Goal: Task Accomplishment & Management: Manage account settings

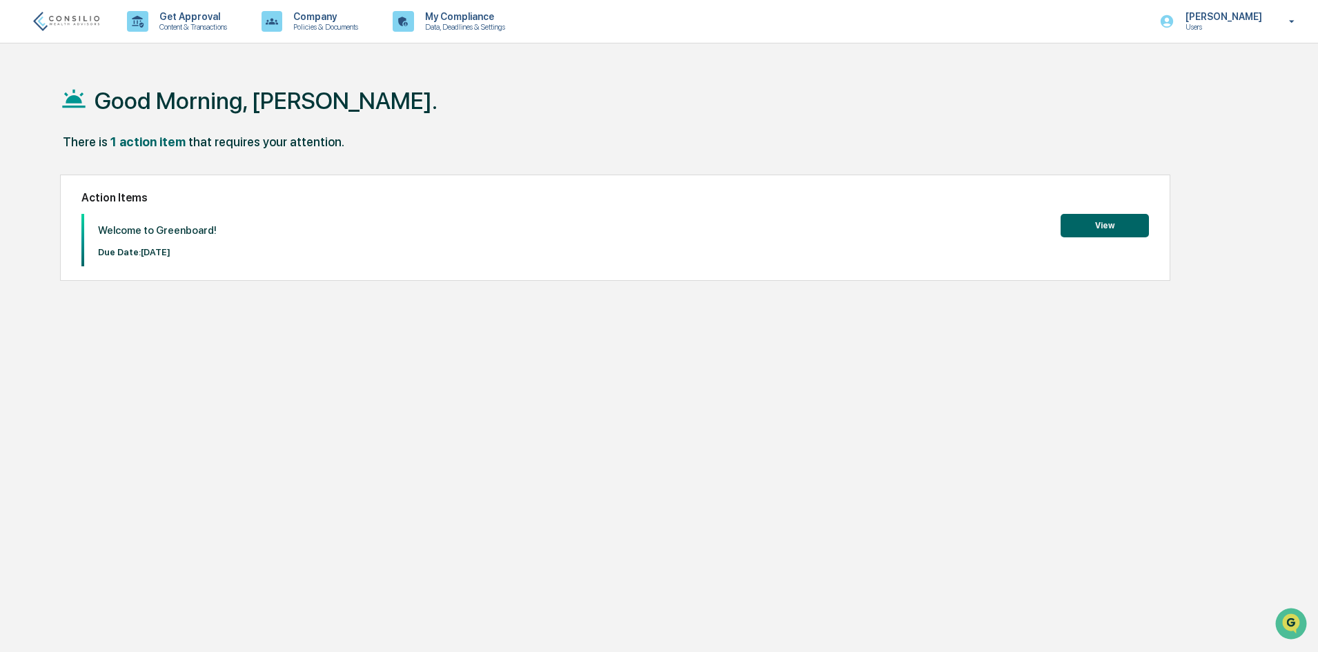
click at [1101, 233] on button "View" at bounding box center [1105, 225] width 88 height 23
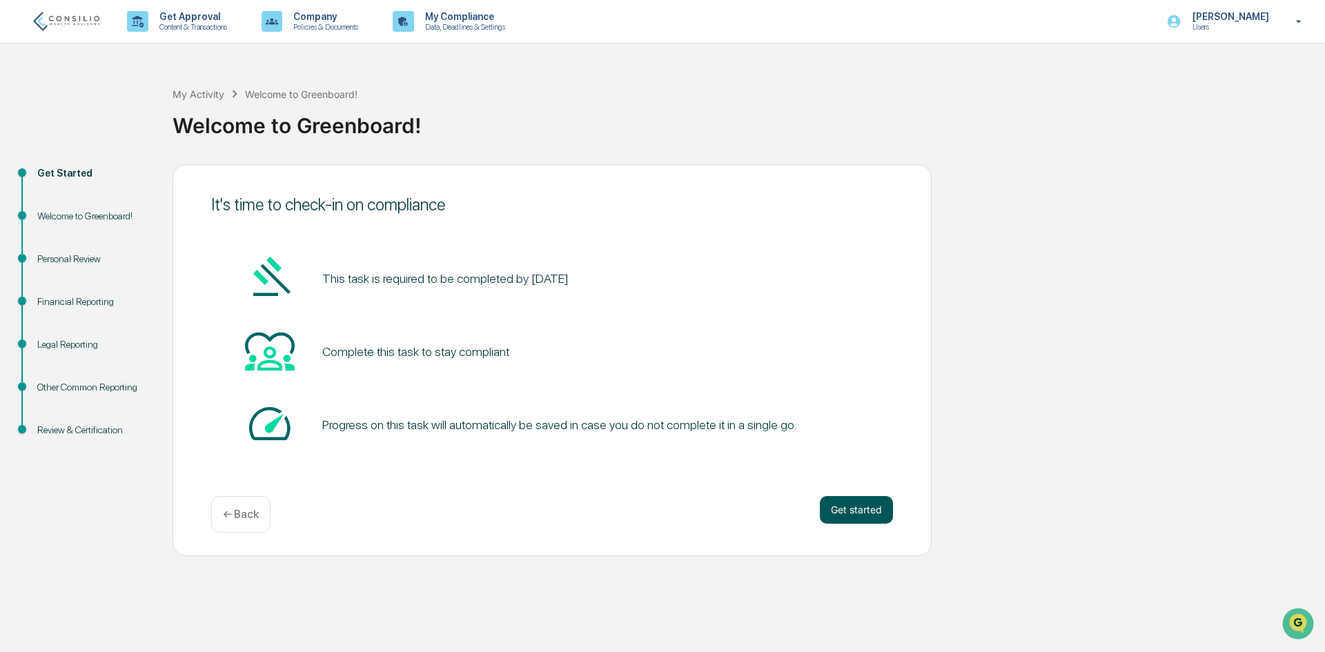
click at [843, 512] on button "Get started" at bounding box center [856, 510] width 73 height 28
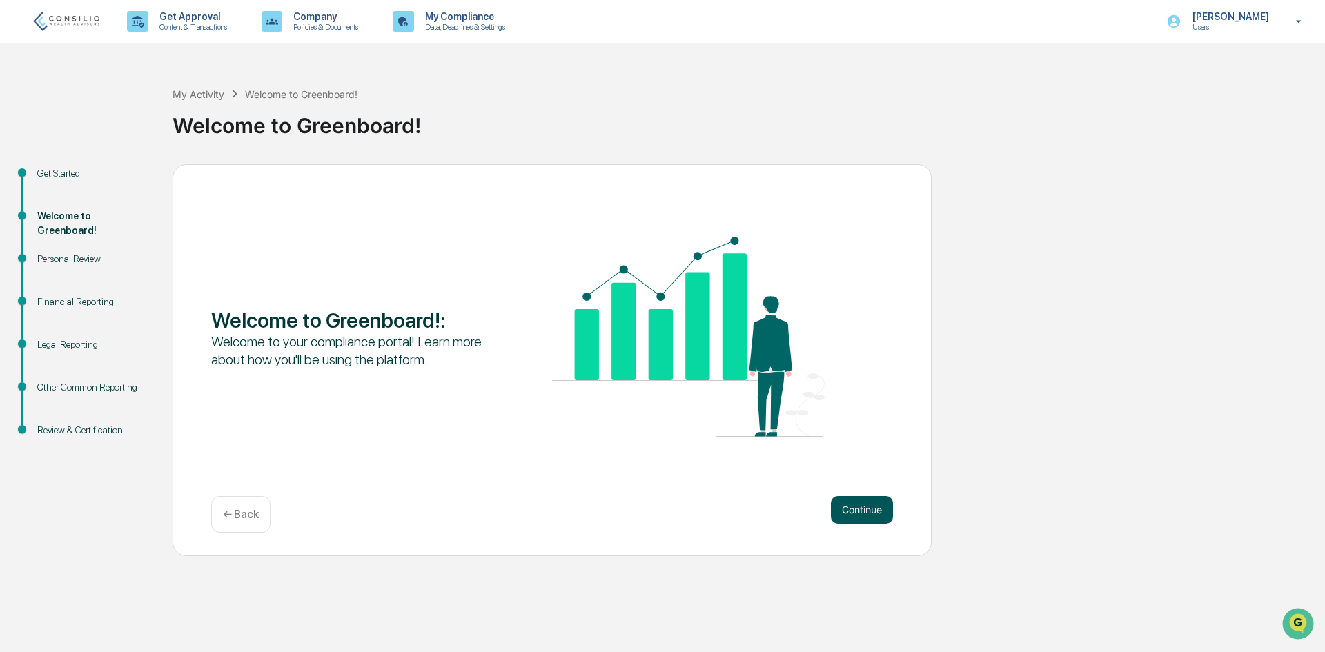
click at [851, 502] on button "Continue" at bounding box center [862, 510] width 62 height 28
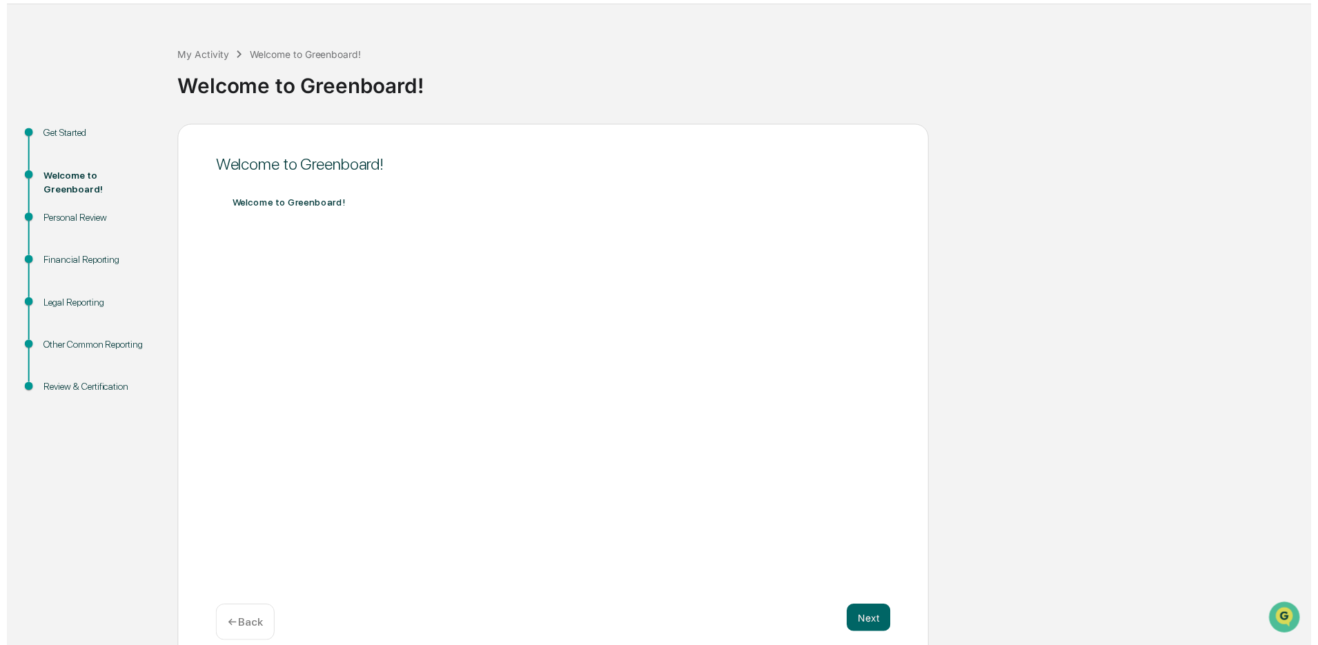
scroll to position [57, 0]
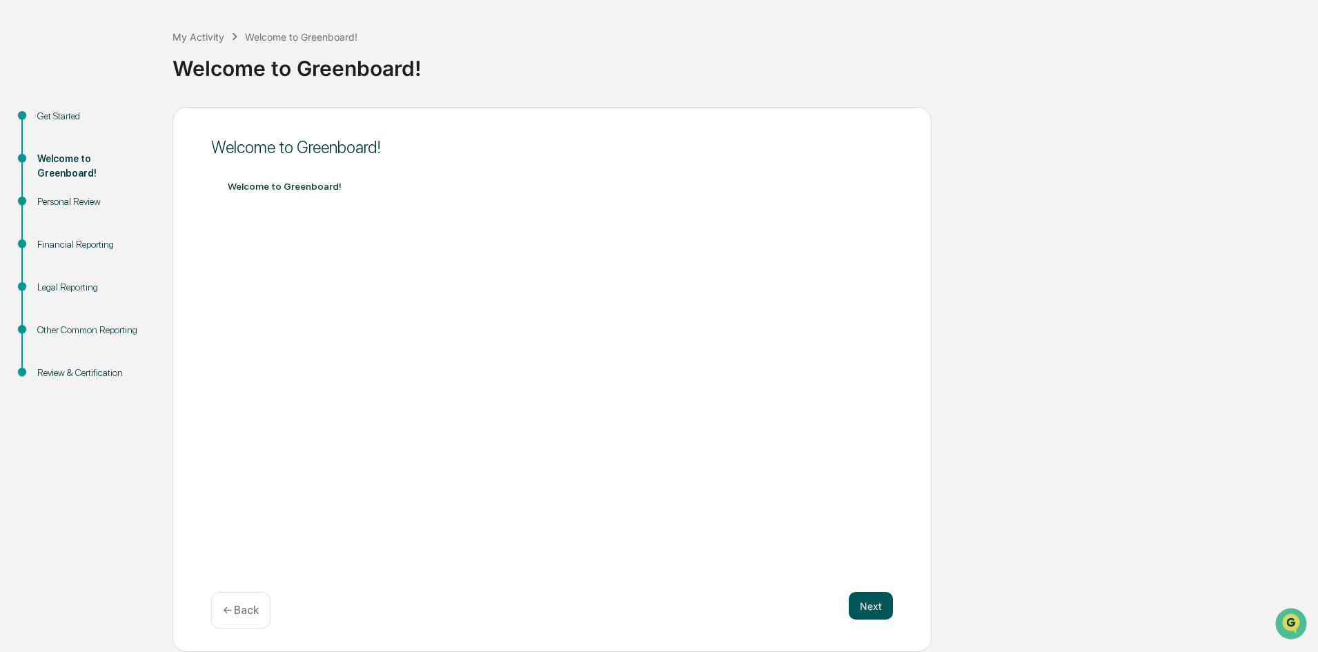
click at [871, 615] on button "Next" at bounding box center [871, 606] width 44 height 28
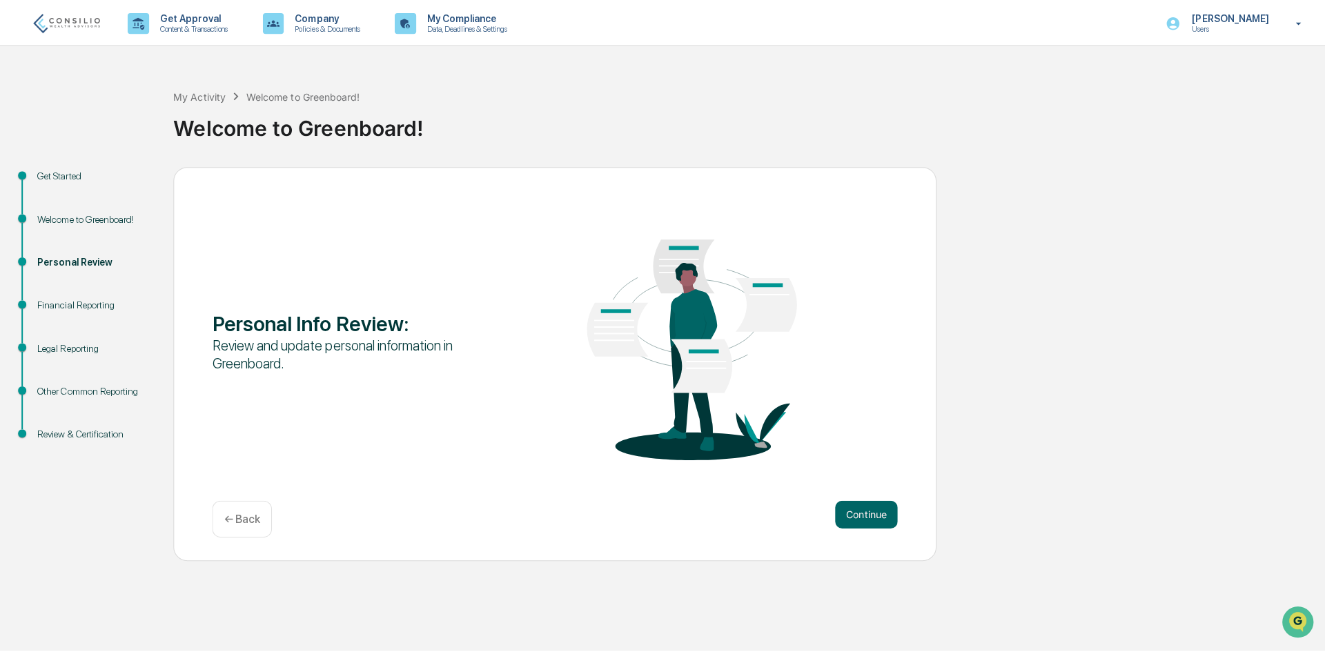
scroll to position [0, 0]
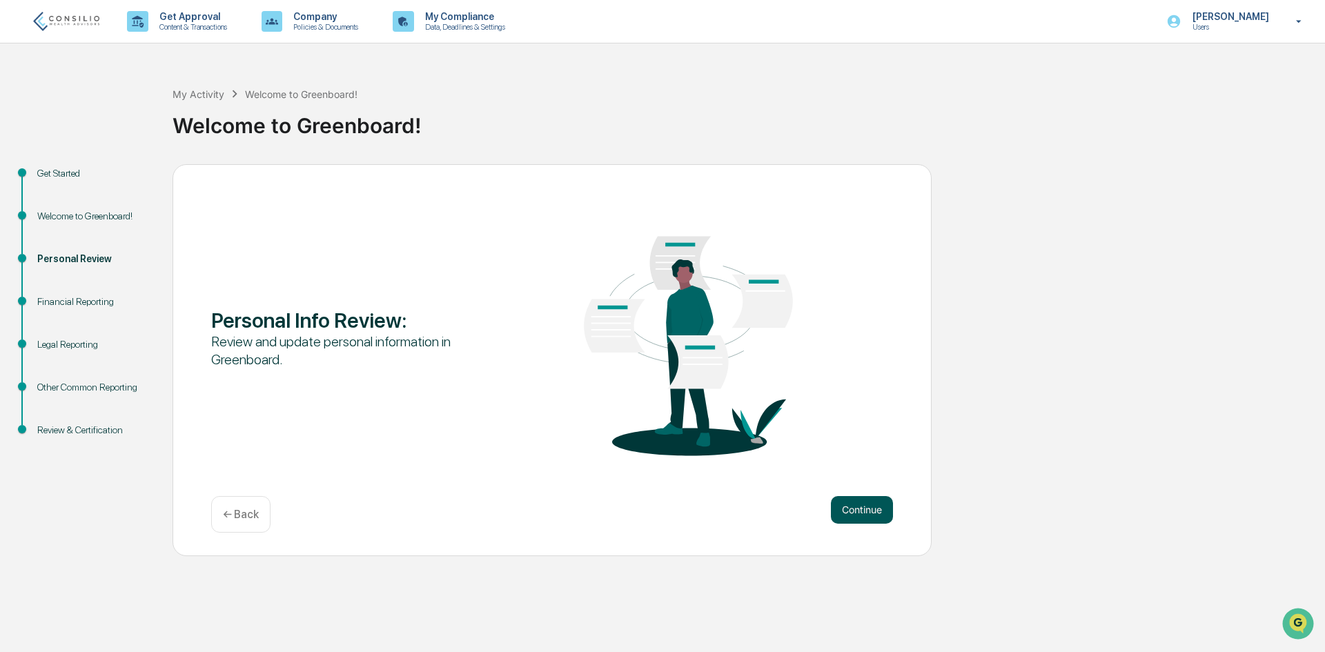
click at [858, 511] on button "Continue" at bounding box center [862, 510] width 62 height 28
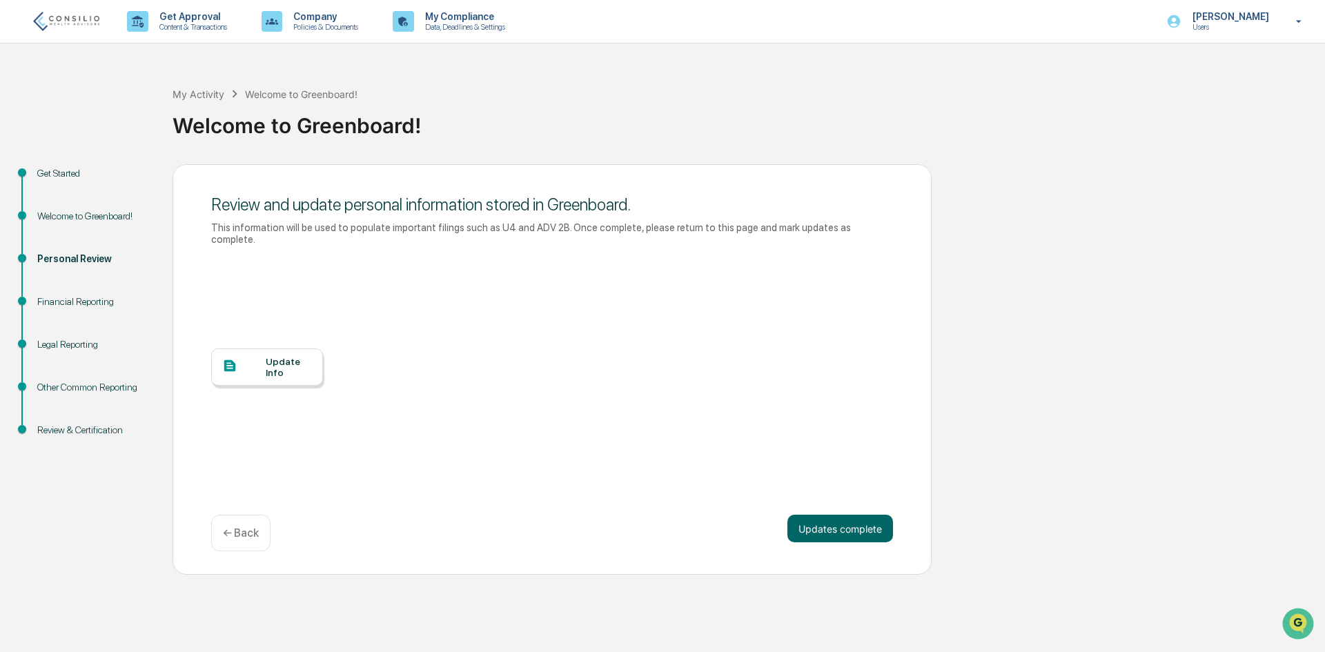
click at [287, 359] on div "Update Info" at bounding box center [289, 367] width 46 height 22
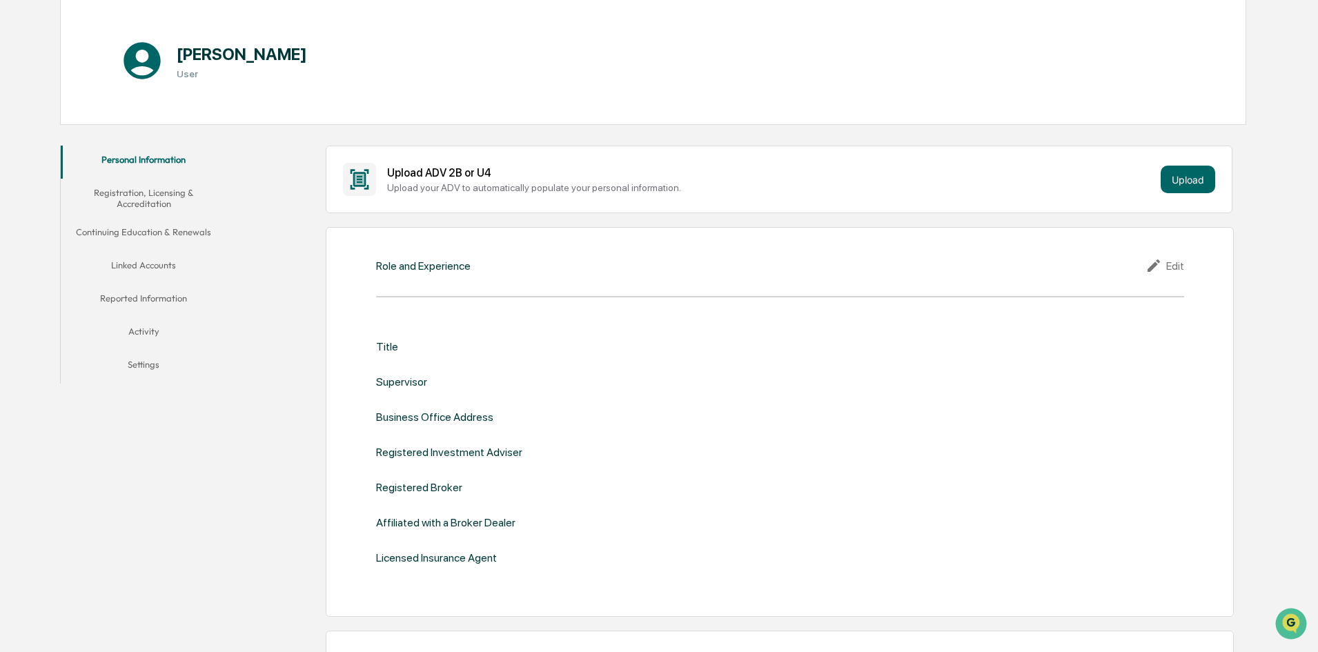
click at [492, 279] on div "Role and Experience Edit Title Supervisor Business Office Address Registered In…" at bounding box center [780, 422] width 908 height 390
click at [402, 266] on div "Role and Experience" at bounding box center [423, 265] width 95 height 13
click at [1154, 266] on icon at bounding box center [1154, 265] width 12 height 12
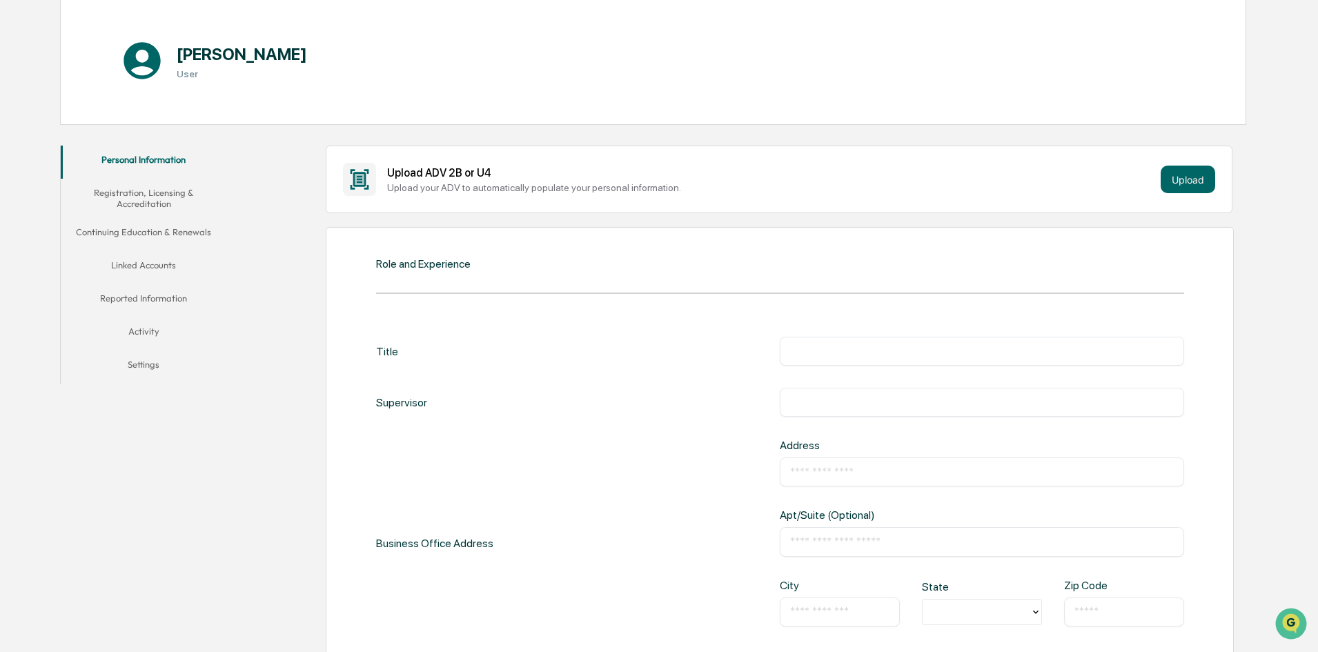
click at [823, 351] on input "text" at bounding box center [982, 351] width 384 height 14
type input "*"
type input "**********"
click at [896, 403] on input "text" at bounding box center [982, 402] width 384 height 14
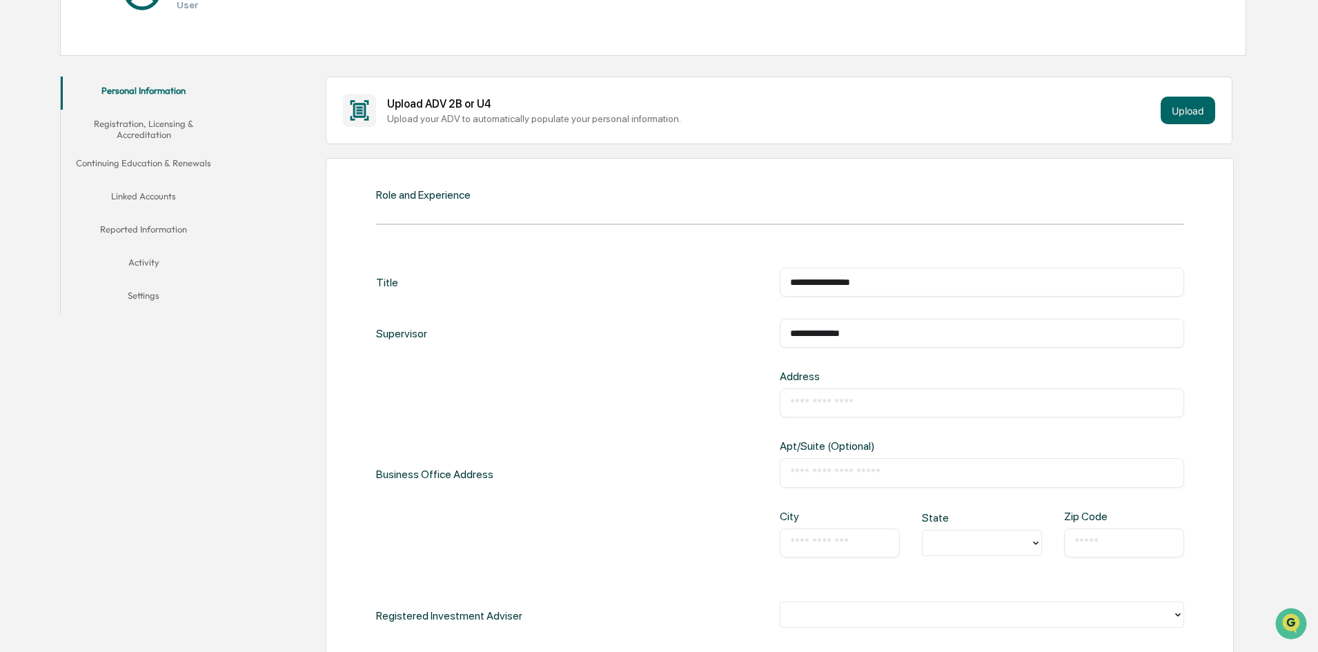
type input "**********"
click at [885, 396] on input "text" at bounding box center [982, 403] width 384 height 14
click at [870, 402] on input "text" at bounding box center [982, 403] width 384 height 14
type input "**********"
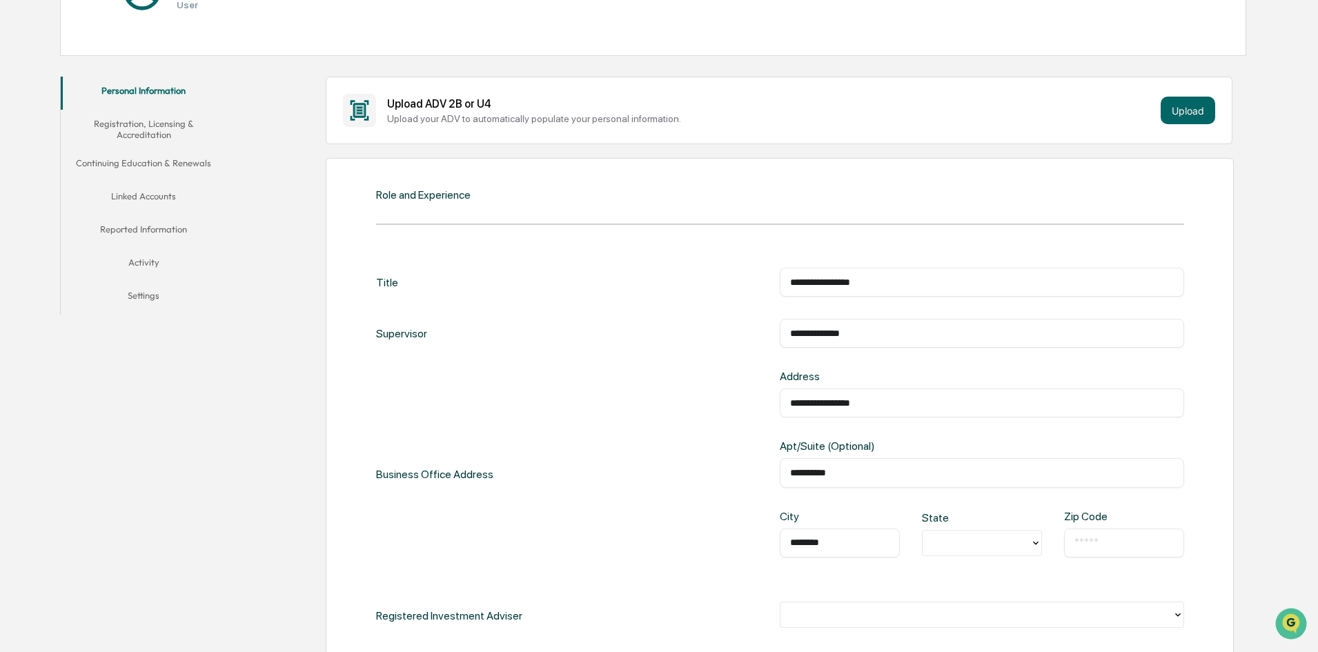
type input "********"
type input "*"
click at [961, 426] on div "WA" at bounding box center [982, 425] width 120 height 28
click at [1114, 543] on input "text" at bounding box center [1123, 543] width 99 height 14
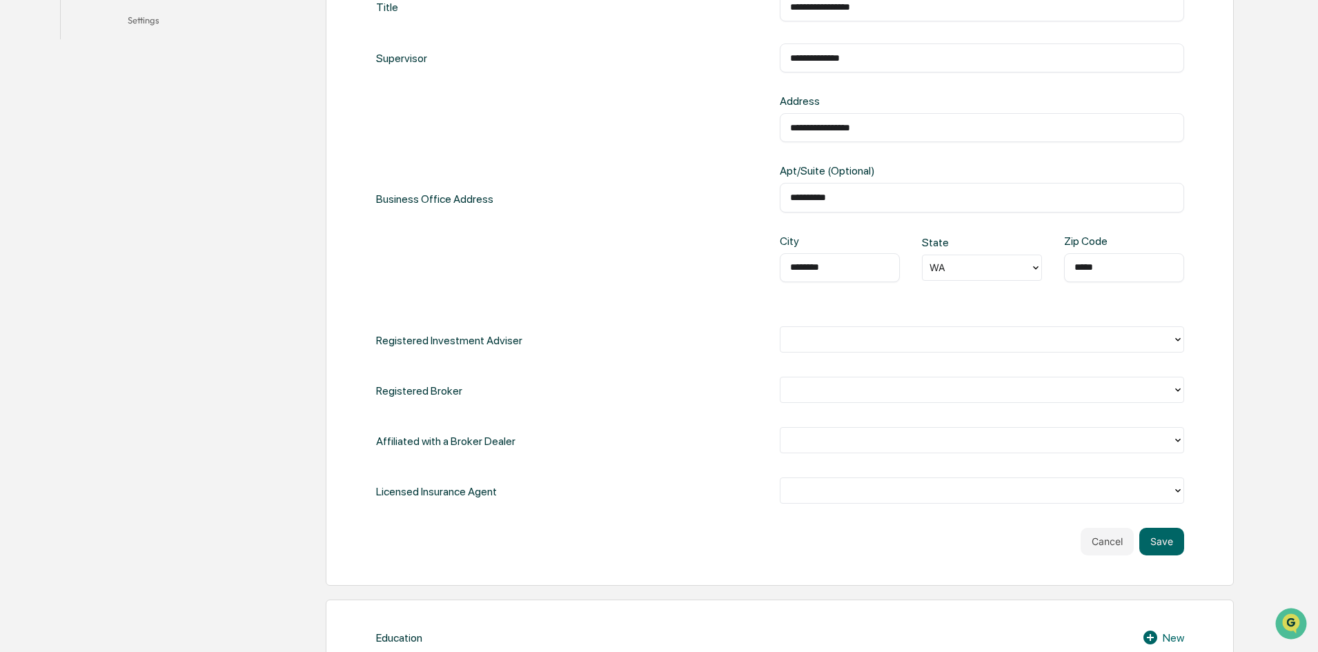
scroll to position [483, 0]
type input "*****"
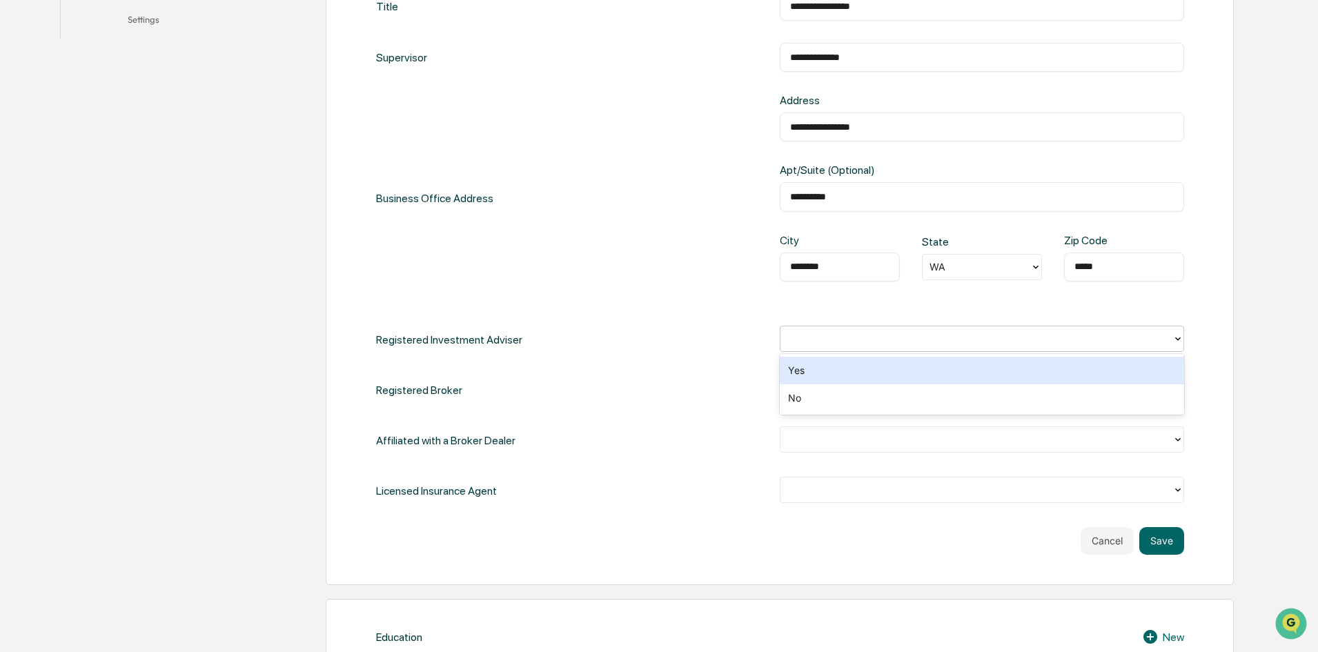
click at [821, 341] on div at bounding box center [976, 339] width 378 height 16
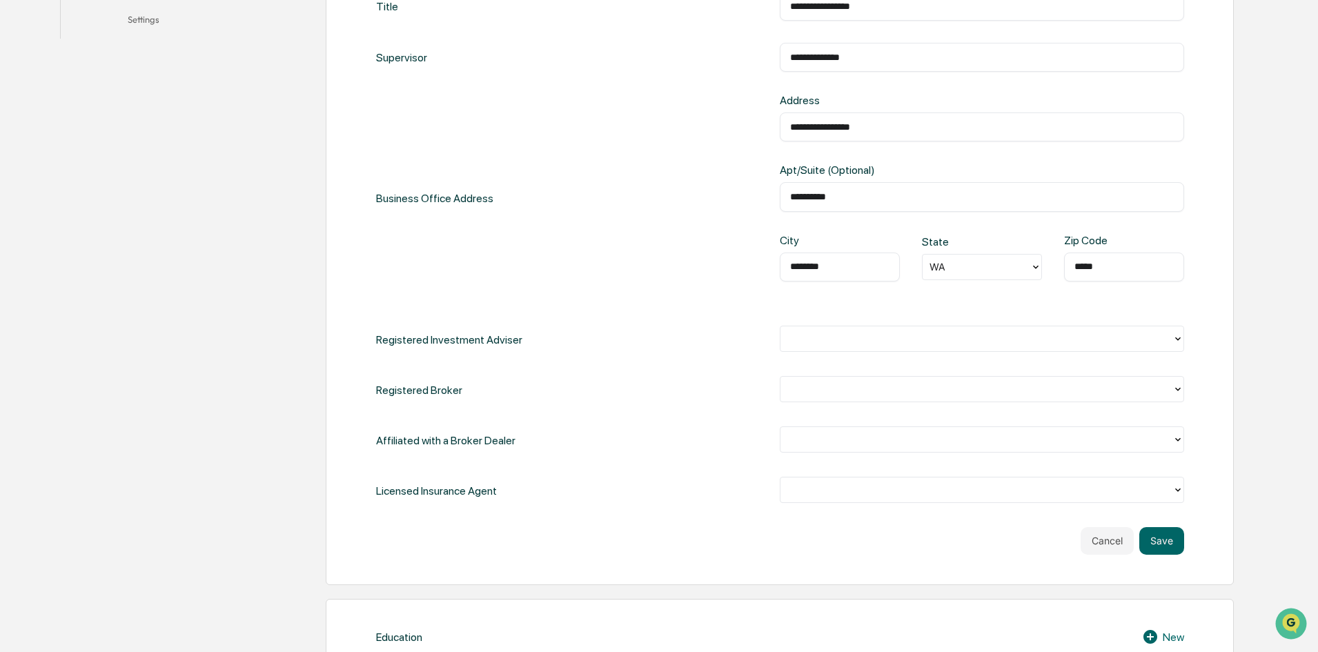
click at [726, 338] on div "Registered Investment Adviser" at bounding box center [780, 340] width 808 height 28
click at [1163, 540] on button "Save" at bounding box center [1161, 541] width 45 height 28
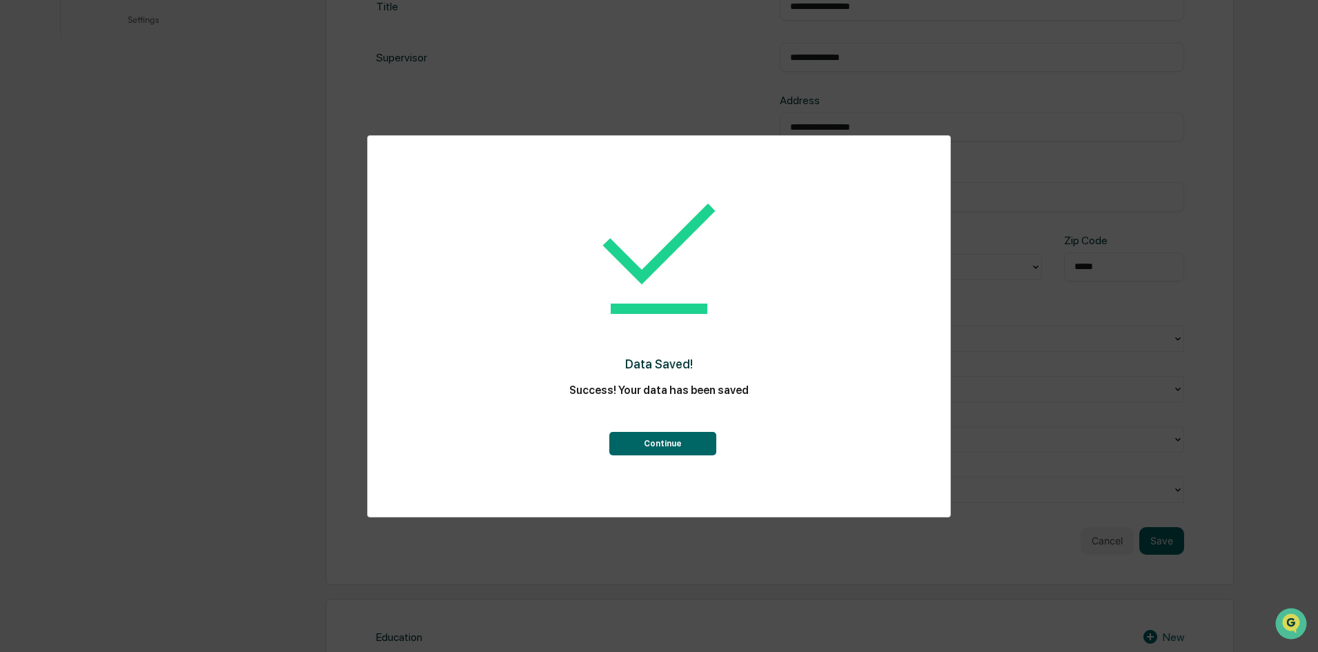
click at [685, 444] on button "Continue" at bounding box center [662, 443] width 107 height 23
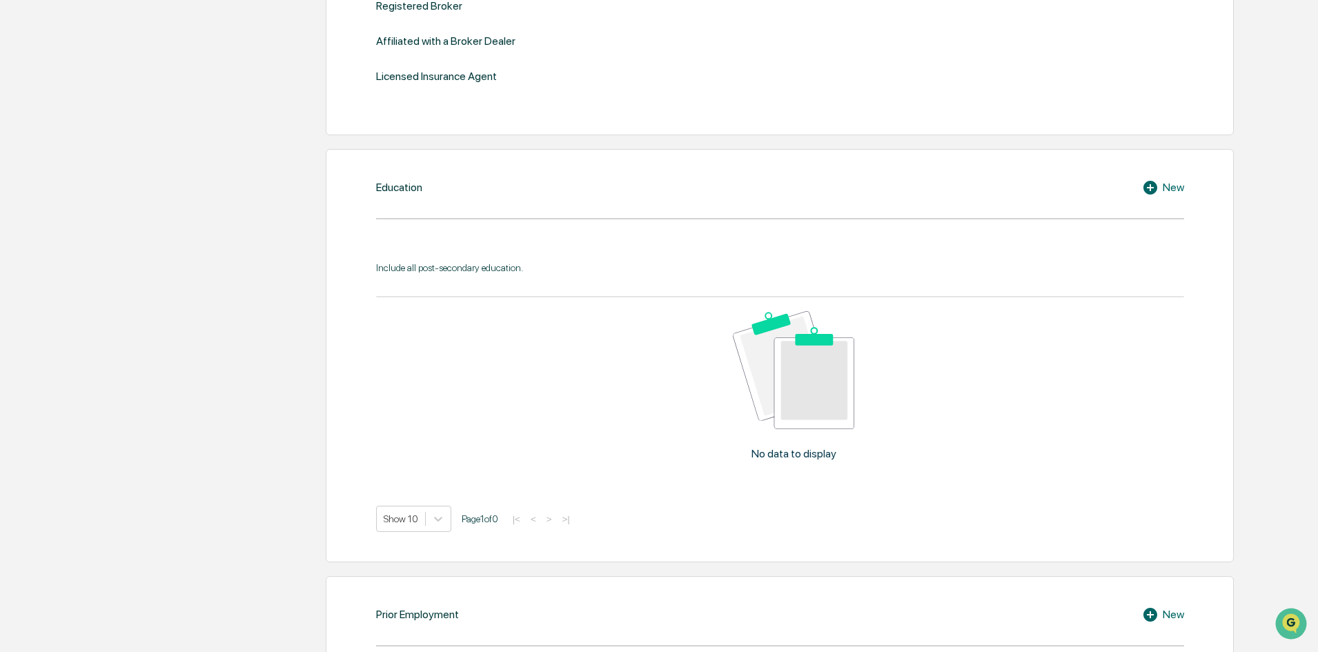
scroll to position [621, 0]
click at [1150, 186] on icon at bounding box center [1152, 186] width 21 height 17
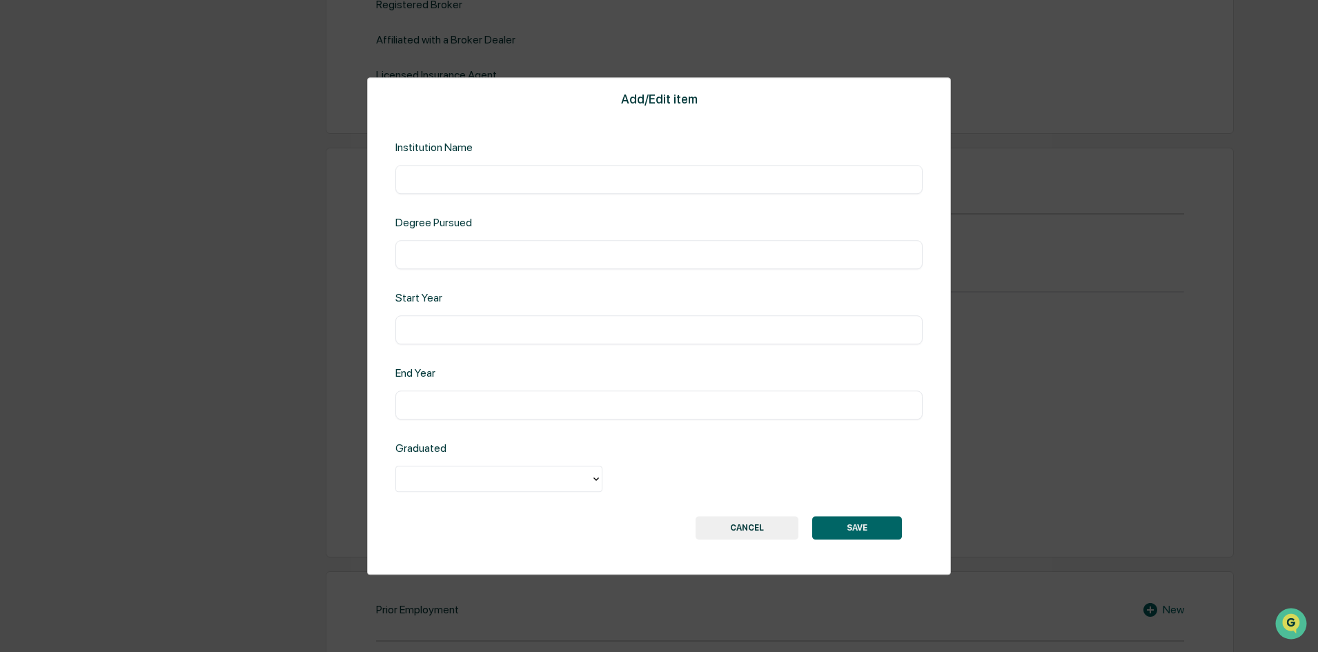
click at [606, 177] on input "text" at bounding box center [659, 180] width 507 height 14
type input "**********"
click at [570, 479] on div at bounding box center [493, 479] width 181 height 16
click at [549, 513] on div "Yes" at bounding box center [498, 511] width 207 height 28
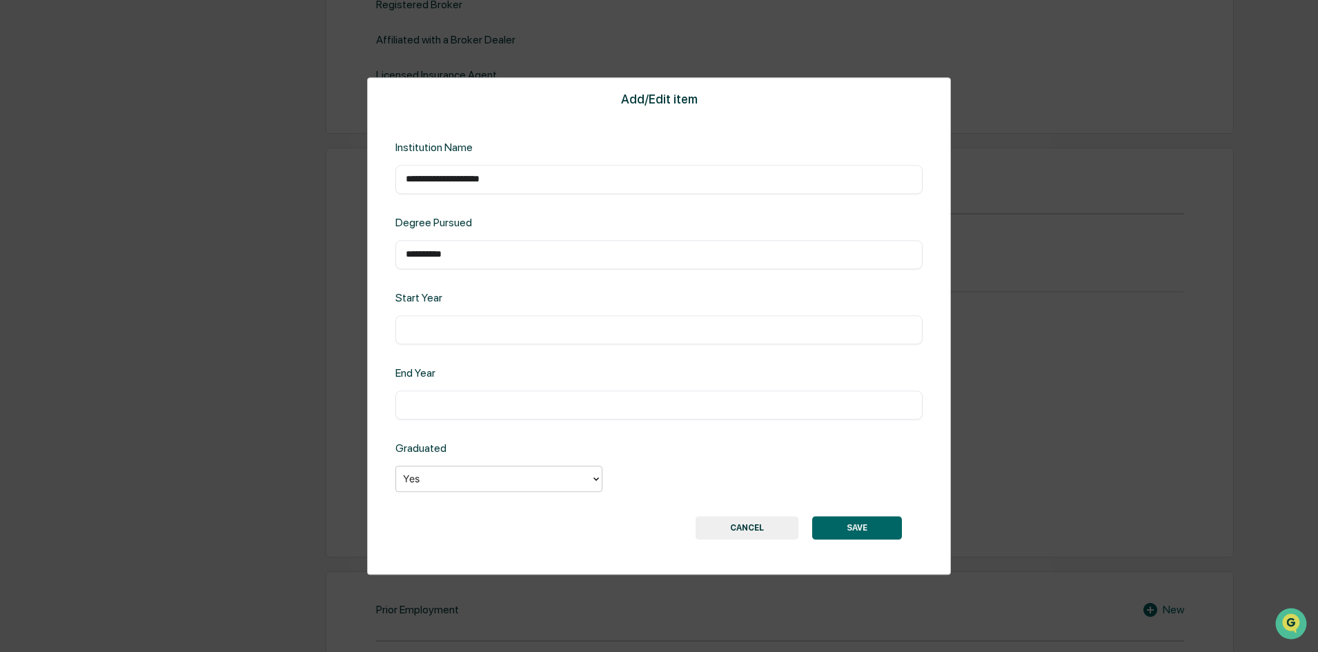
click at [885, 532] on button "SAVE" at bounding box center [857, 527] width 90 height 23
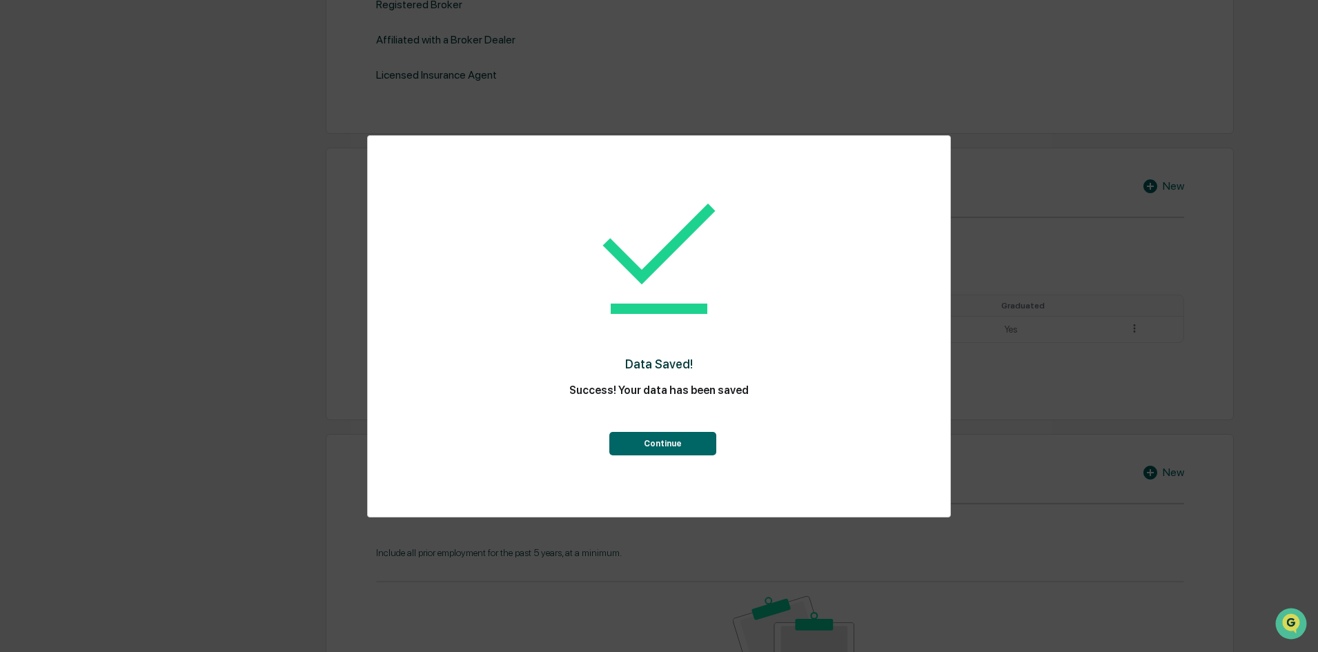
click at [693, 449] on button "Continue" at bounding box center [662, 443] width 107 height 23
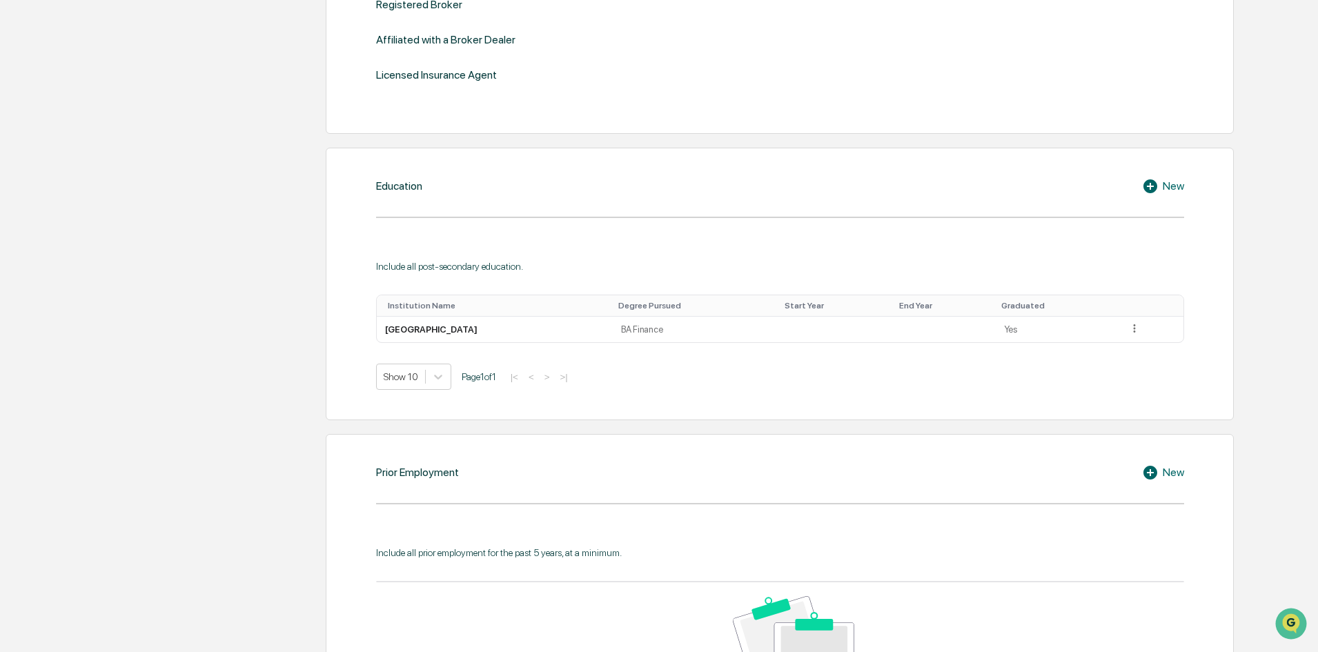
click at [1174, 178] on div "New" at bounding box center [1163, 186] width 42 height 17
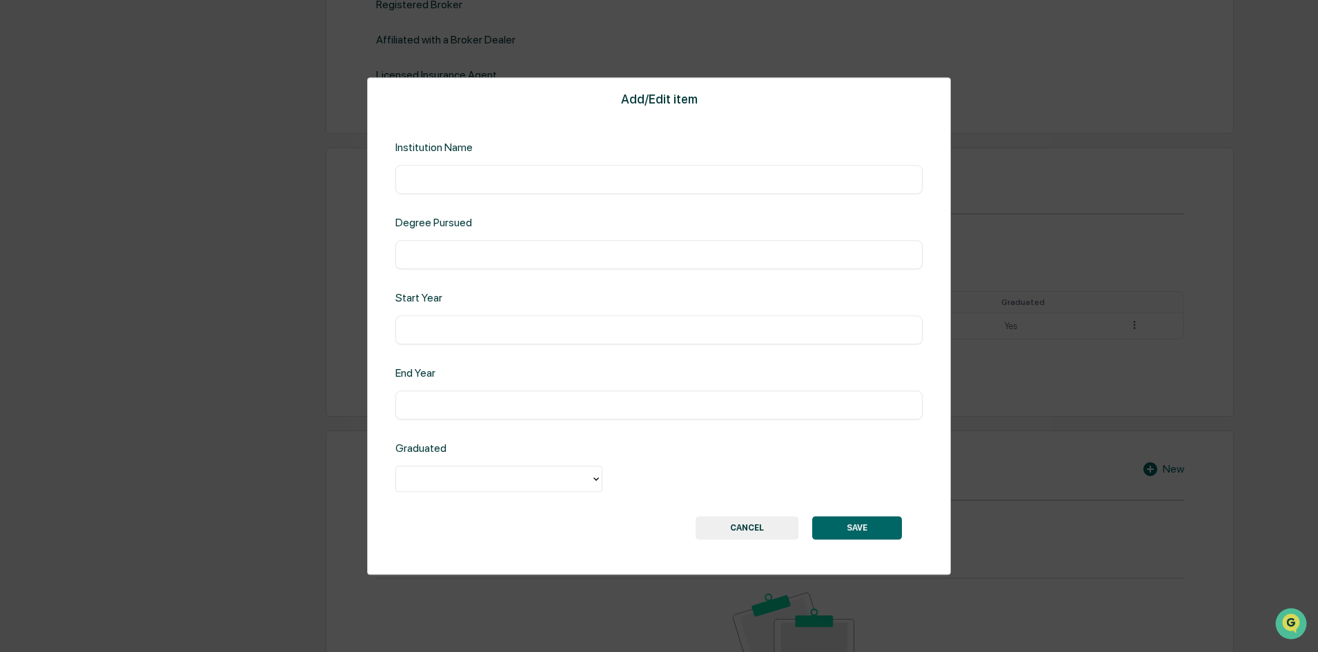
click at [558, 181] on input "text" at bounding box center [659, 180] width 507 height 14
type input "**********"
type input "***"
click at [502, 467] on div at bounding box center [498, 479] width 207 height 26
click at [493, 511] on div "Yes" at bounding box center [498, 511] width 207 height 28
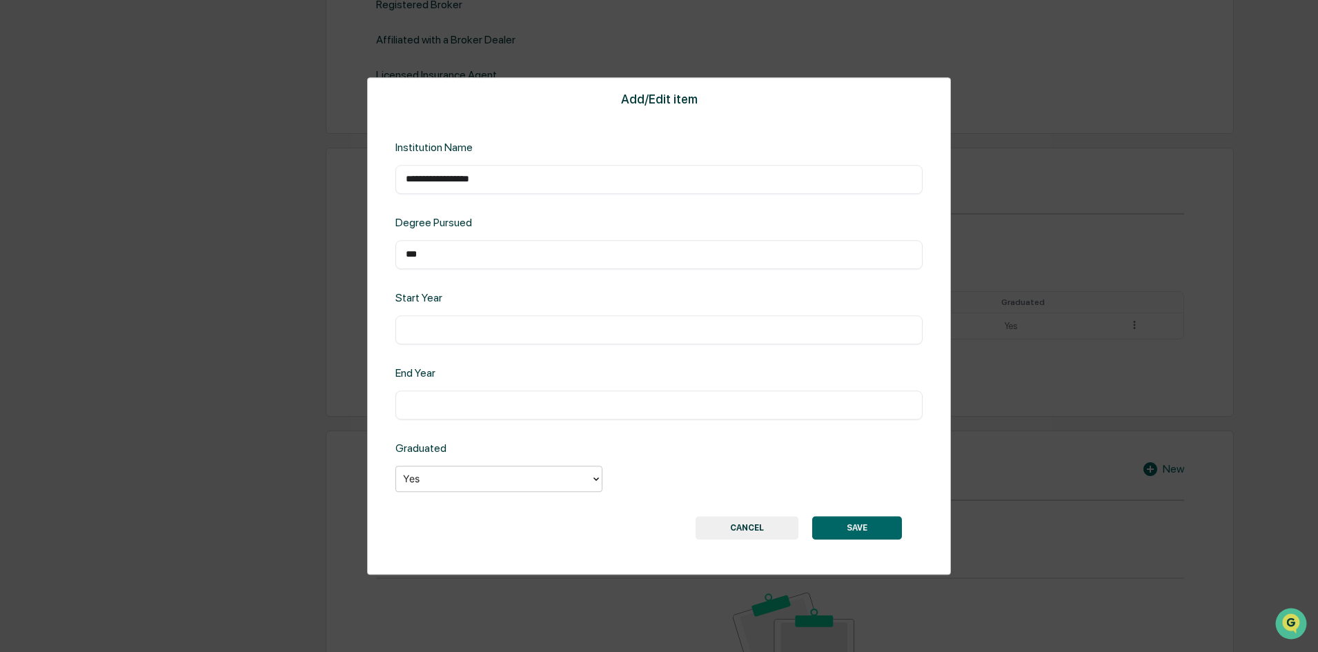
click at [874, 512] on div "**********" at bounding box center [659, 326] width 584 height 498
click at [874, 520] on button "SAVE" at bounding box center [857, 527] width 90 height 23
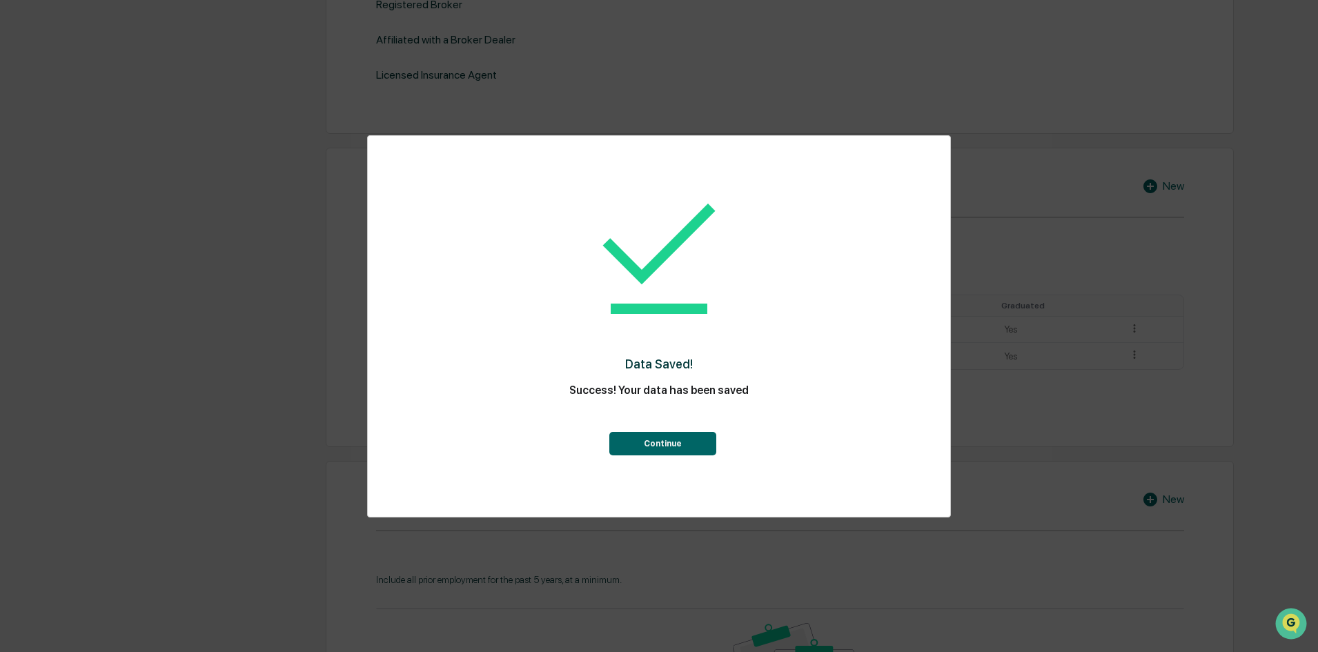
click at [687, 445] on button "Continue" at bounding box center [662, 443] width 107 height 23
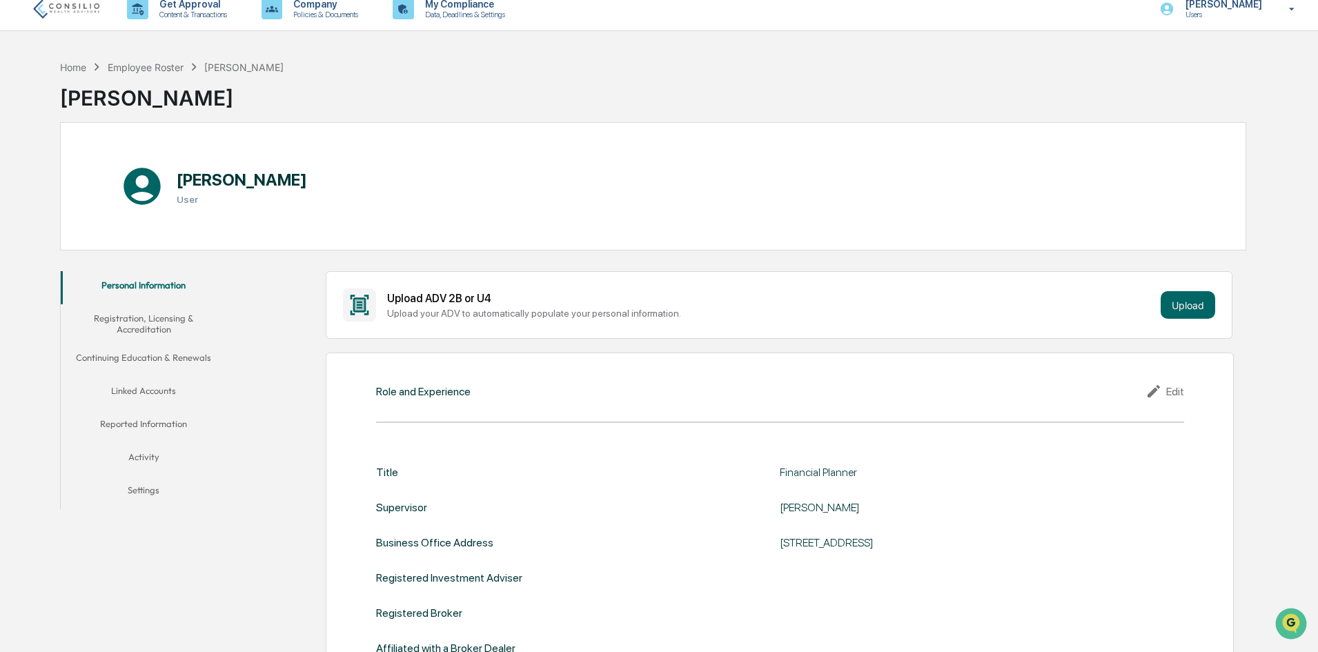
scroll to position [9, 0]
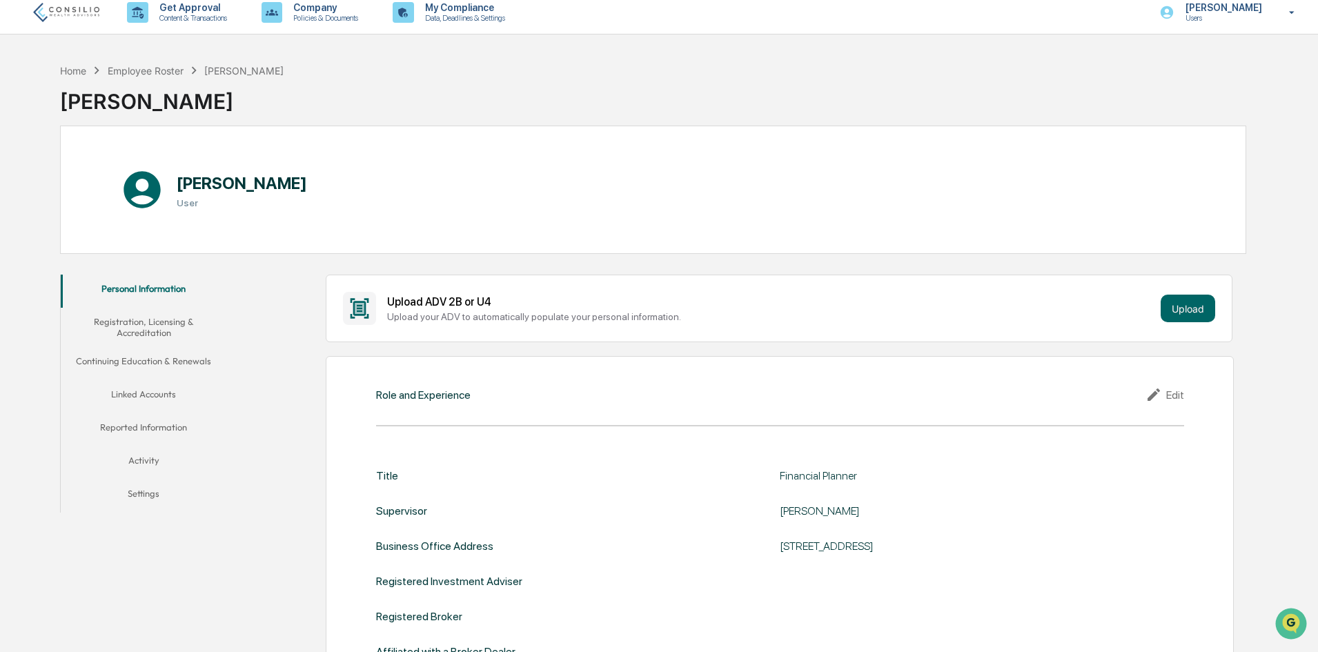
click at [164, 327] on button "Registration, Licensing & Accreditation" at bounding box center [144, 327] width 166 height 39
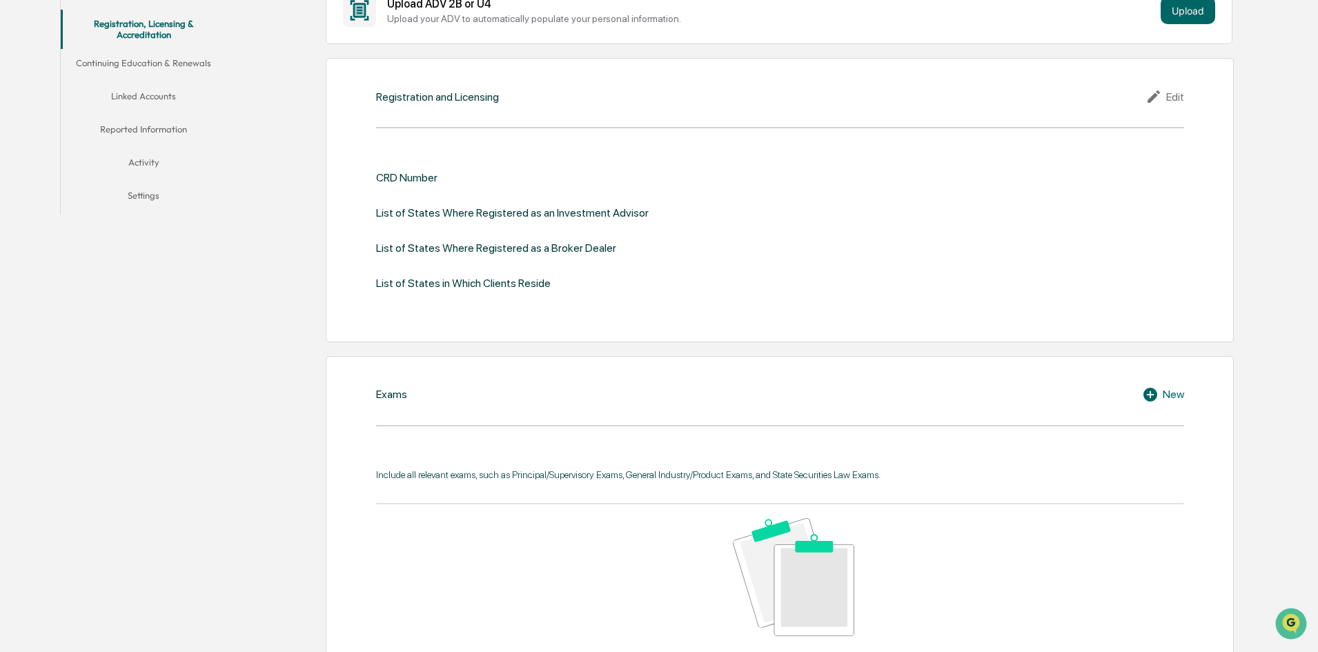
scroll to position [153, 0]
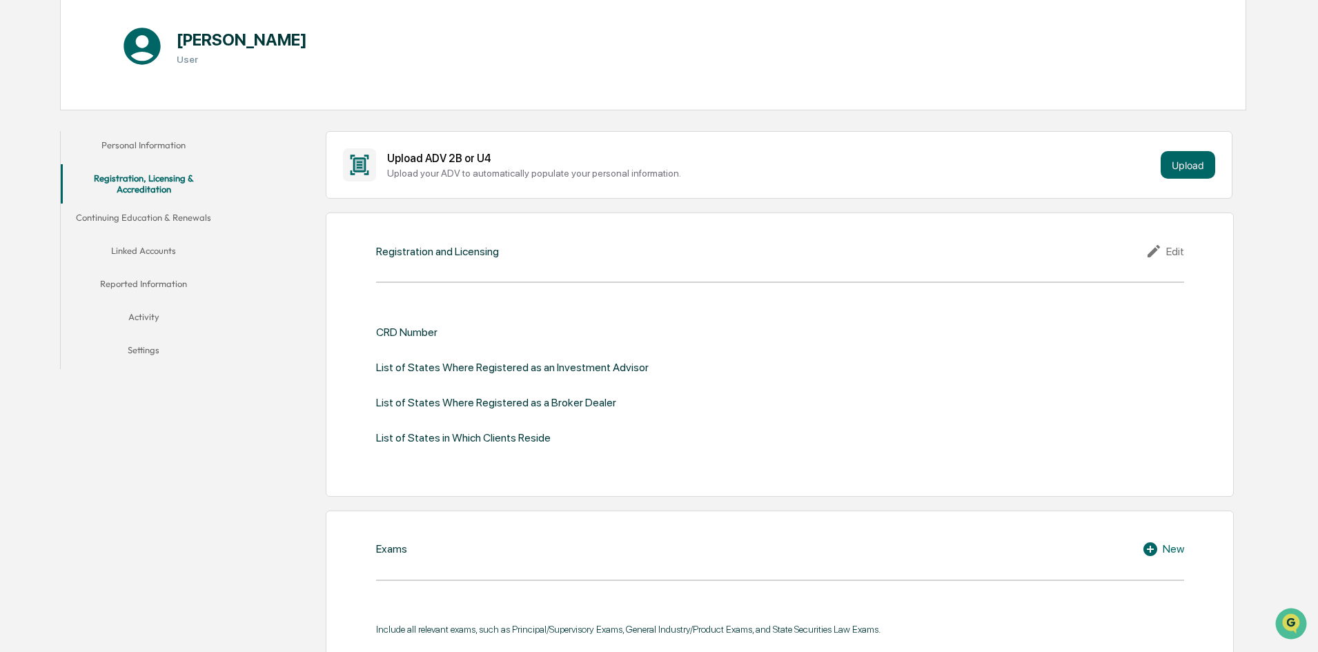
click at [137, 251] on button "Linked Accounts" at bounding box center [144, 253] width 166 height 33
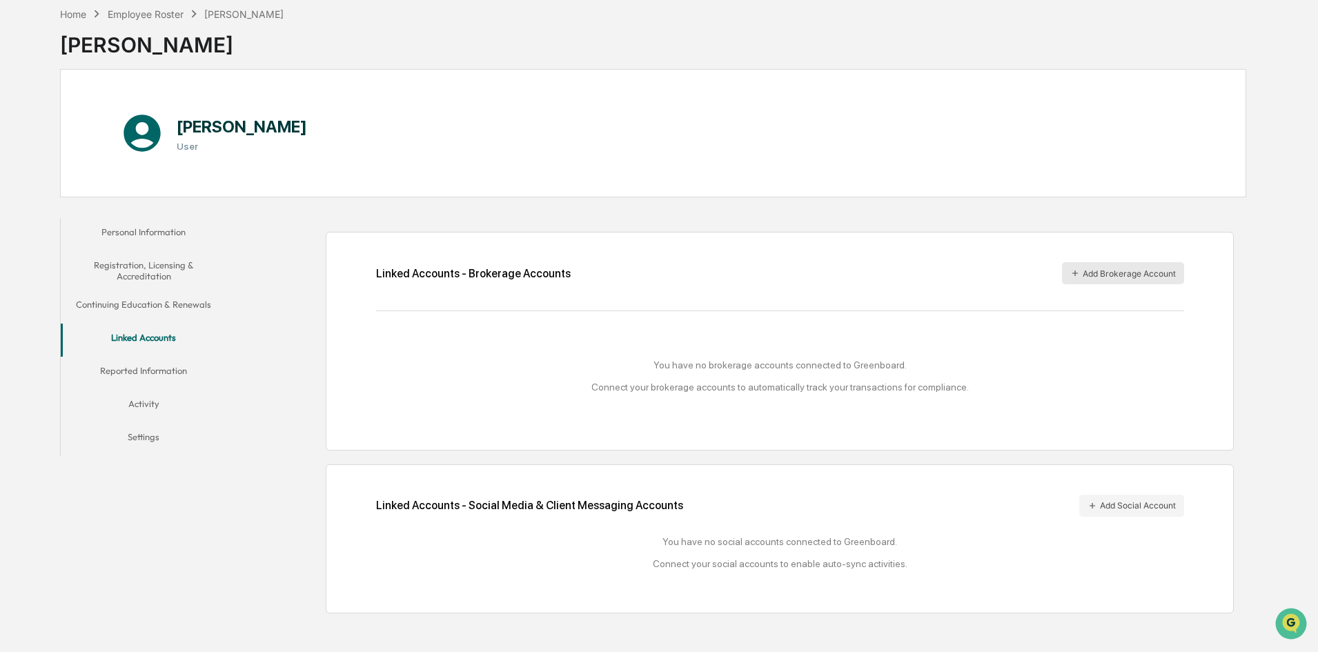
click at [1119, 263] on button "Add Brokerage Account" at bounding box center [1123, 273] width 122 height 22
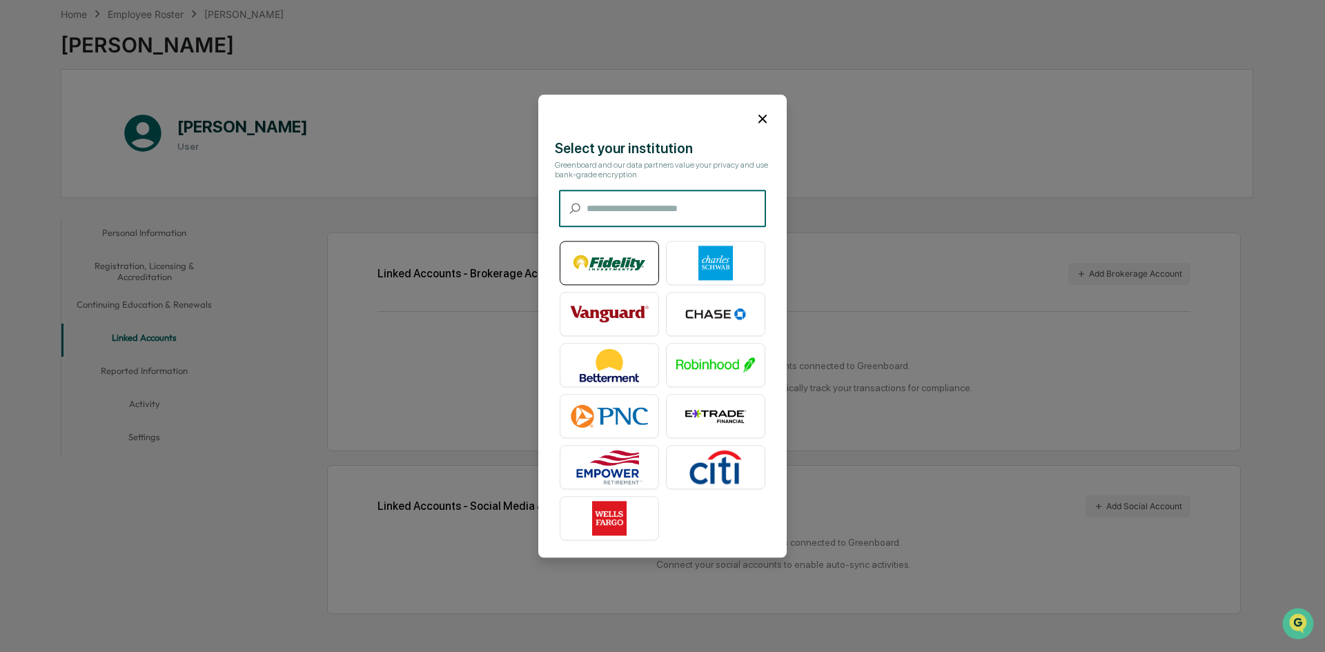
click at [622, 266] on img at bounding box center [609, 263] width 79 height 35
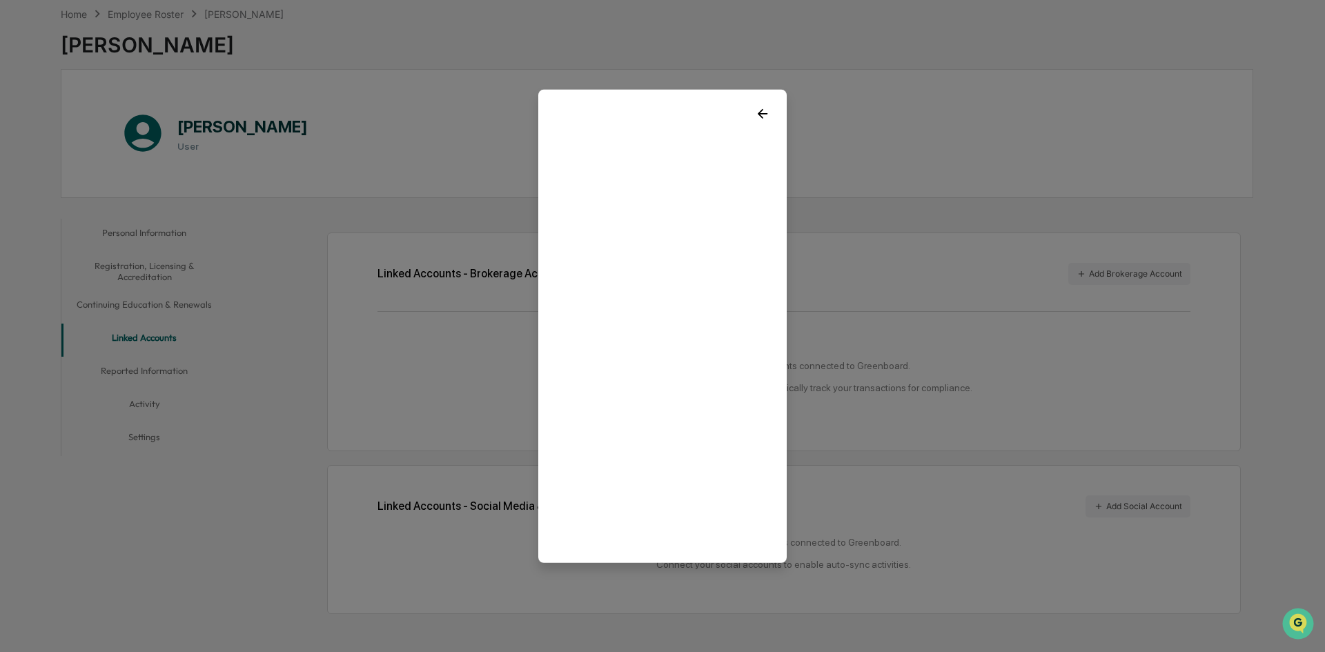
click at [758, 110] on icon at bounding box center [763, 113] width 10 height 10
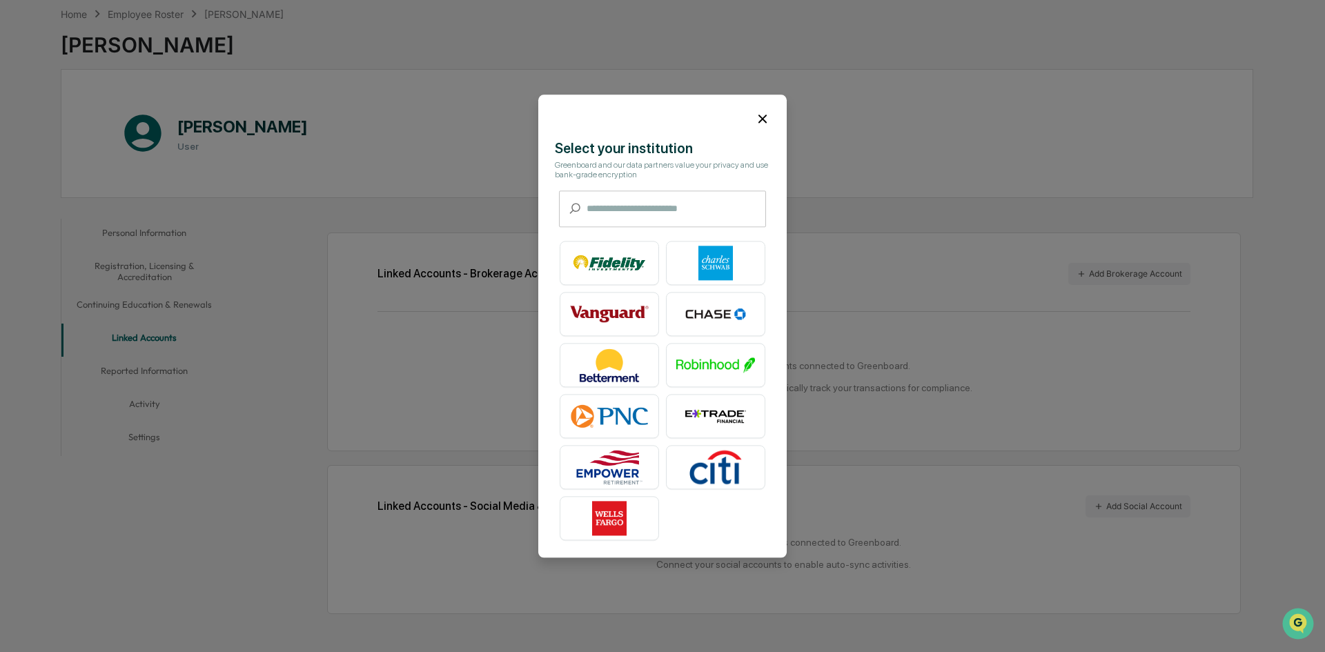
click at [632, 210] on input "text" at bounding box center [676, 208] width 179 height 37
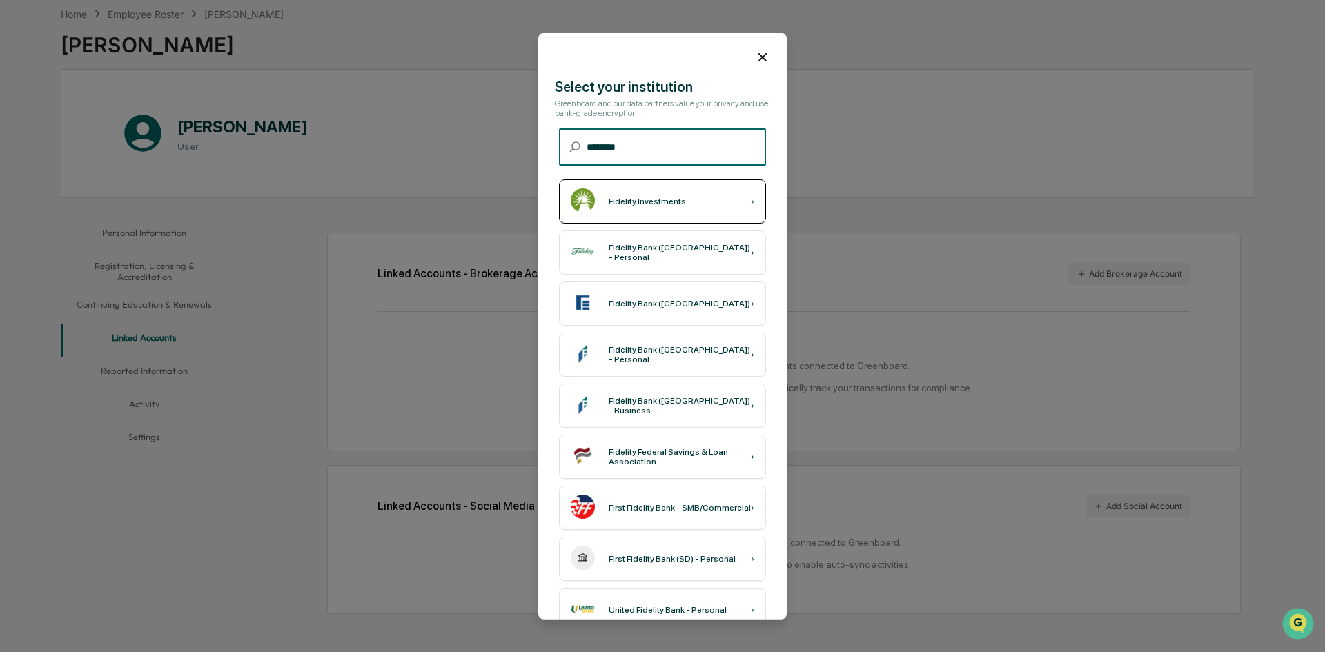
type input "********"
click at [633, 198] on div "Fidelity Investments" at bounding box center [647, 202] width 77 height 10
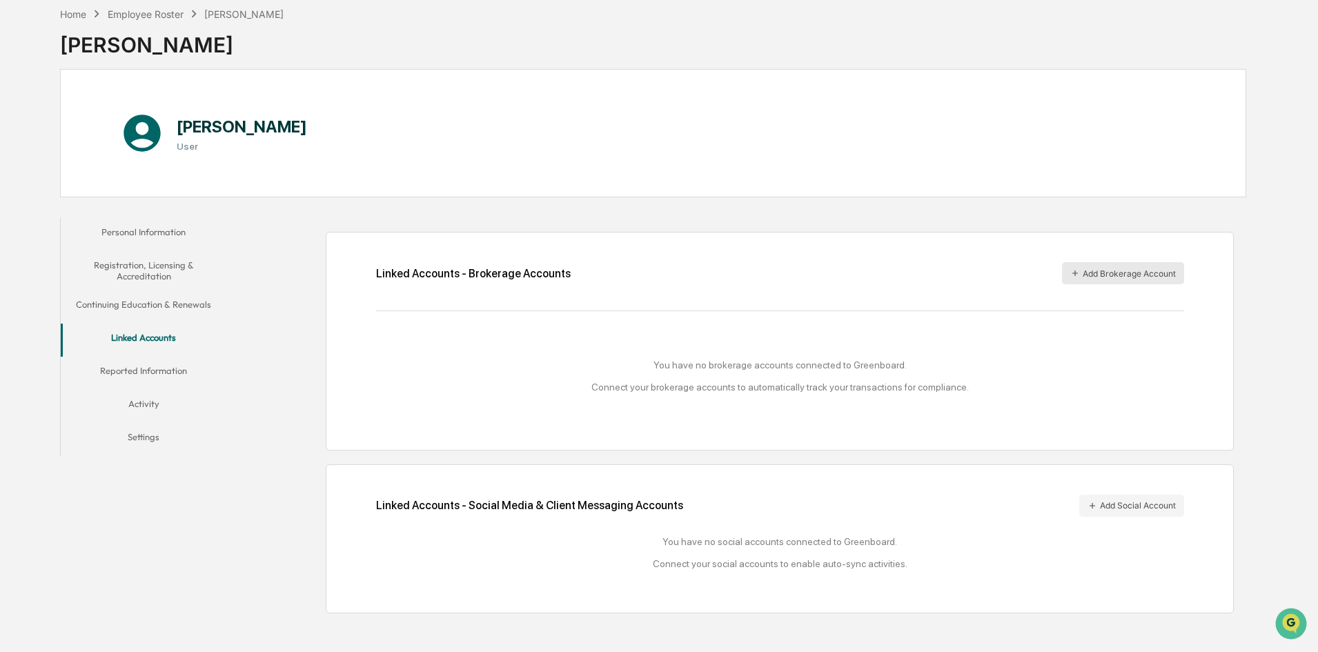
click at [1094, 274] on button "Add Brokerage Account" at bounding box center [1123, 273] width 122 height 22
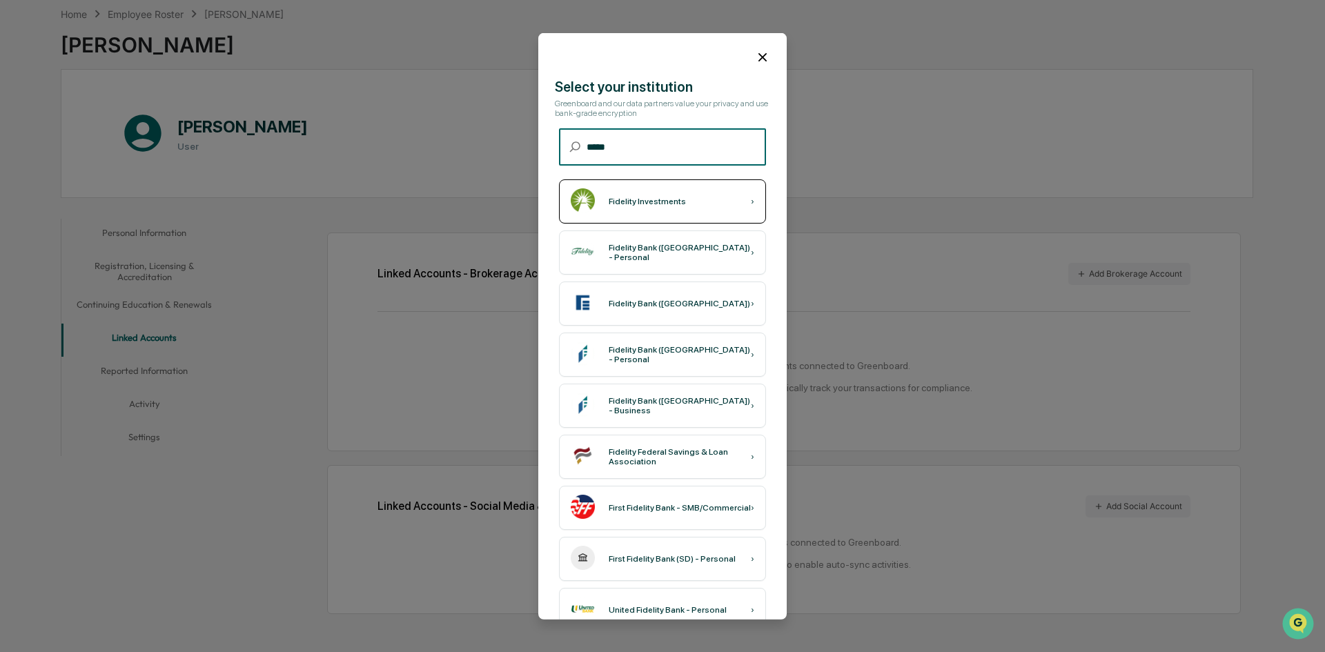
type input "*****"
click at [652, 201] on div "Fidelity Investments" at bounding box center [647, 202] width 77 height 10
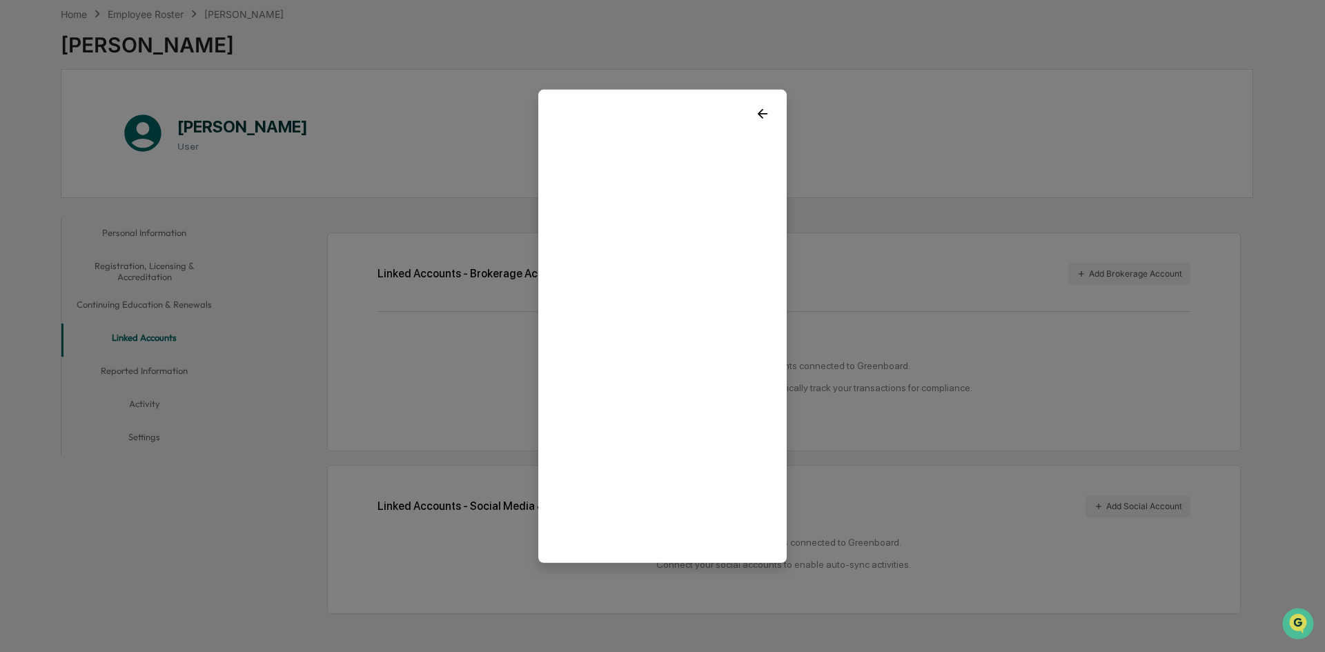
click at [758, 108] on icon at bounding box center [763, 113] width 10 height 10
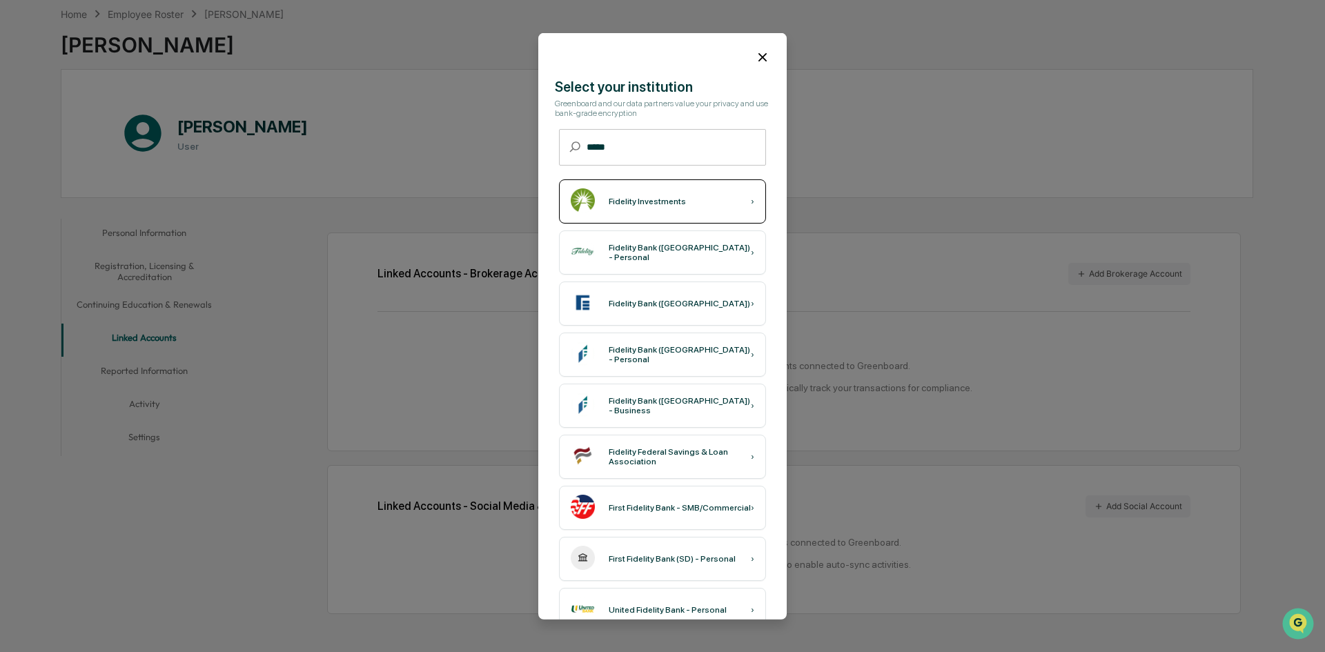
click at [635, 197] on div "Fidelity Investments" at bounding box center [647, 202] width 77 height 10
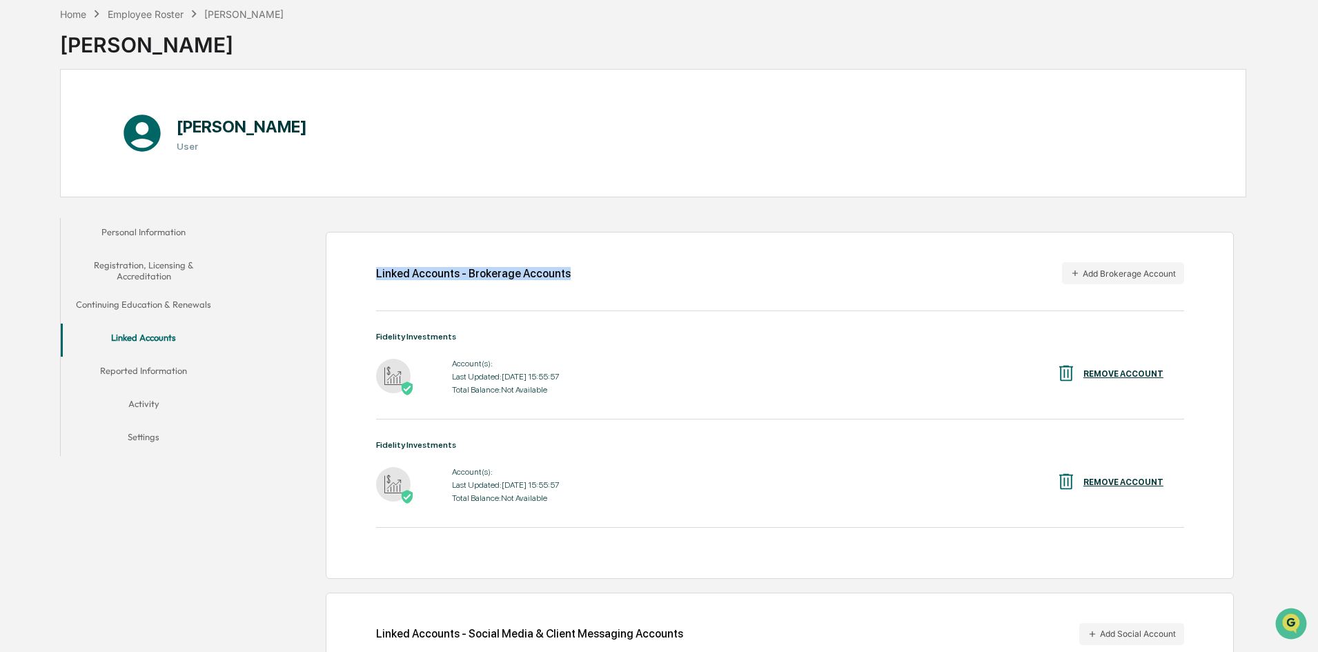
drag, startPoint x: 779, startPoint y: 264, endPoint x: 660, endPoint y: 190, distance: 139.8
click at [660, 190] on div "Home Employee Roster Matthew Behning Matthew Behning Matthew Behning User Perso…" at bounding box center [653, 374] width 1228 height 749
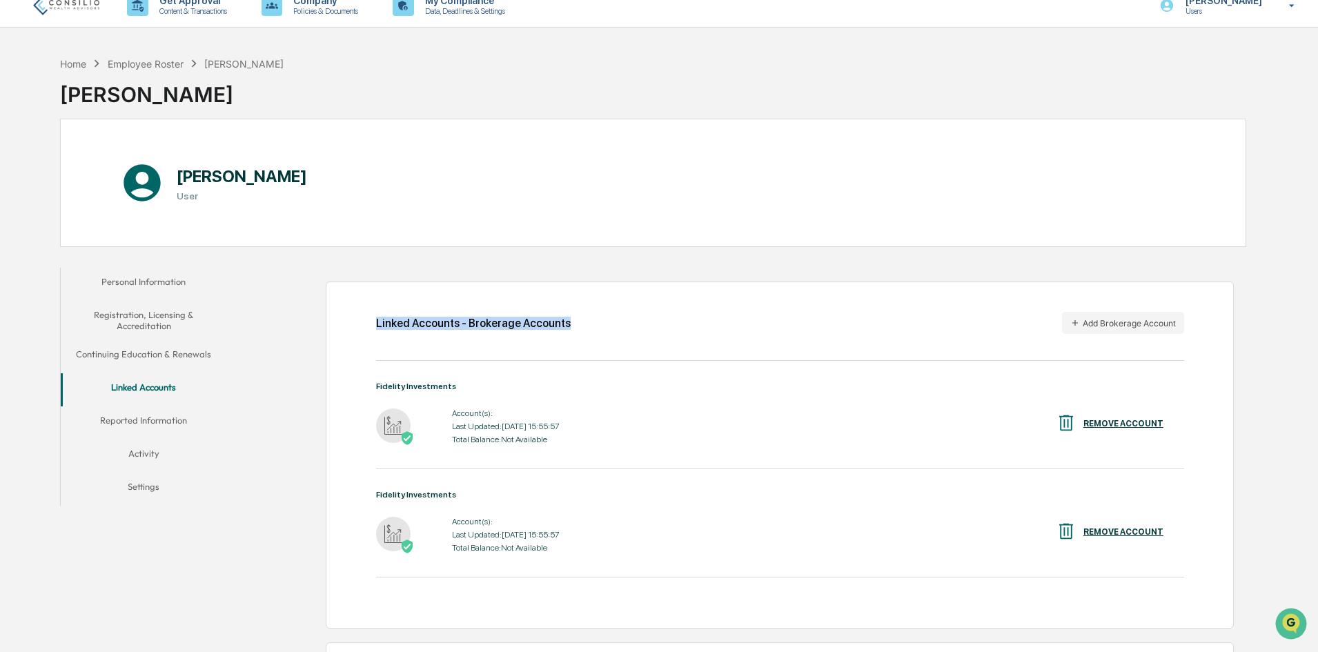
scroll to position [0, 0]
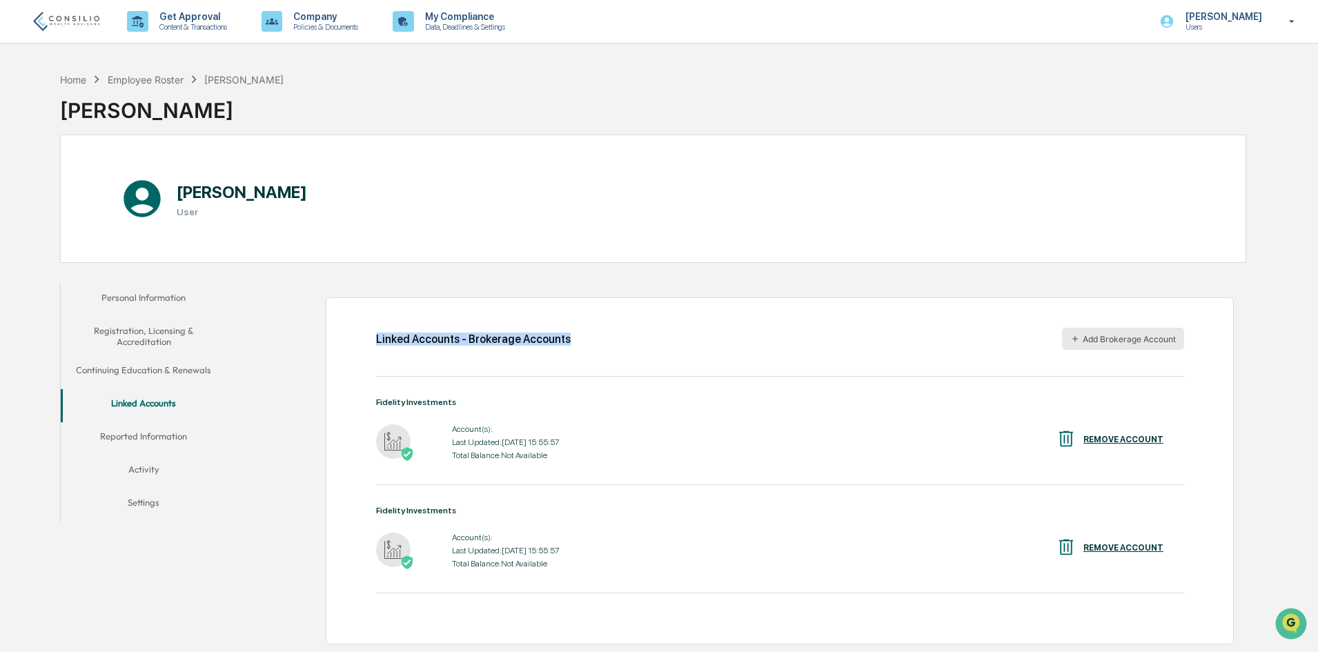
click at [1087, 340] on button "Add Brokerage Account" at bounding box center [1123, 339] width 122 height 22
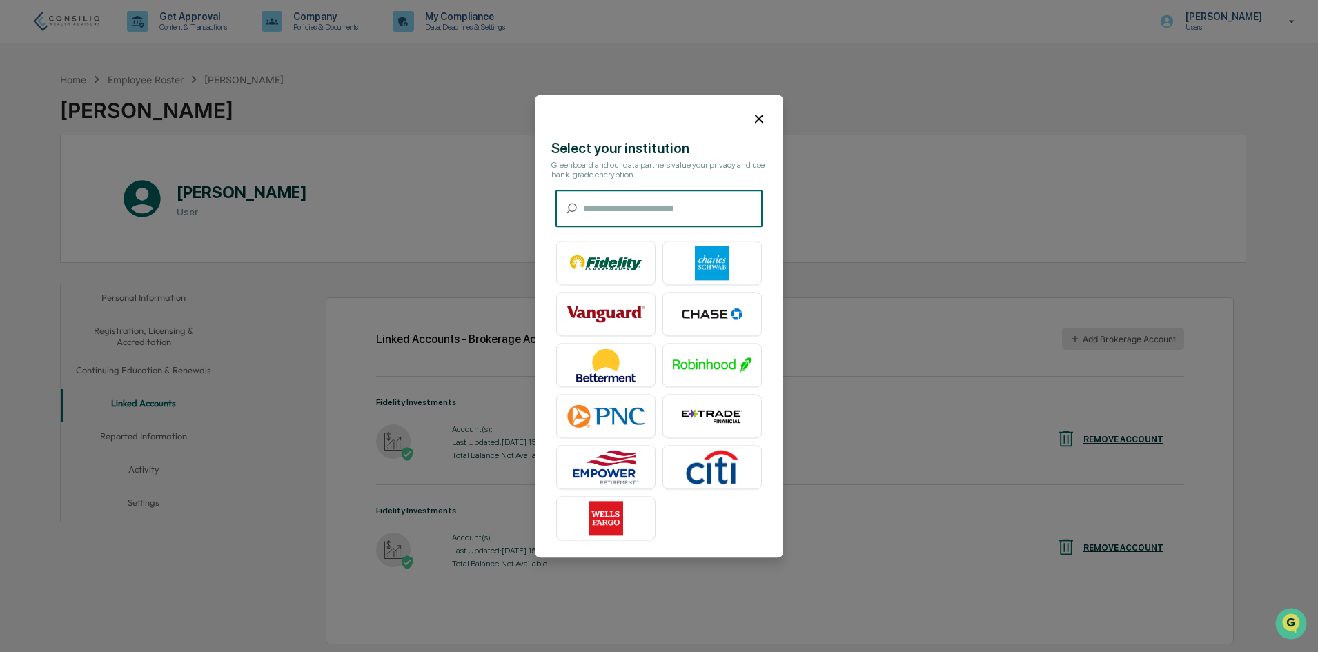
scroll to position [104, 0]
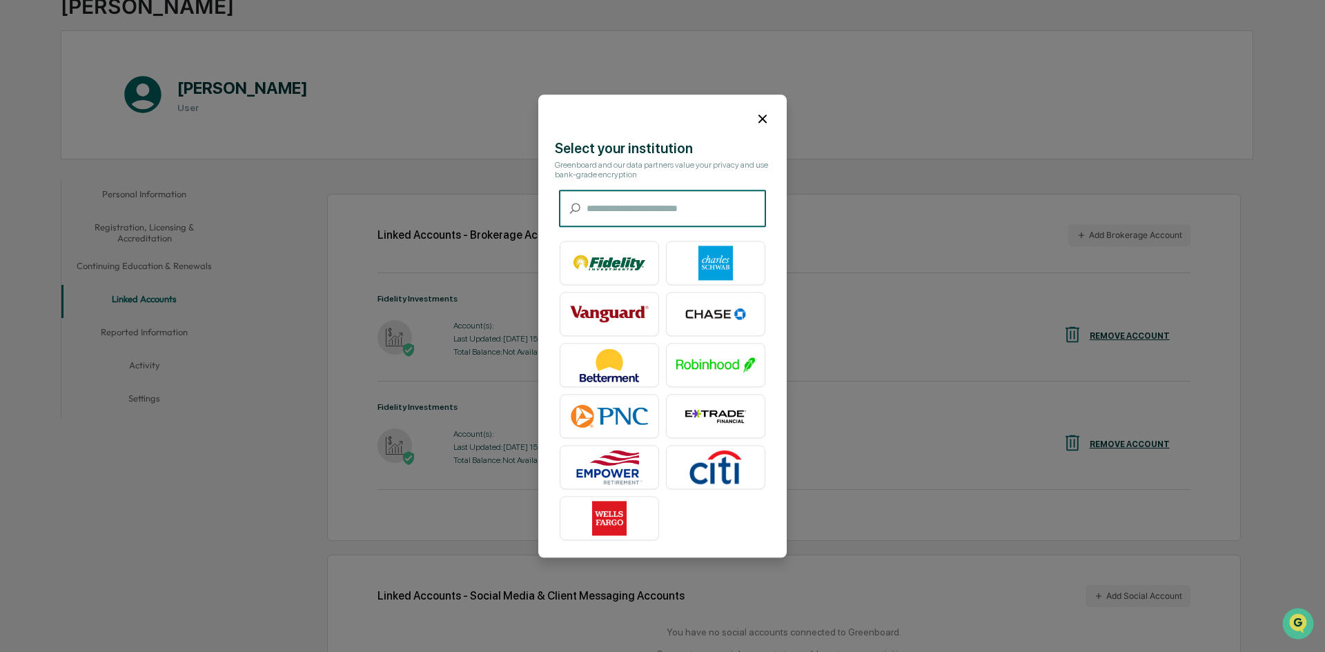
click at [624, 206] on input "text" at bounding box center [676, 208] width 179 height 37
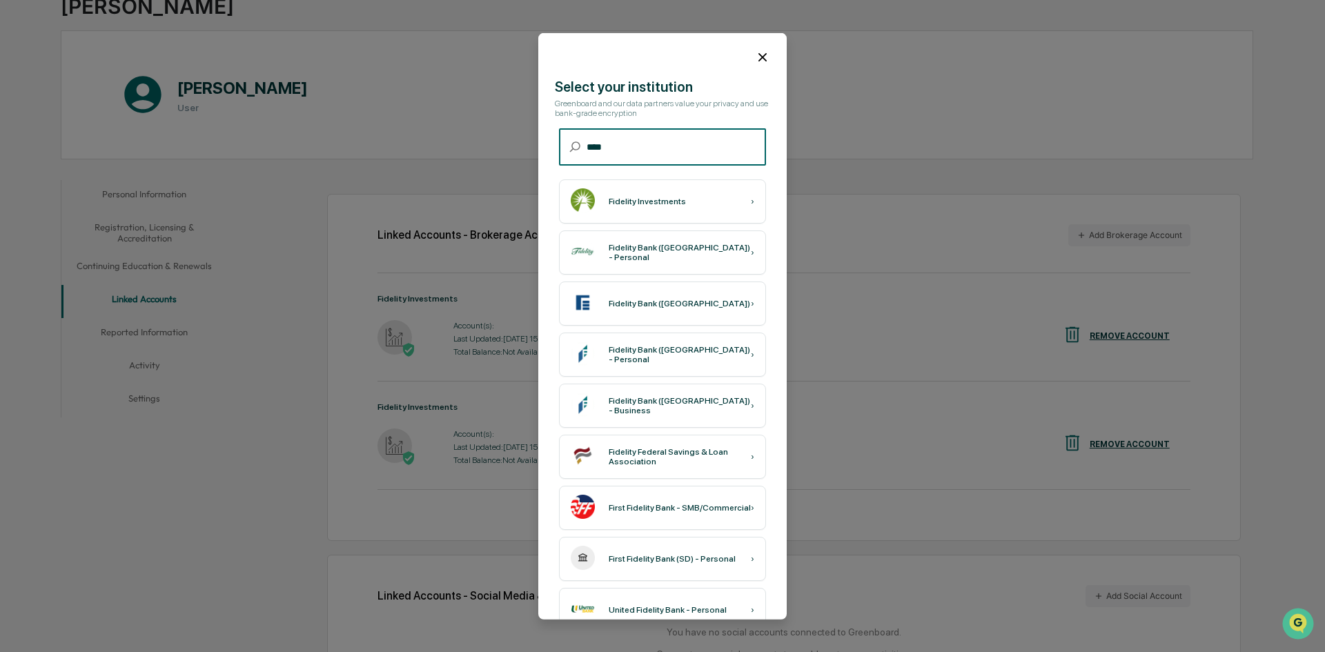
type input "****"
click at [624, 206] on div "Fidelity Investments" at bounding box center [647, 202] width 77 height 10
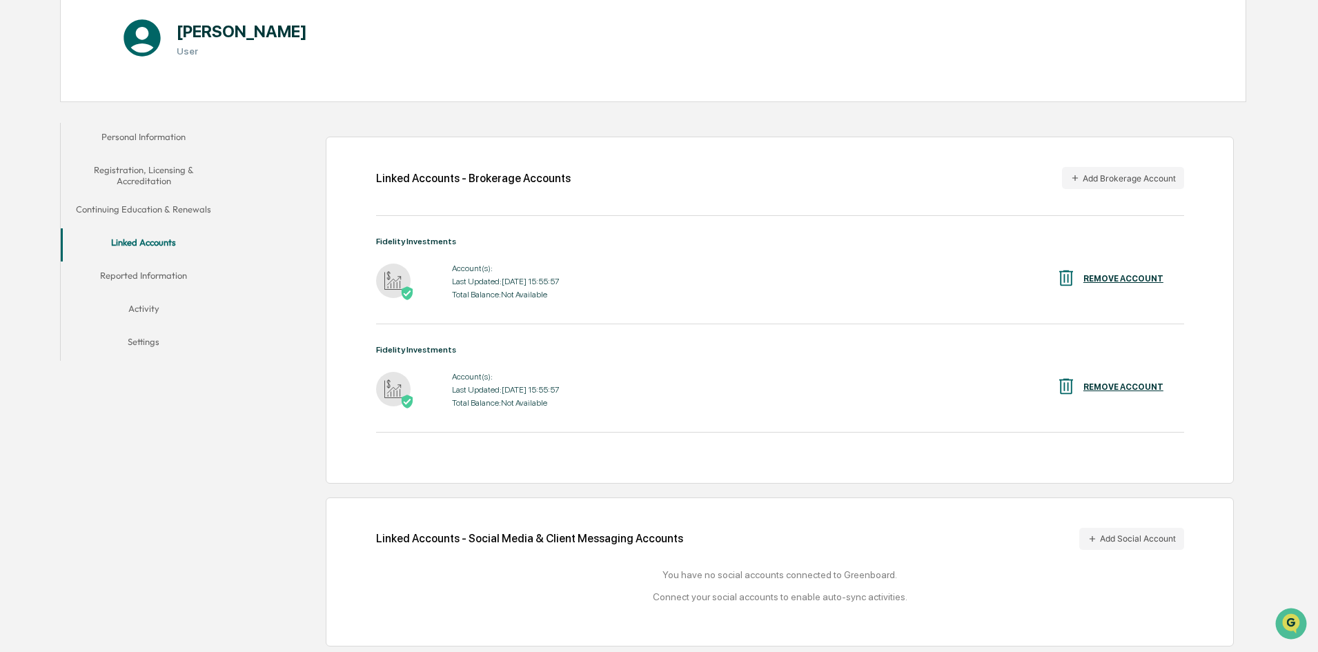
scroll to position [162, 0]
click at [131, 274] on button "Reported Information" at bounding box center [144, 276] width 166 height 33
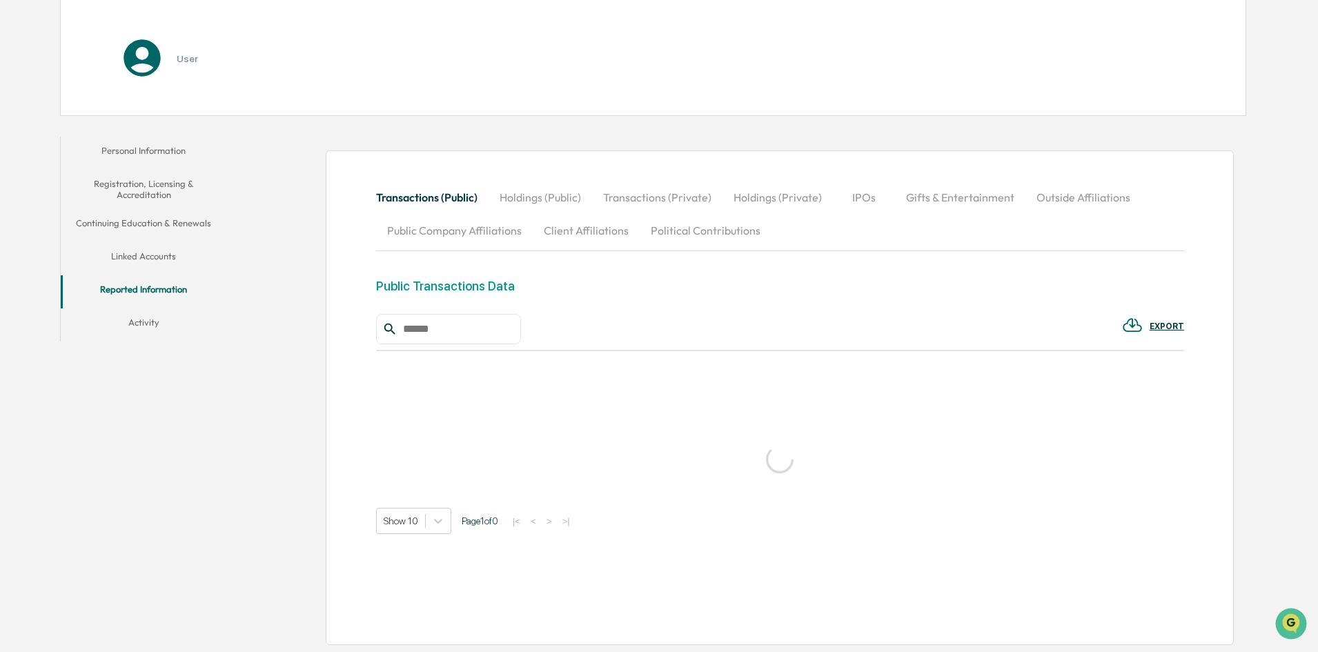
scroll to position [162, 0]
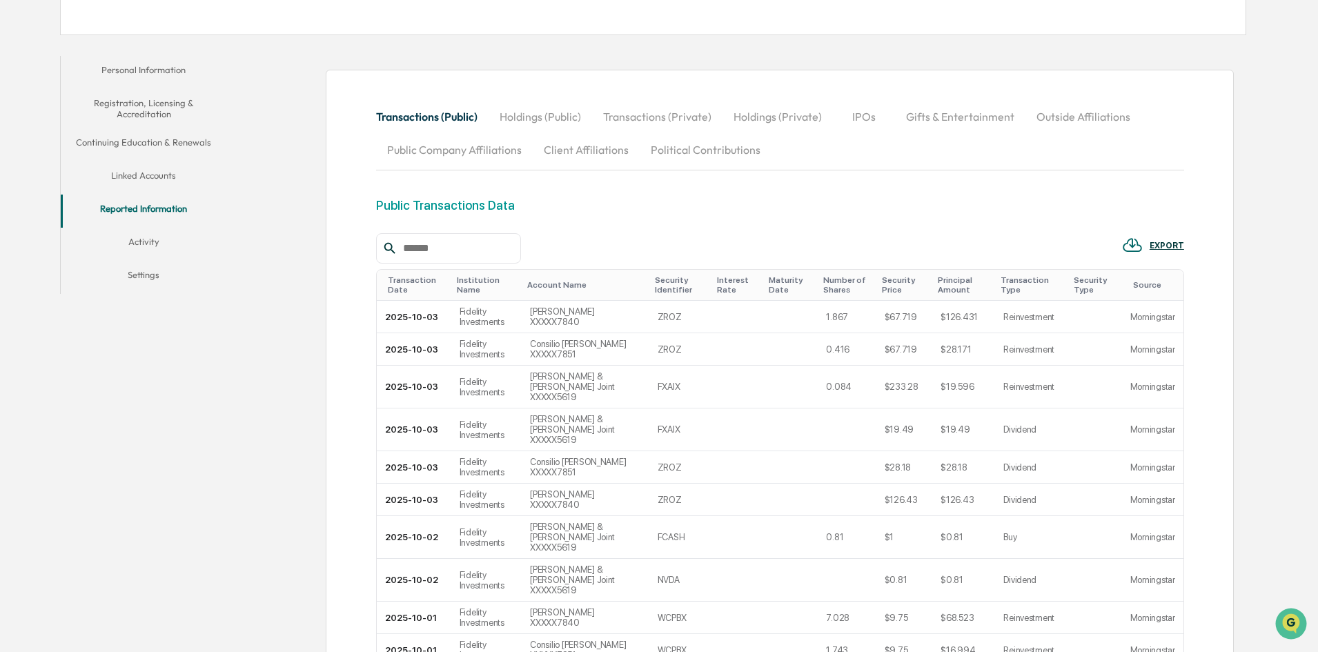
click at [159, 239] on button "Activity" at bounding box center [144, 244] width 166 height 33
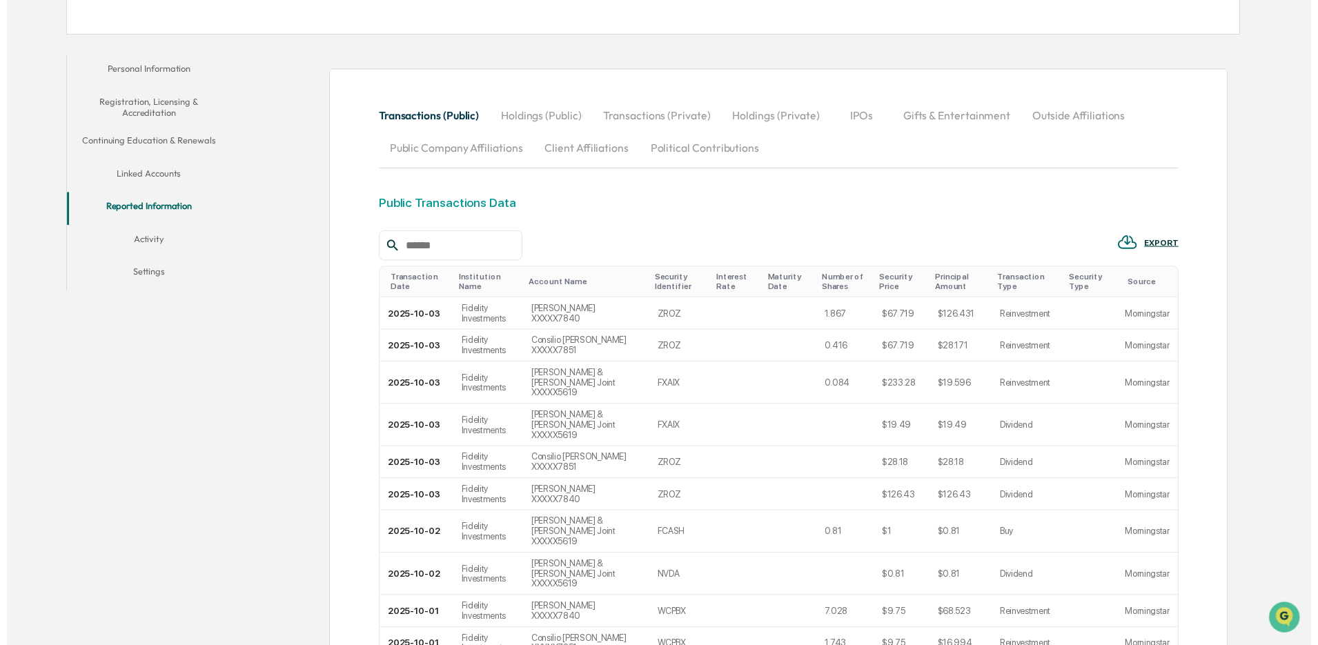
scroll to position [66, 0]
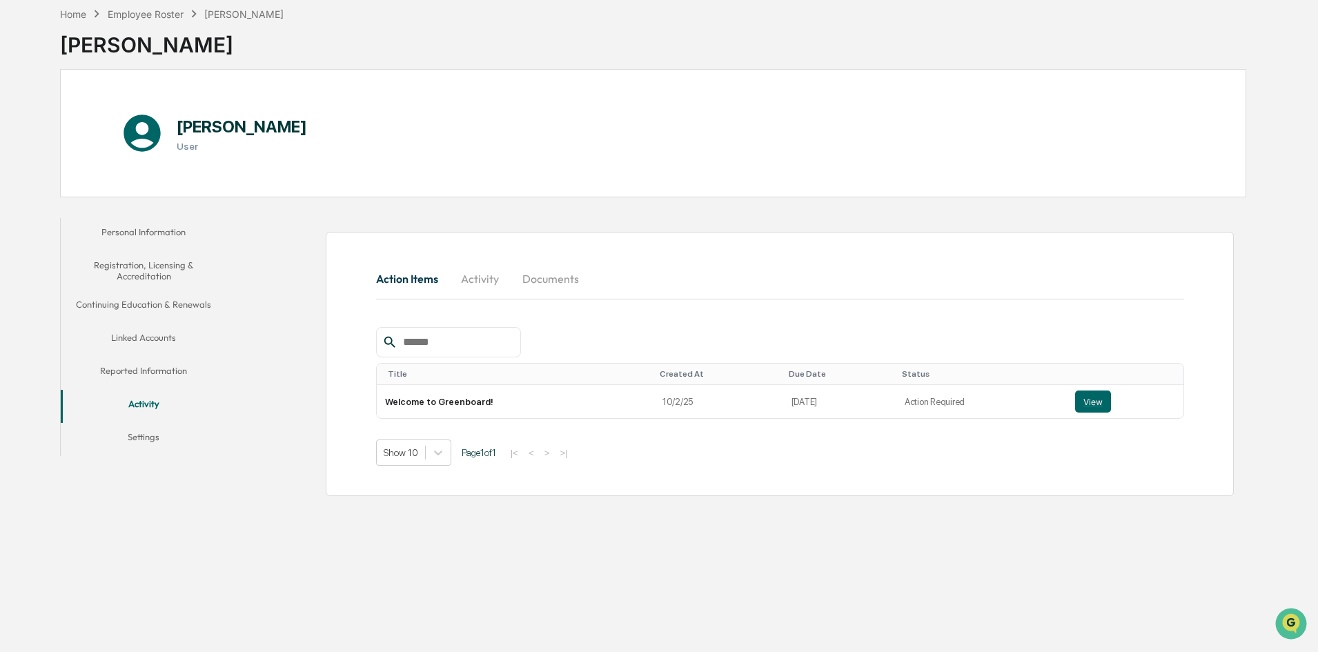
click at [154, 434] on button "Settings" at bounding box center [144, 439] width 166 height 33
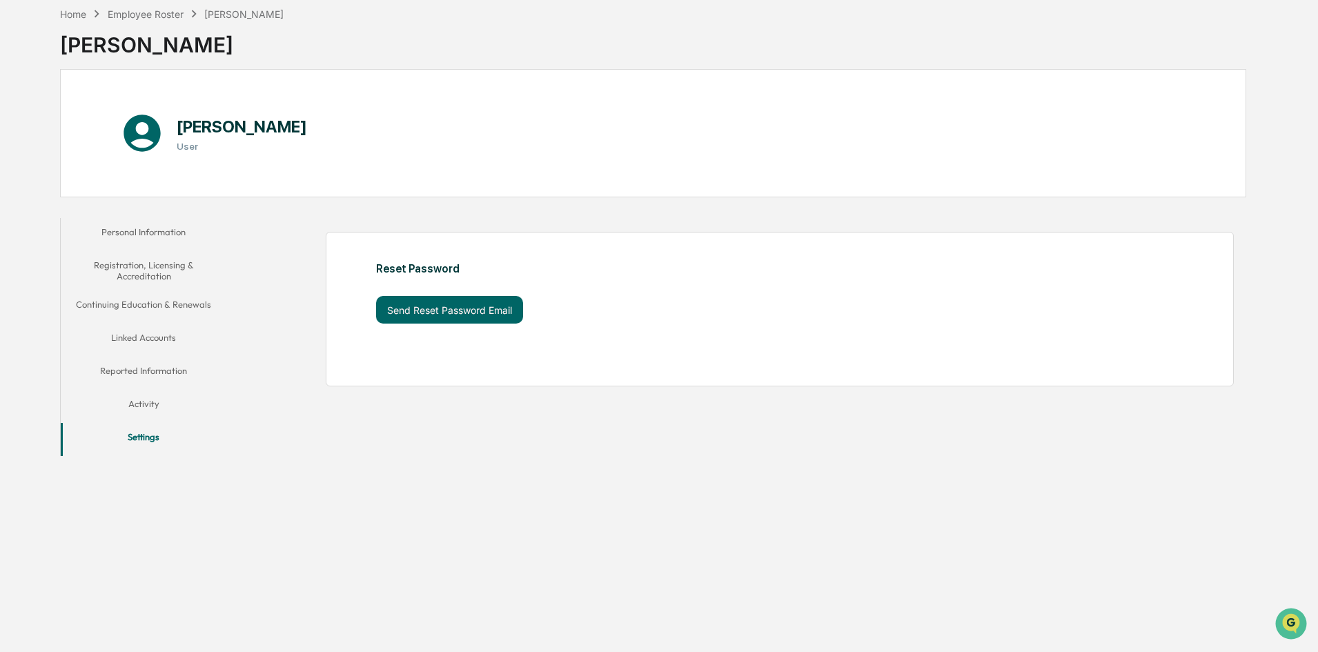
click at [161, 220] on button "Personal Information" at bounding box center [144, 234] width 166 height 33
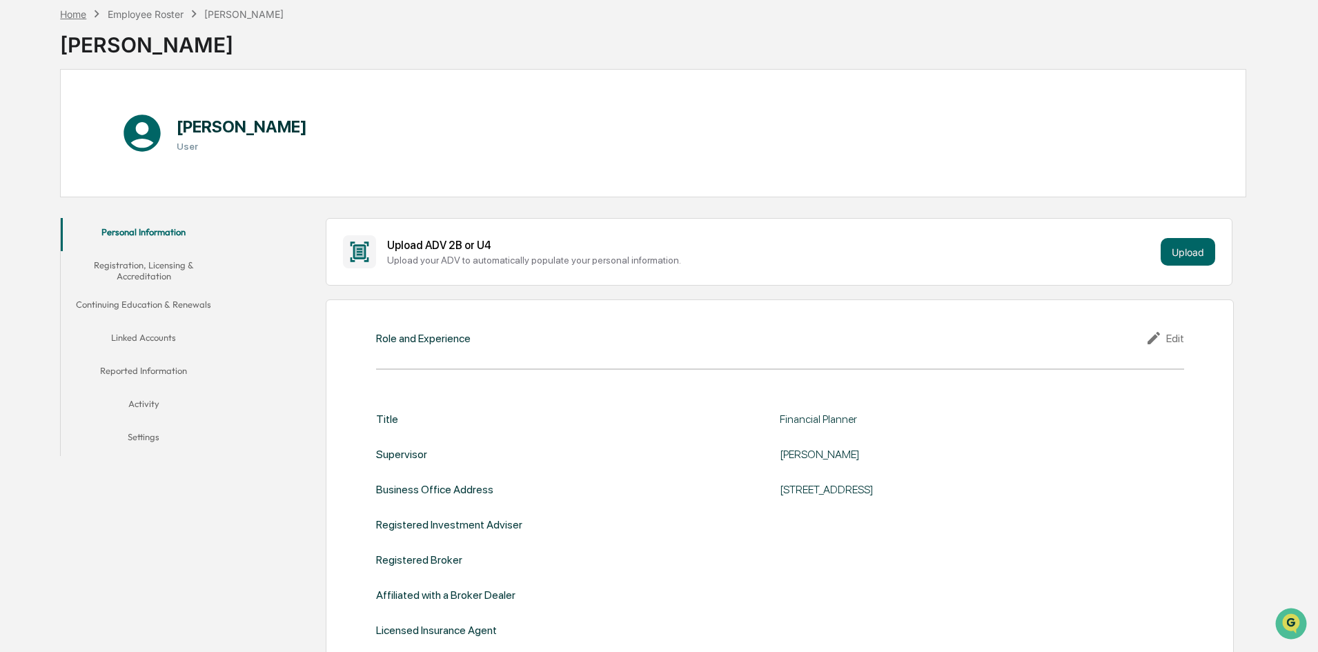
click at [70, 17] on div "Home" at bounding box center [73, 14] width 26 height 12
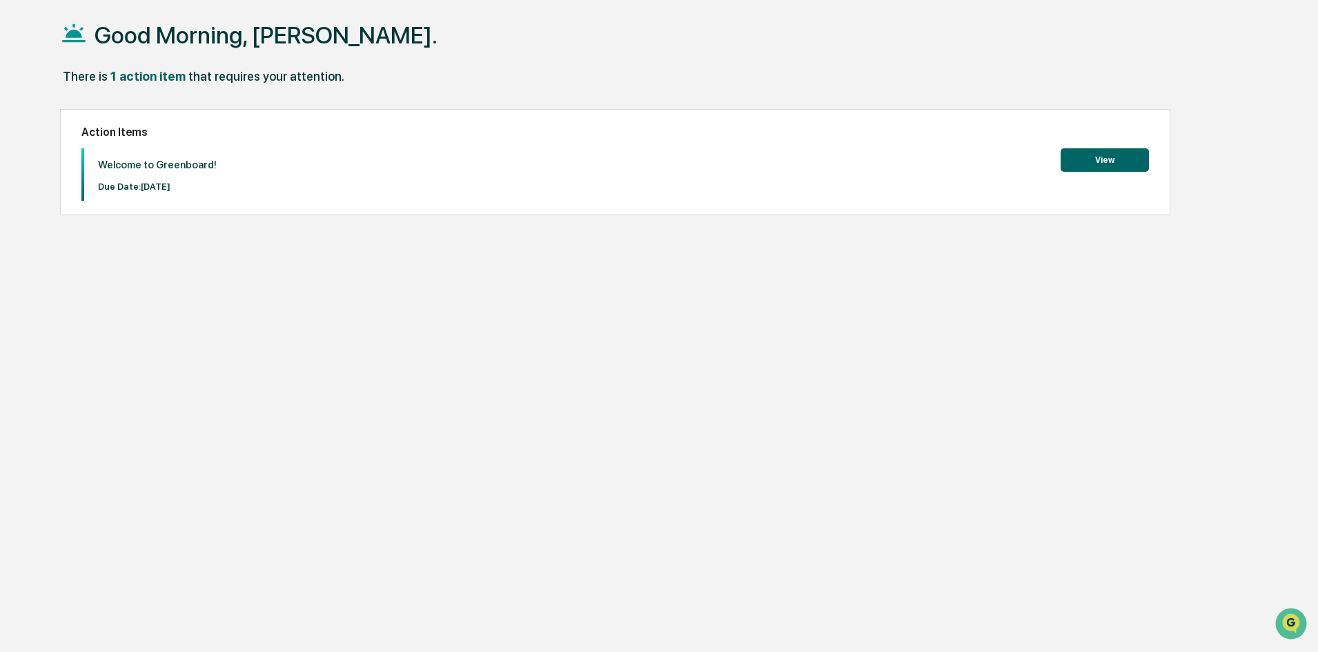
drag, startPoint x: 1083, startPoint y: 146, endPoint x: 1094, endPoint y: 156, distance: 14.2
click at [1086, 148] on div "Action Items Welcome to Greenboard! Due Date: 2025-10-17 View" at bounding box center [615, 162] width 1110 height 106
click at [1094, 156] on button "View" at bounding box center [1105, 159] width 88 height 23
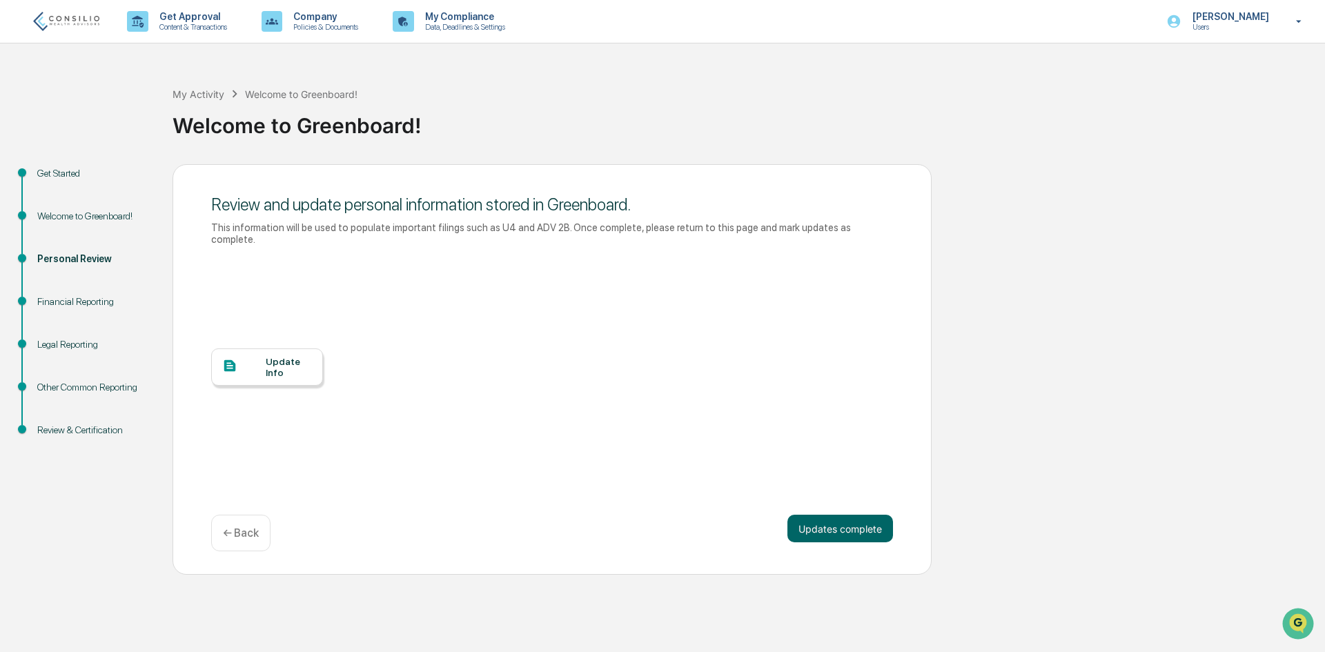
click at [74, 306] on div "Financial Reporting" at bounding box center [93, 302] width 113 height 14
click at [74, 301] on div "Financial Reporting" at bounding box center [93, 302] width 113 height 14
click at [287, 365] on div "Update Info" at bounding box center [289, 367] width 46 height 22
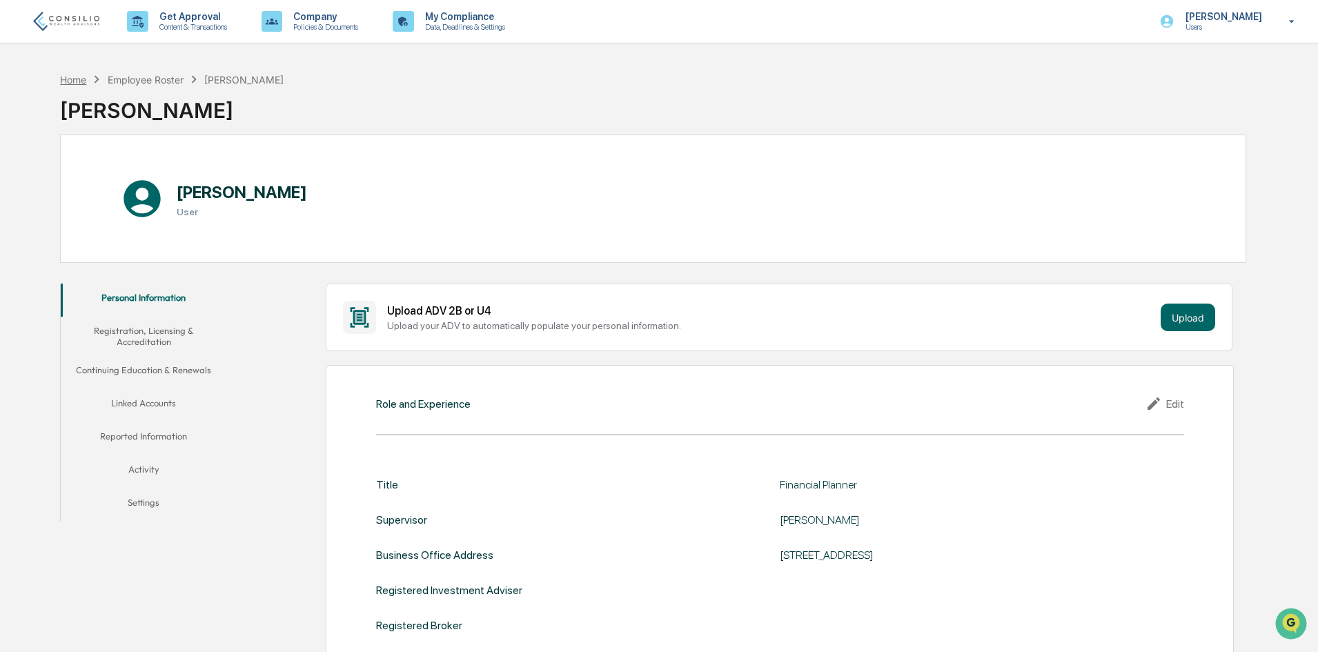
click at [79, 79] on div "Home" at bounding box center [73, 80] width 26 height 12
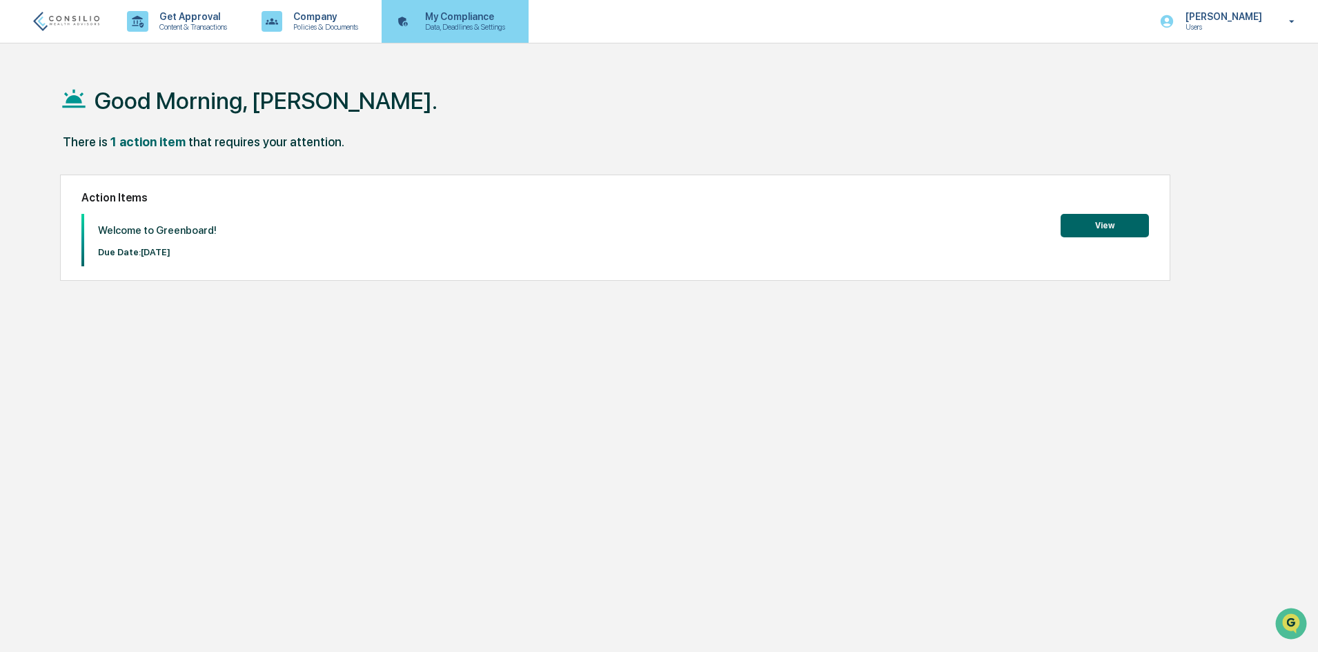
click at [465, 21] on p "My Compliance" at bounding box center [463, 16] width 98 height 11
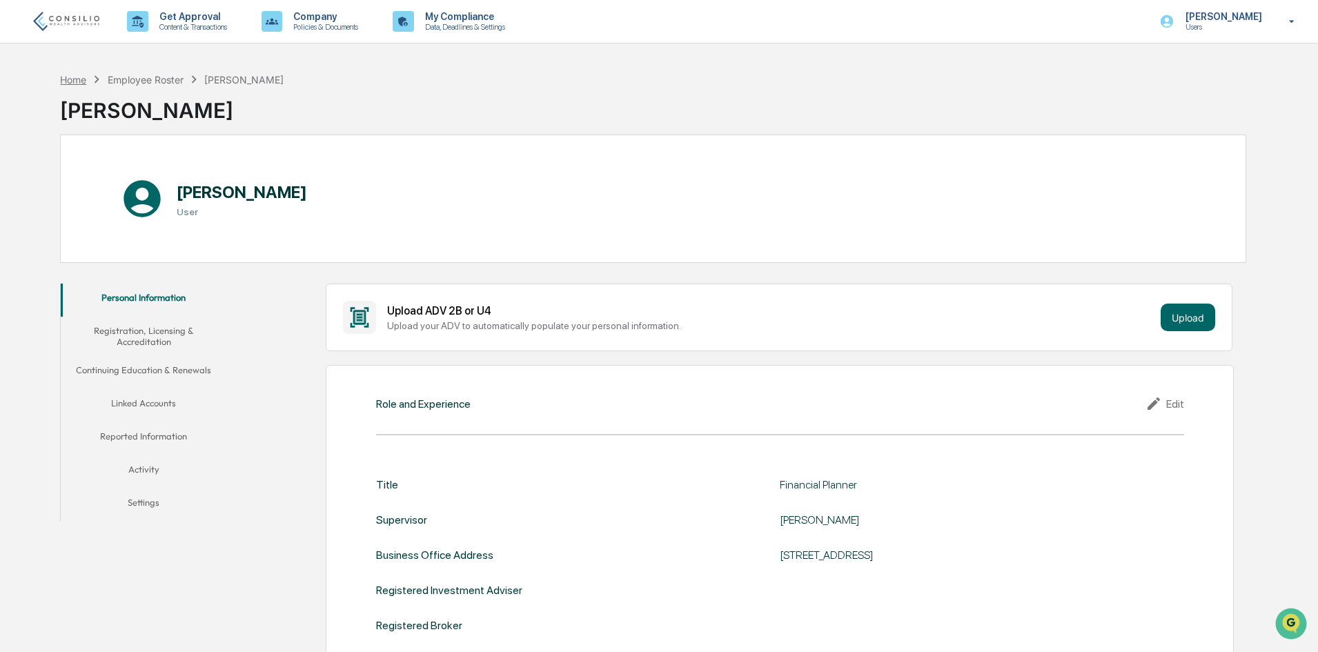
click at [75, 82] on div "Home" at bounding box center [73, 80] width 26 height 12
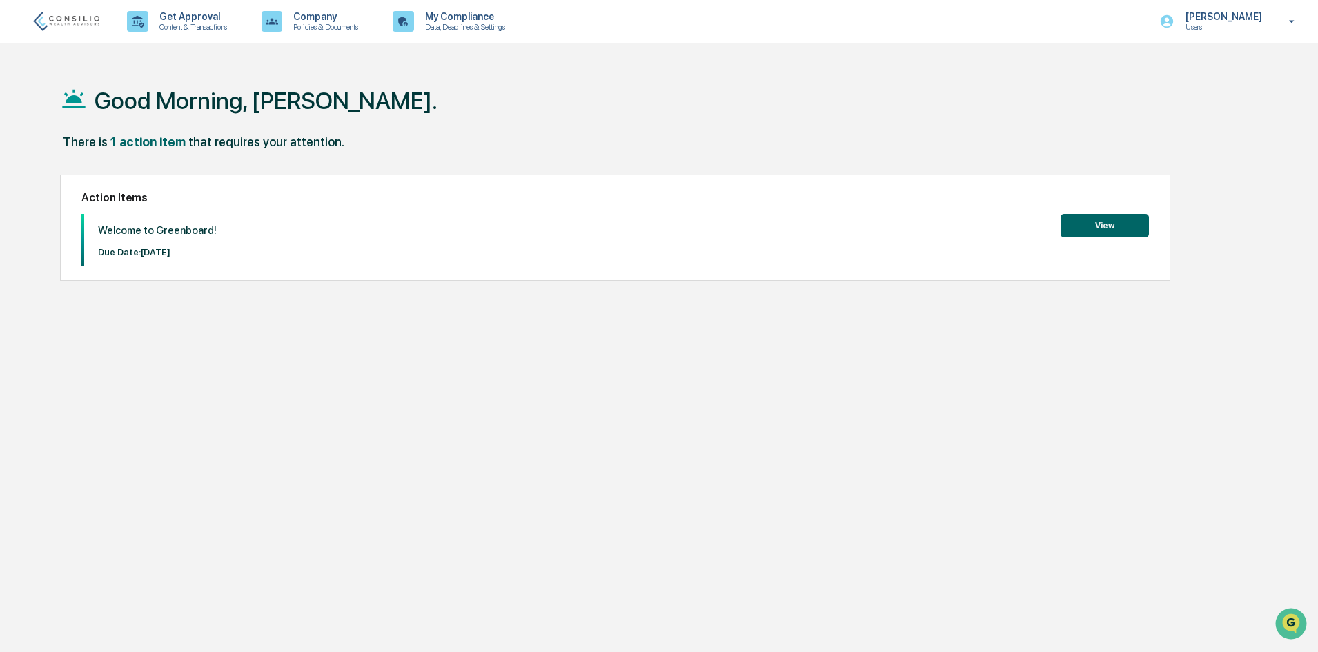
click at [146, 144] on div "1 action item" at bounding box center [147, 142] width 75 height 14
click at [1044, 222] on div "Welcome to Greenboard! Due Date: 2025-10-17 View" at bounding box center [615, 240] width 1068 height 52
click at [1085, 222] on button "View" at bounding box center [1105, 225] width 88 height 23
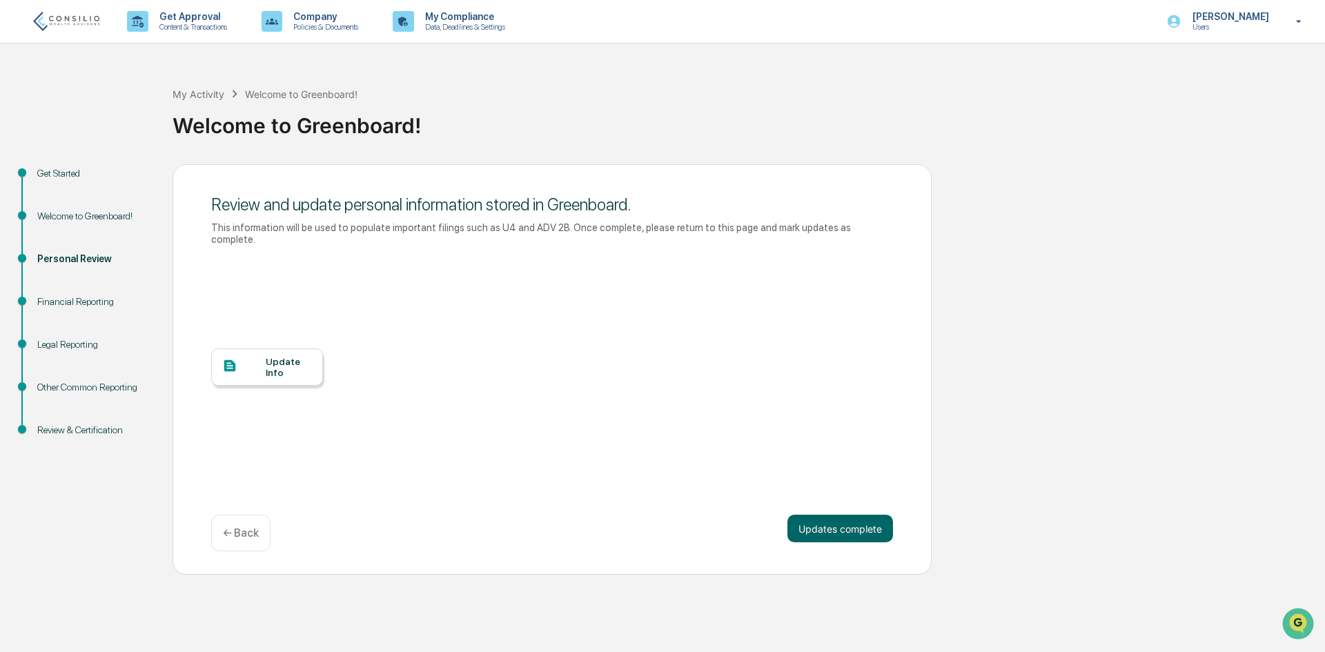
click at [288, 357] on div "Update Info" at bounding box center [289, 367] width 46 height 22
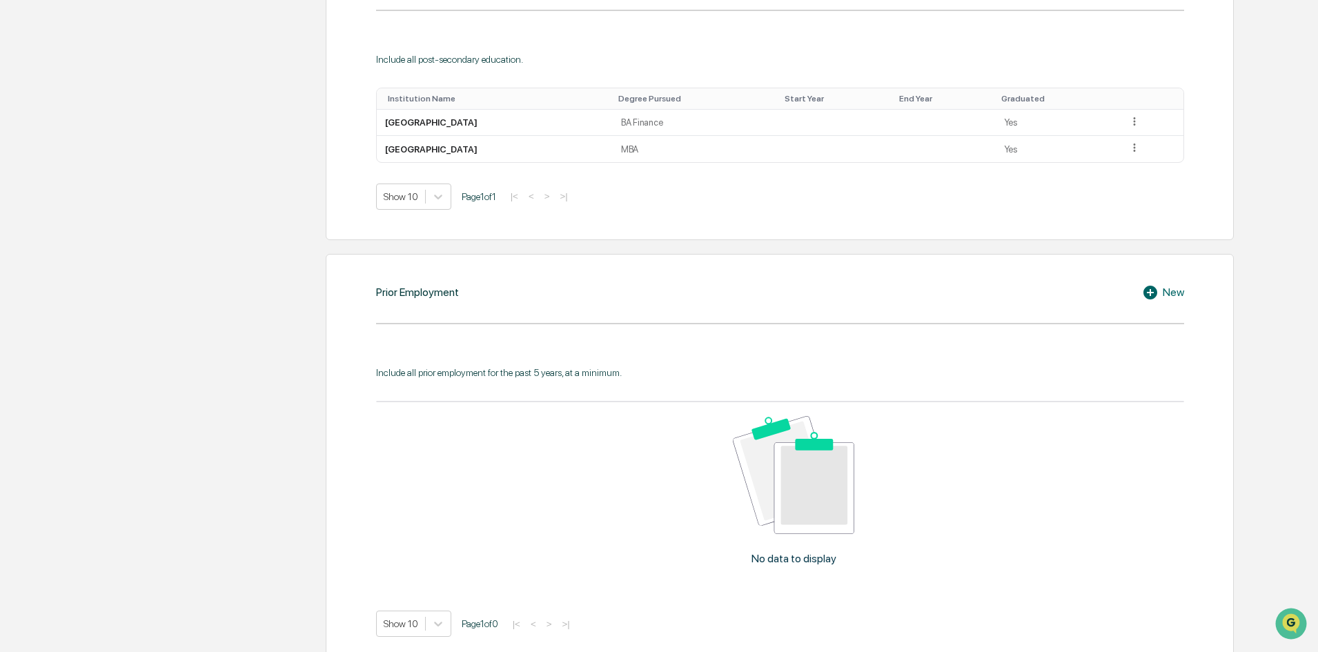
scroll to position [897, 0]
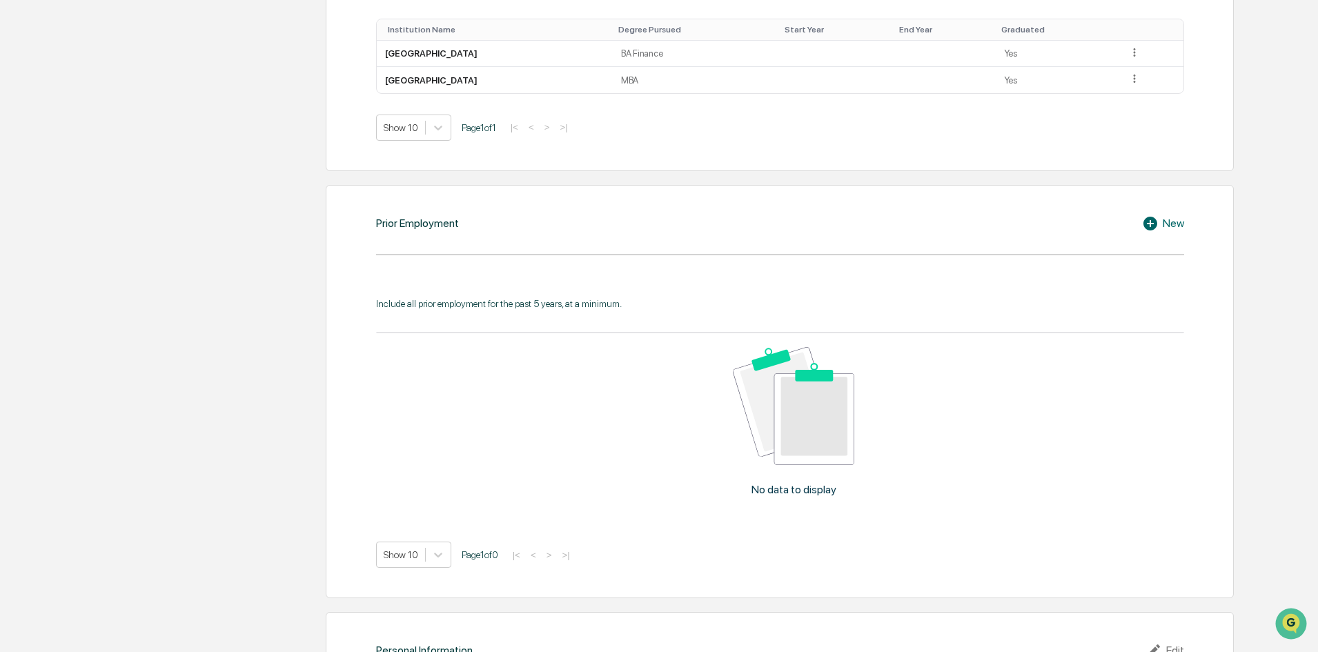
click at [1163, 225] on div "New" at bounding box center [1163, 223] width 42 height 17
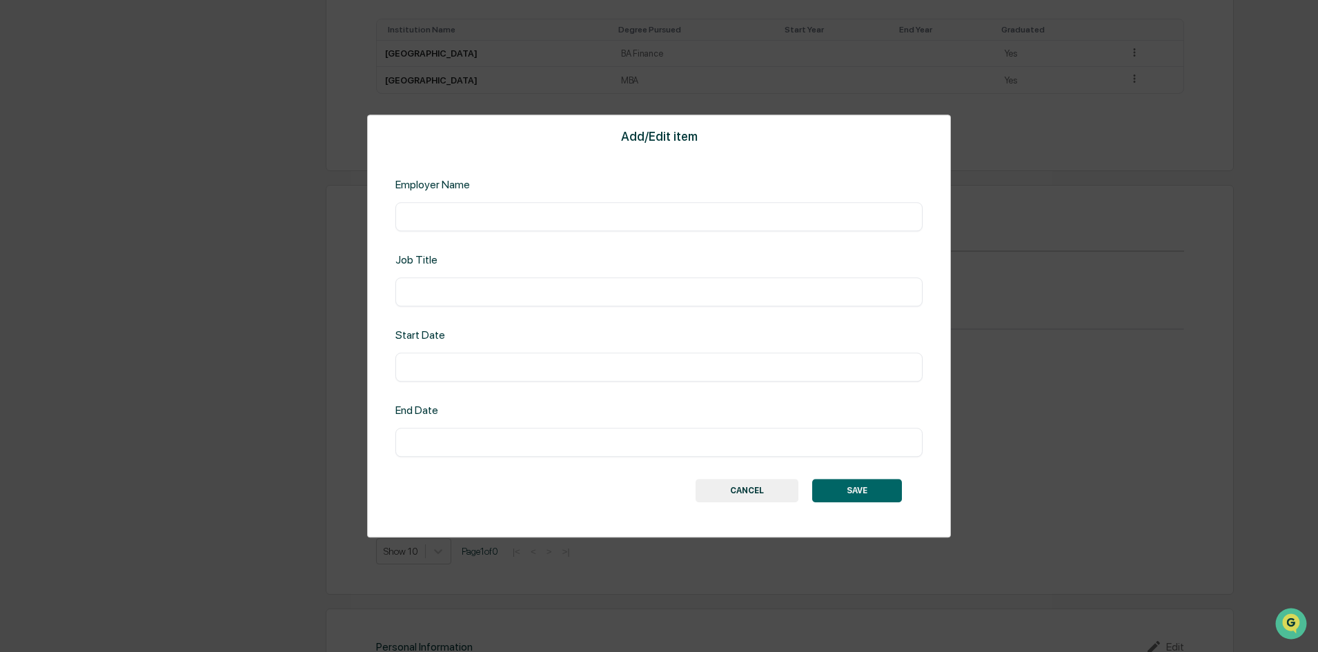
click at [524, 217] on input "text" at bounding box center [659, 217] width 507 height 14
type input "**********"
type input "***"
type input "*******"
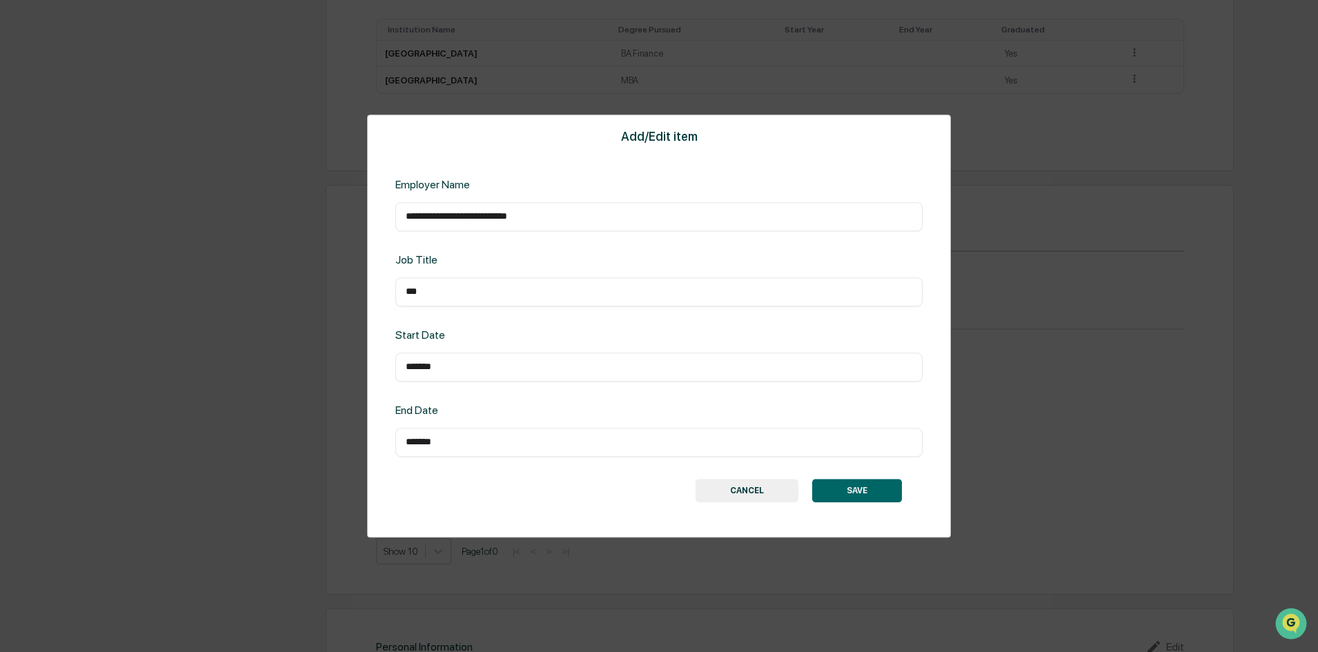
click at [841, 480] on button "SAVE" at bounding box center [857, 490] width 90 height 23
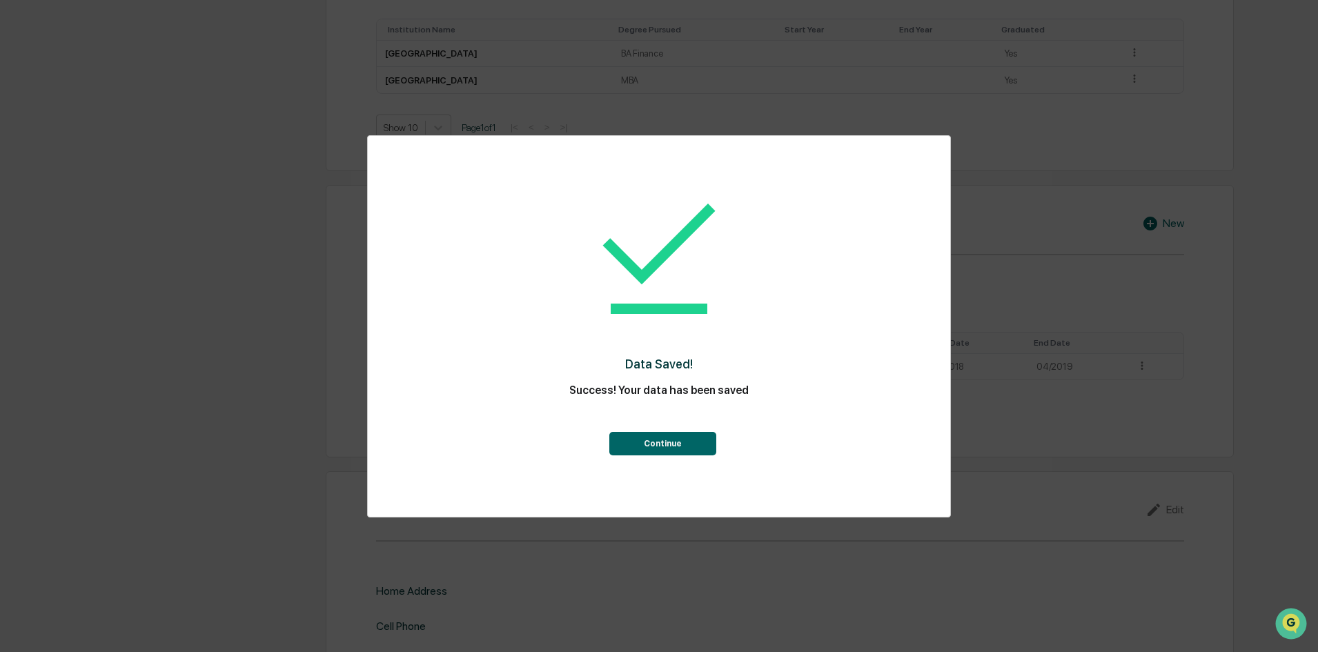
click at [685, 436] on button "Continue" at bounding box center [662, 443] width 107 height 23
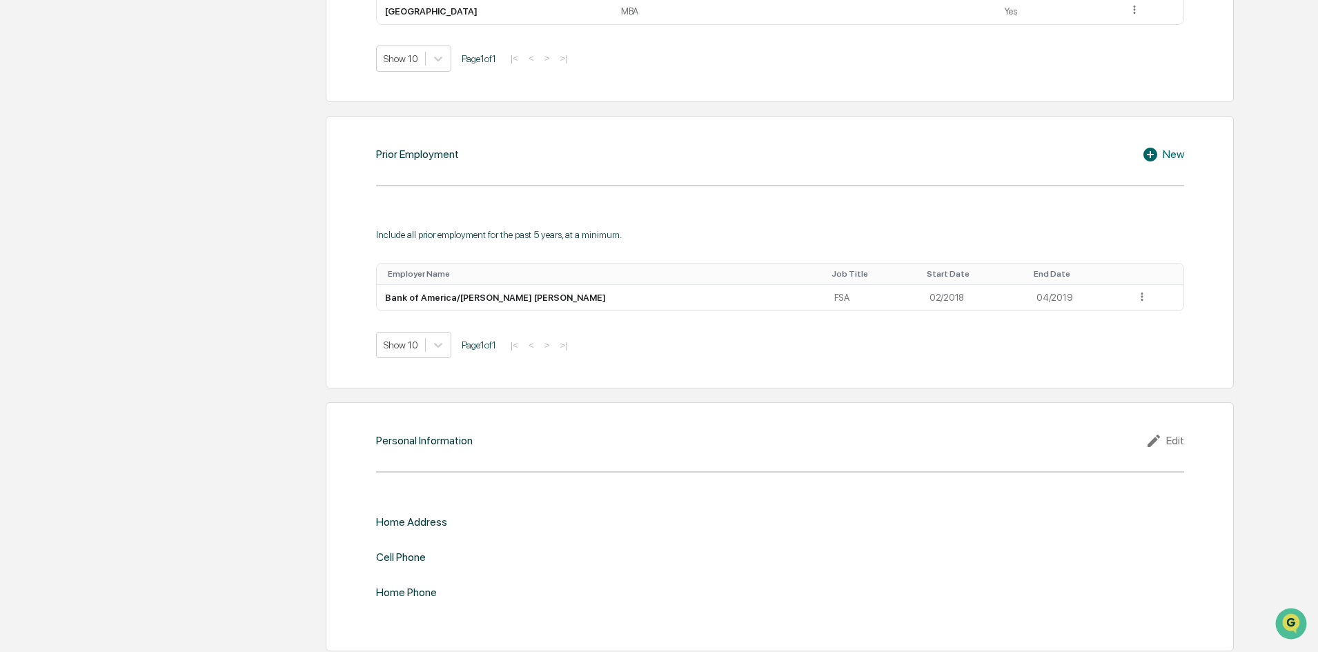
scroll to position [972, 0]
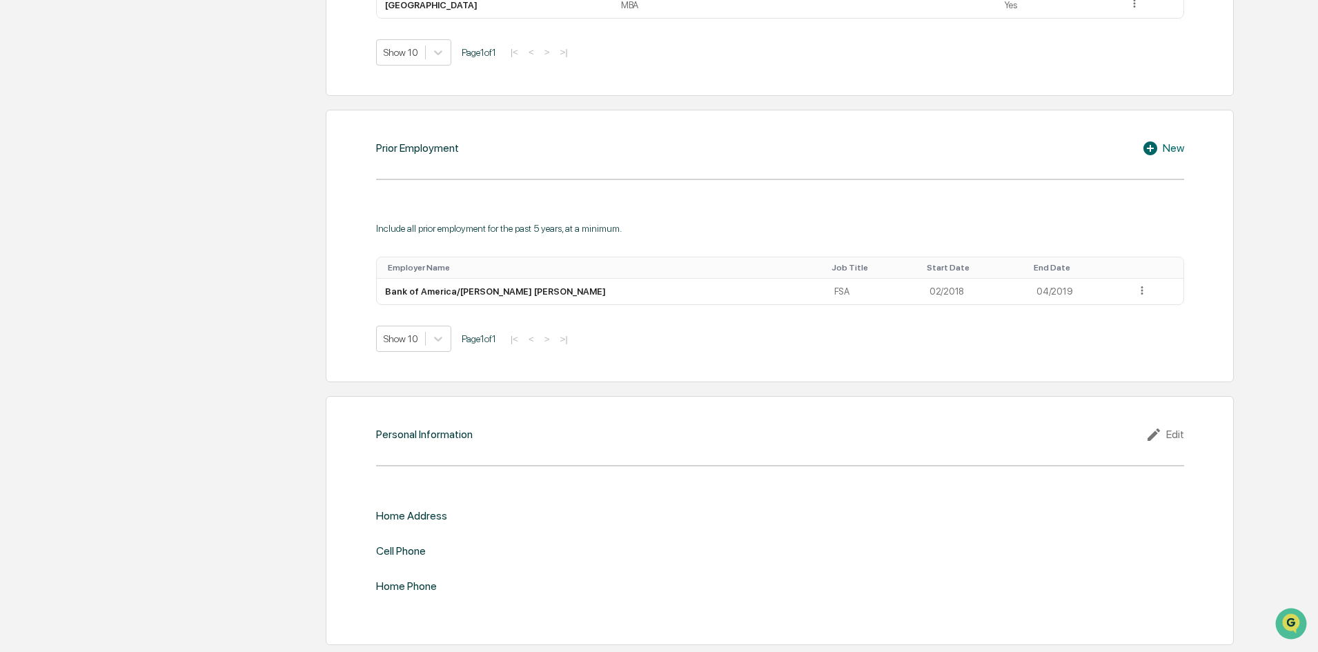
click at [1176, 435] on div "Edit" at bounding box center [1165, 434] width 39 height 17
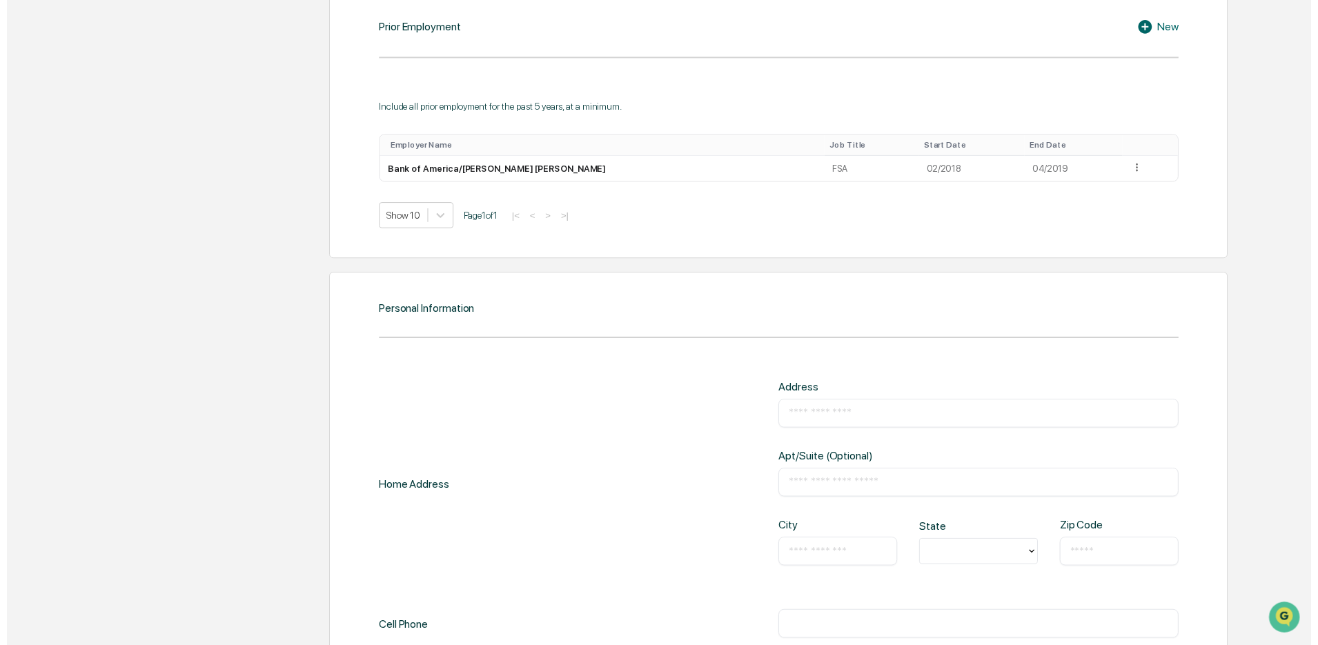
scroll to position [1224, 0]
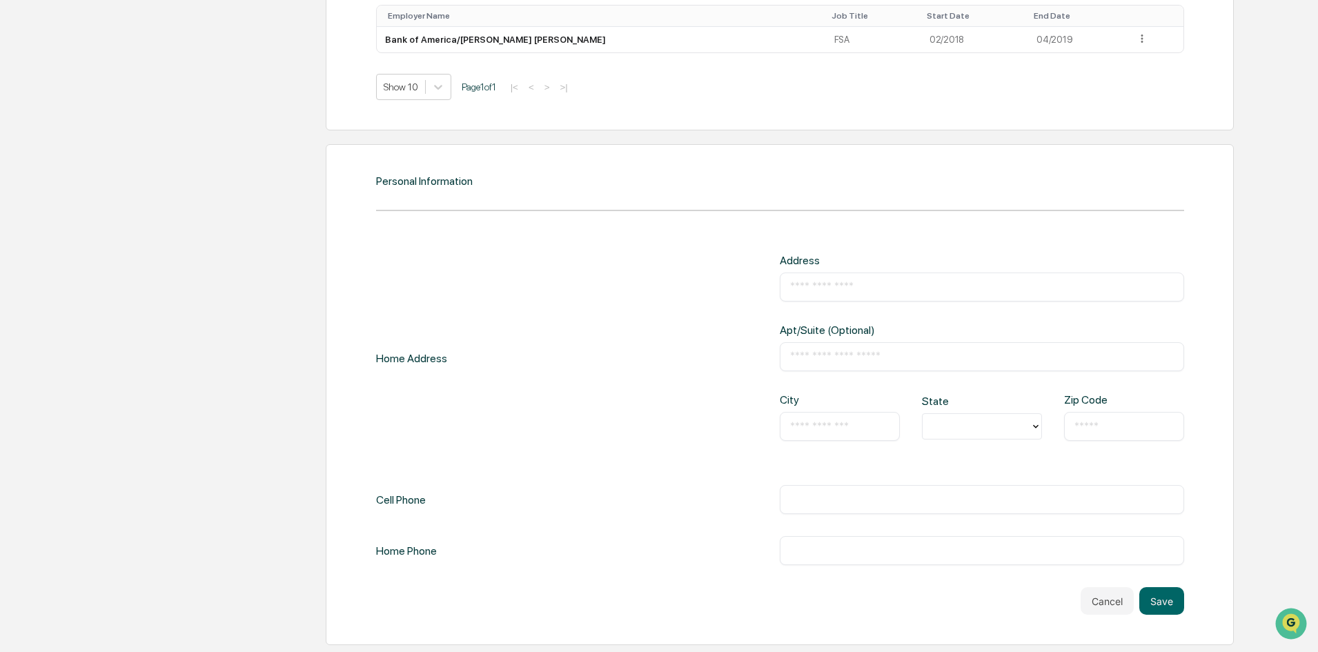
drag, startPoint x: 832, startPoint y: 291, endPoint x: 838, endPoint y: 286, distance: 8.4
click at [832, 291] on input "text" at bounding box center [982, 287] width 384 height 14
type input "**********"
type input "*******"
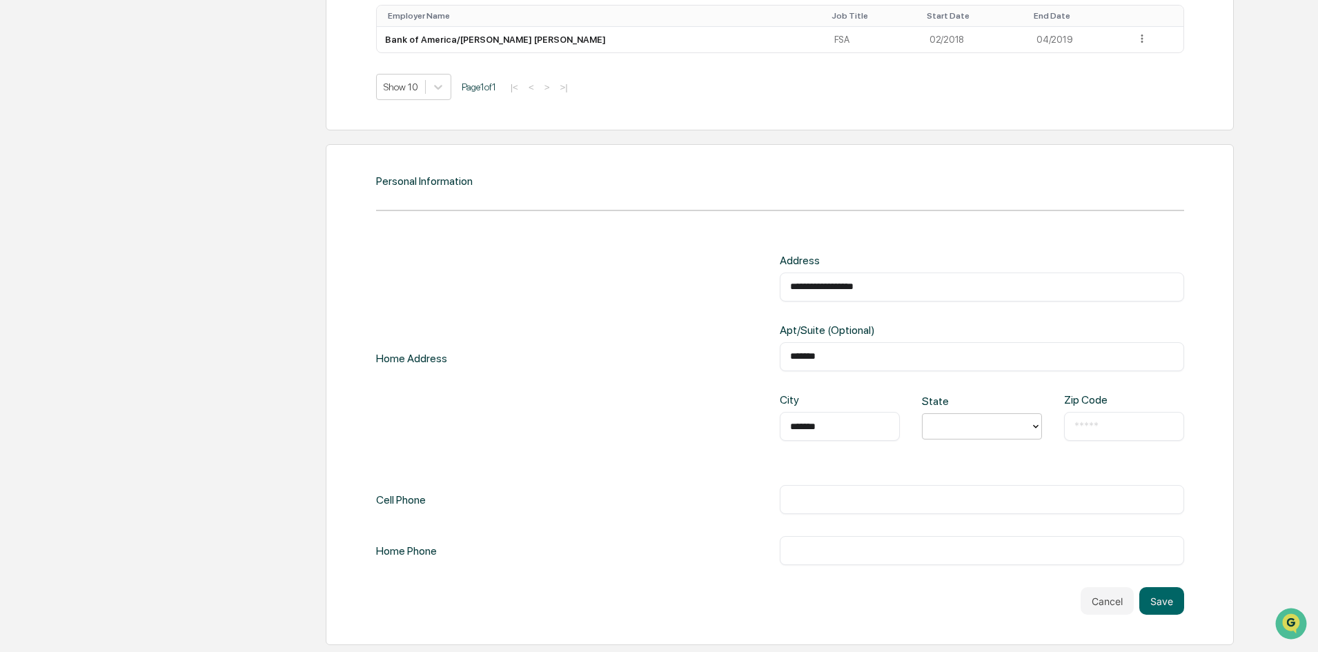
type input "*"
click at [952, 483] on div "WA" at bounding box center [982, 486] width 120 height 28
click at [1108, 430] on input "text" at bounding box center [1123, 427] width 99 height 14
type input "*****"
type input "**********"
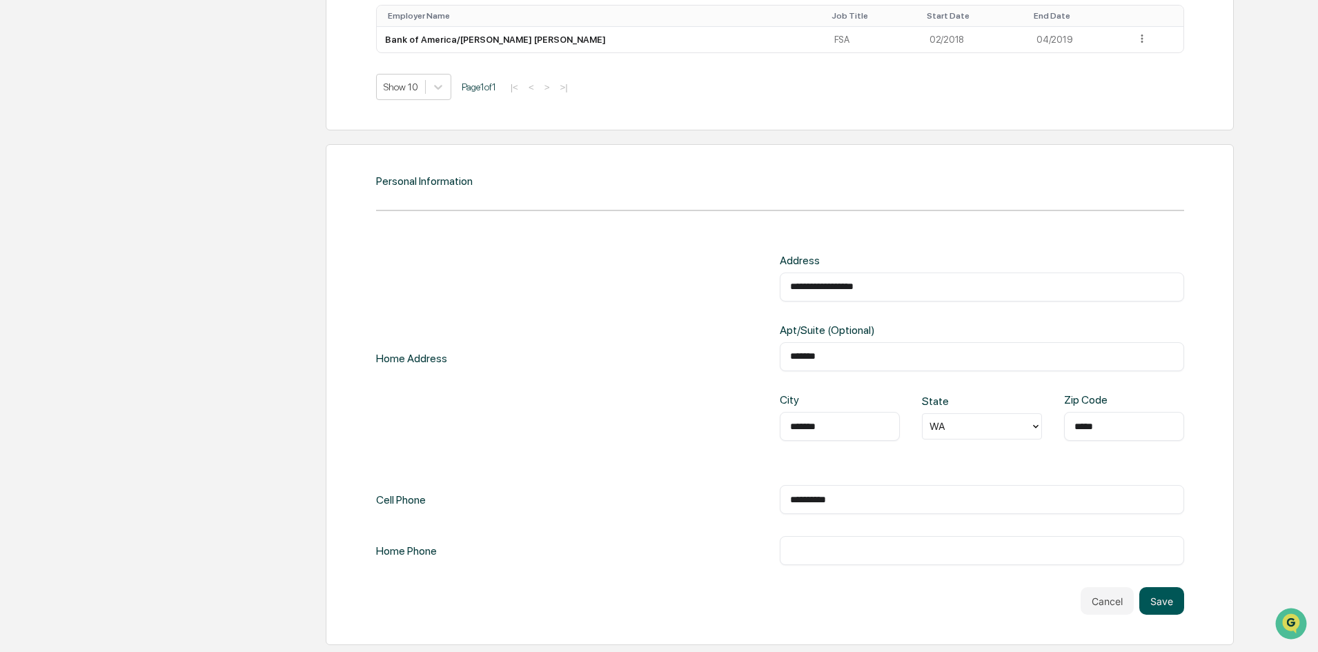
click at [1168, 597] on button "Save" at bounding box center [1161, 601] width 45 height 28
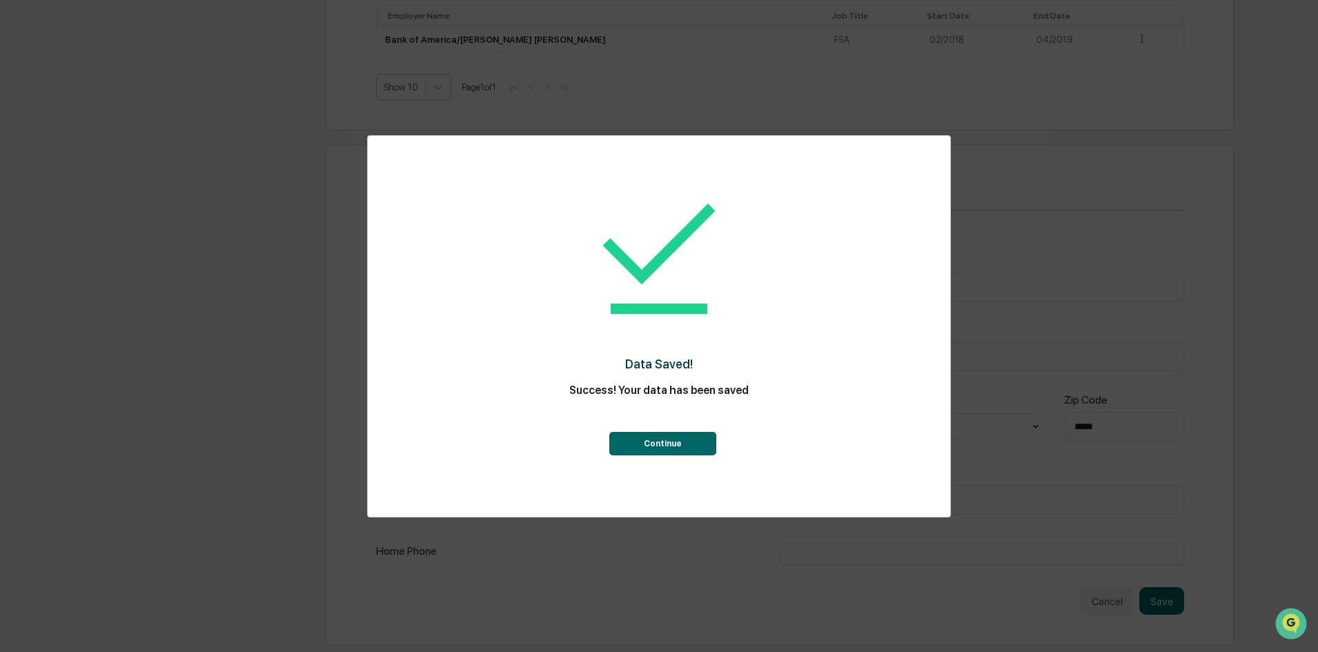
click at [675, 443] on button "Continue" at bounding box center [662, 443] width 107 height 23
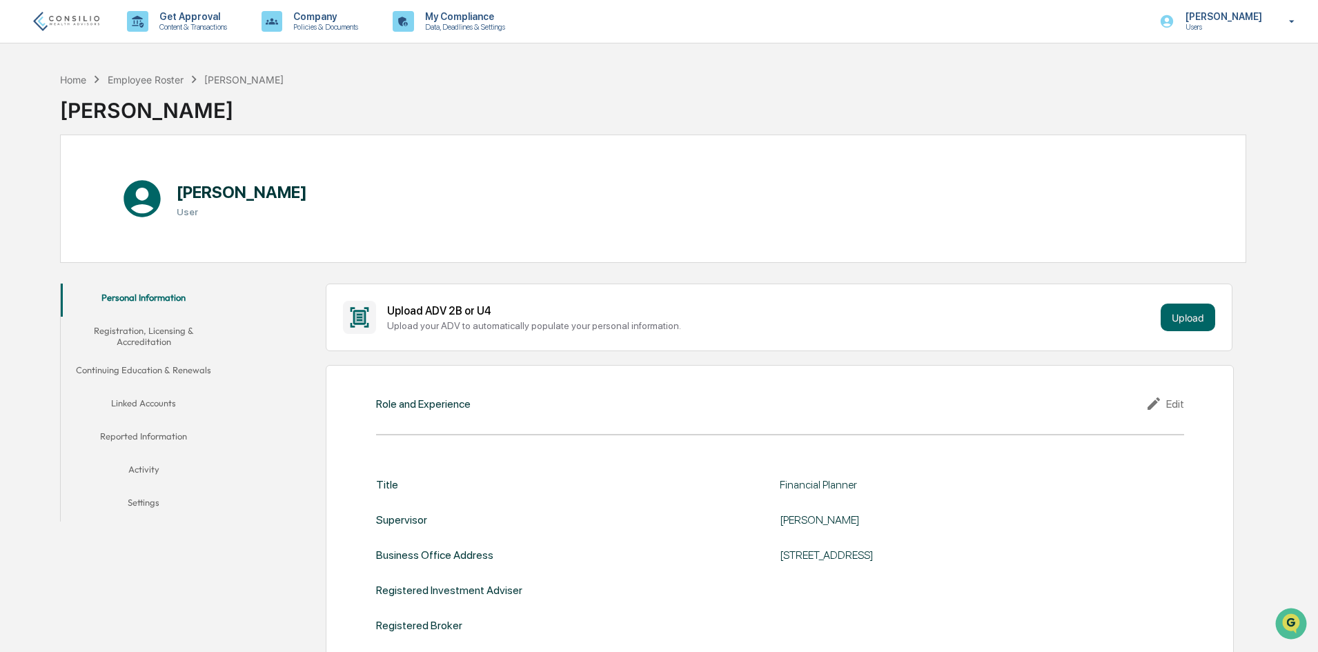
scroll to position [69, 0]
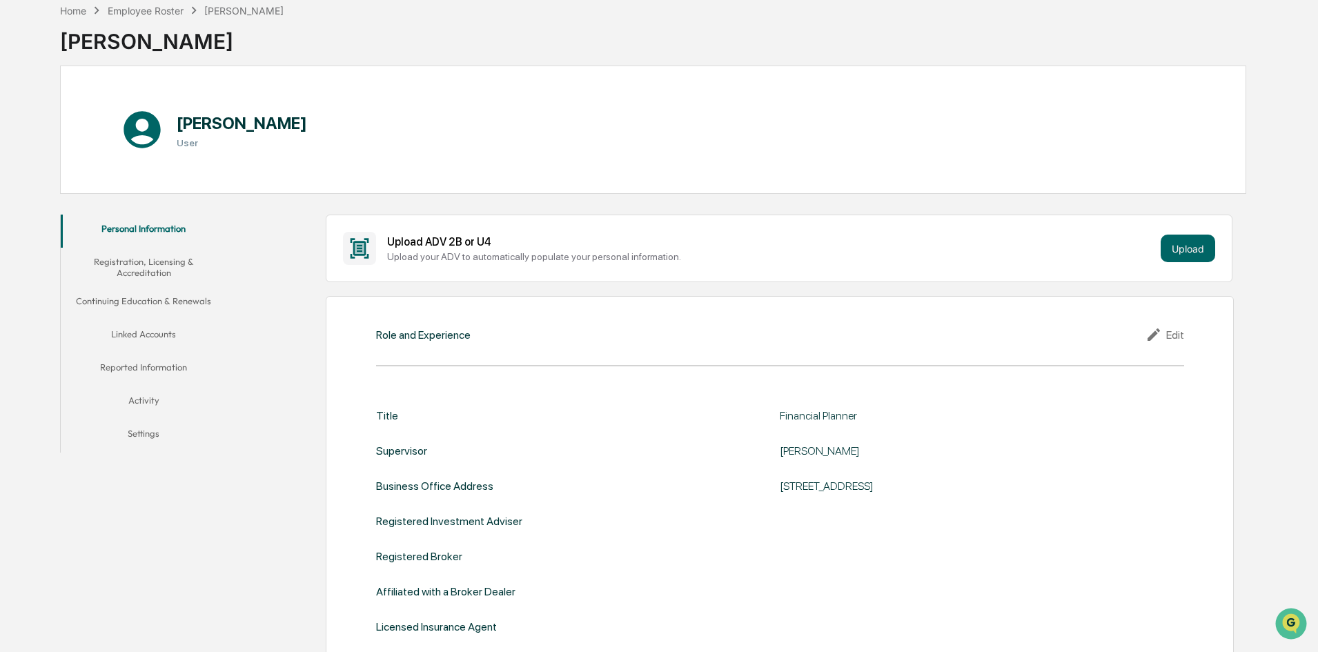
click at [155, 261] on button "Registration, Licensing & Accreditation" at bounding box center [144, 267] width 166 height 39
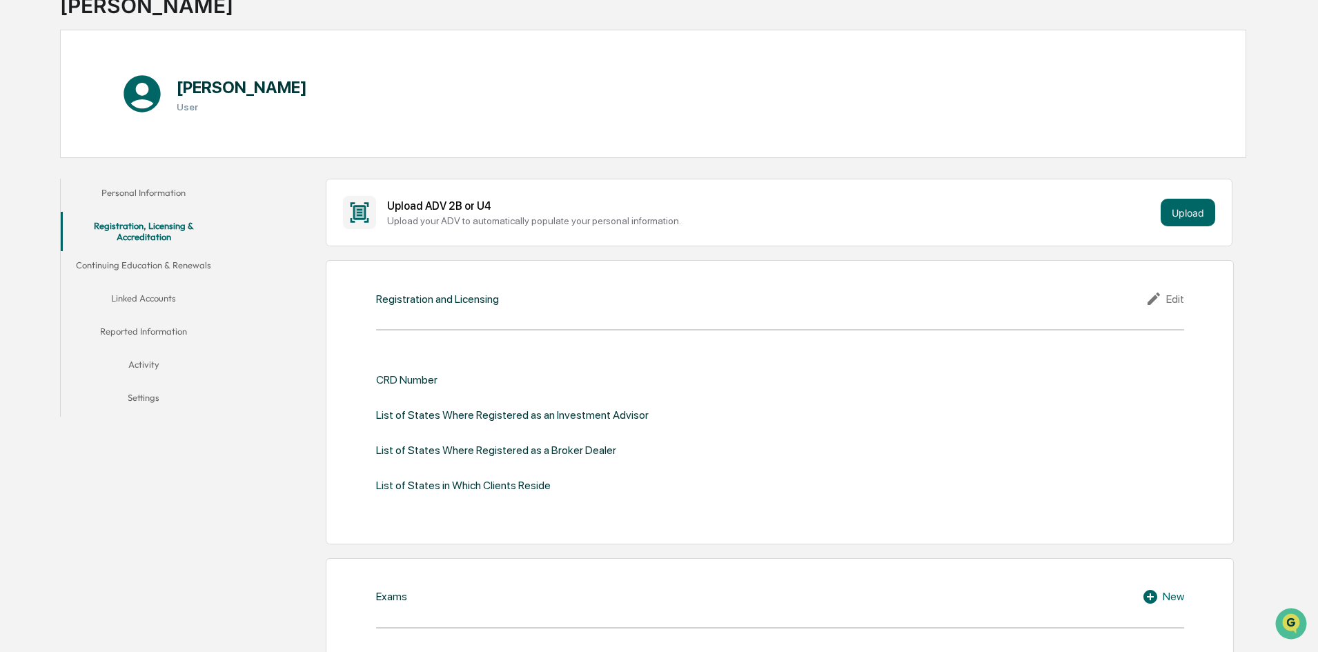
scroll to position [138, 0]
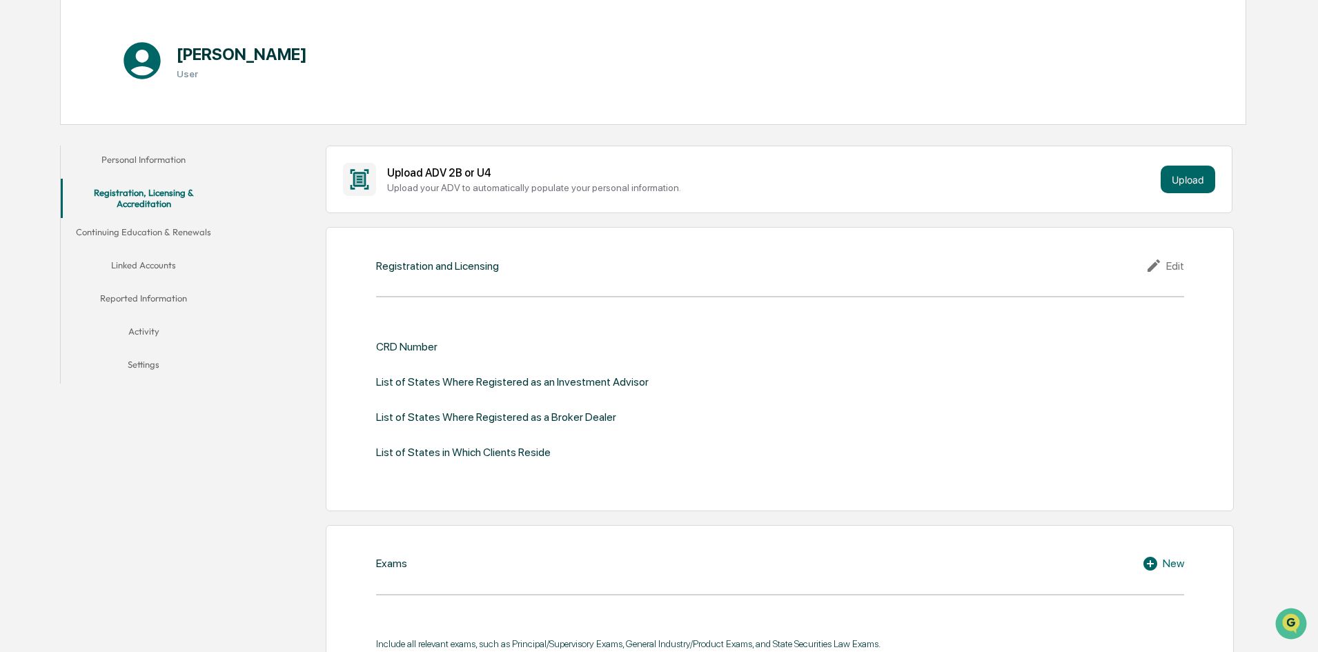
click at [1176, 268] on div "Edit" at bounding box center [1165, 265] width 39 height 17
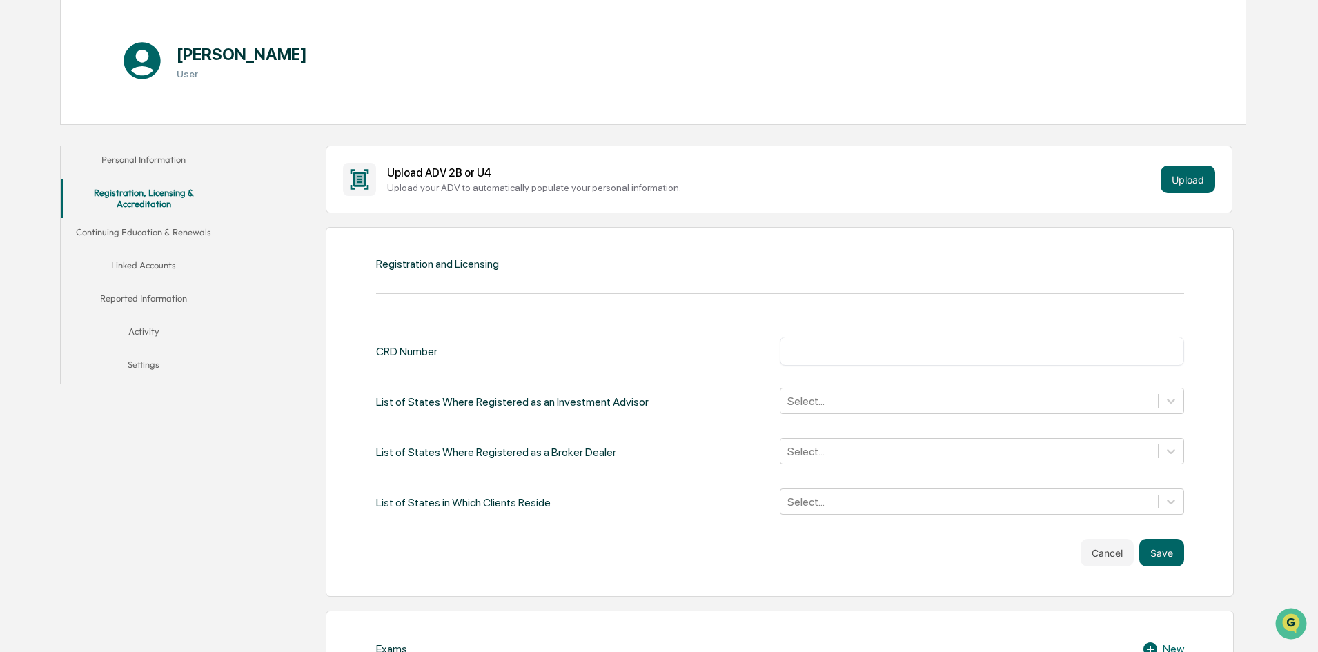
click at [852, 353] on input "text" at bounding box center [982, 351] width 384 height 14
type input "*******"
drag, startPoint x: 1164, startPoint y: 550, endPoint x: 1141, endPoint y: 515, distance: 41.9
click at [1166, 550] on button "Save" at bounding box center [1161, 553] width 45 height 28
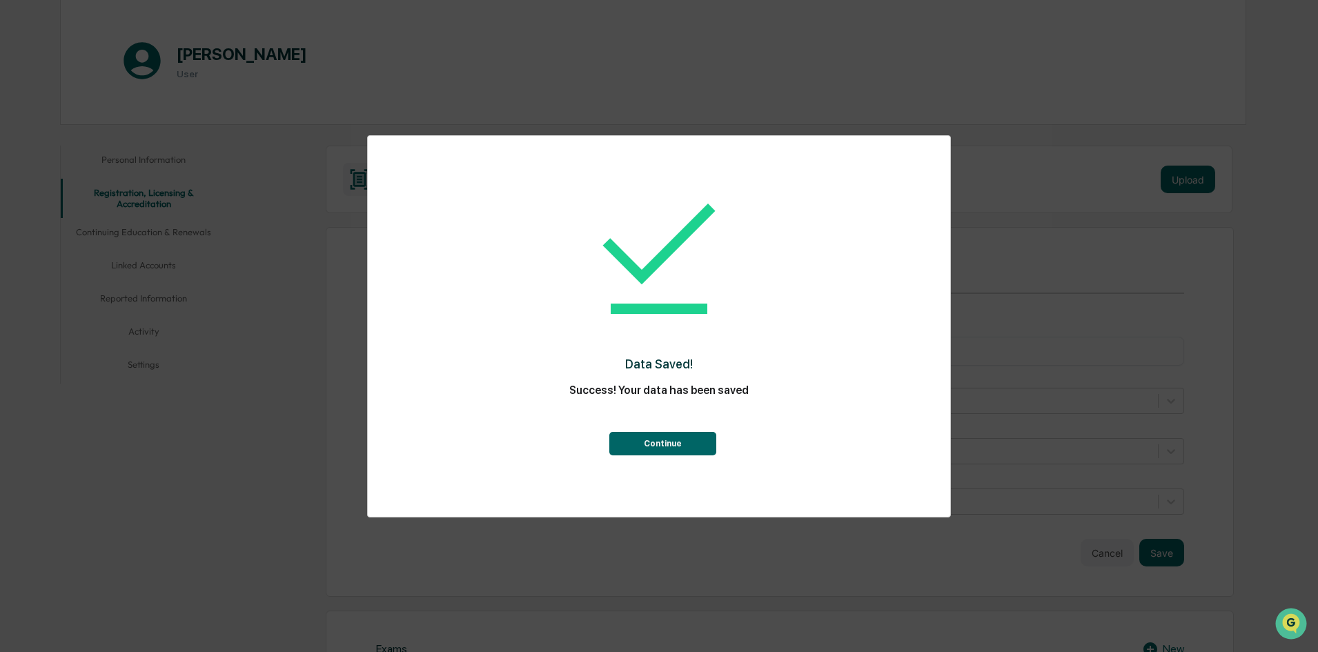
click at [694, 439] on button "Continue" at bounding box center [662, 443] width 107 height 23
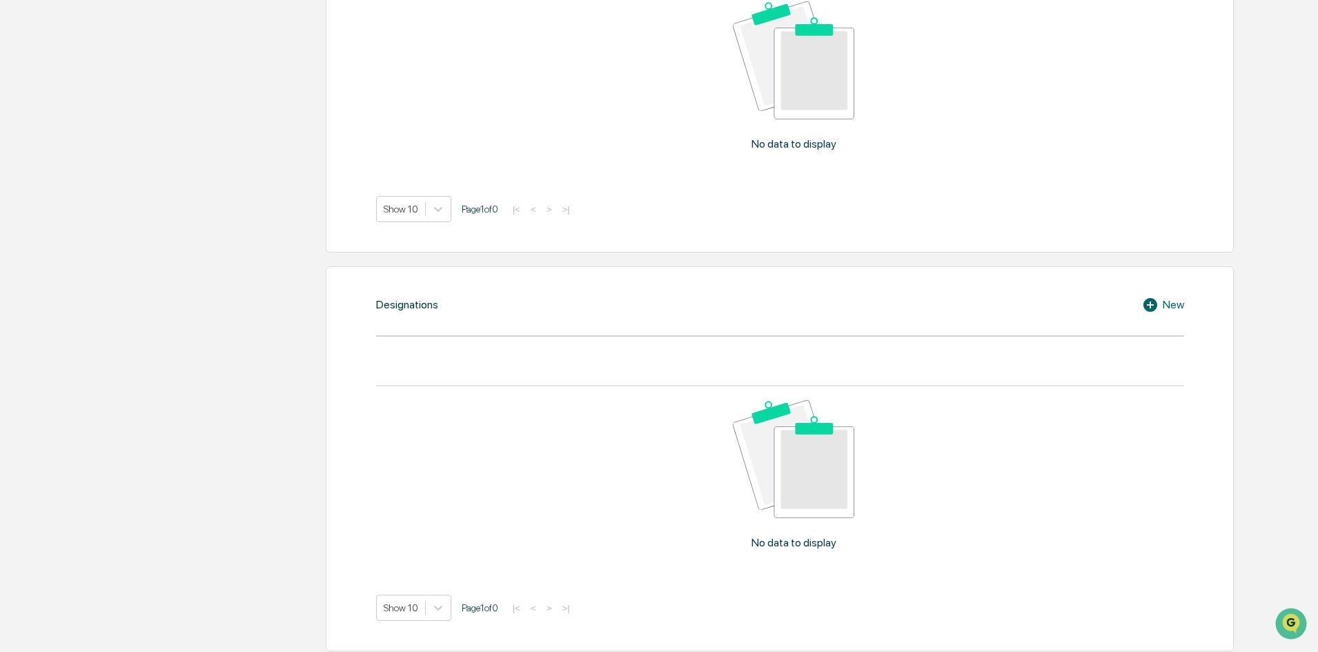
scroll to position [828, 0]
click at [1159, 304] on icon at bounding box center [1152, 301] width 21 height 17
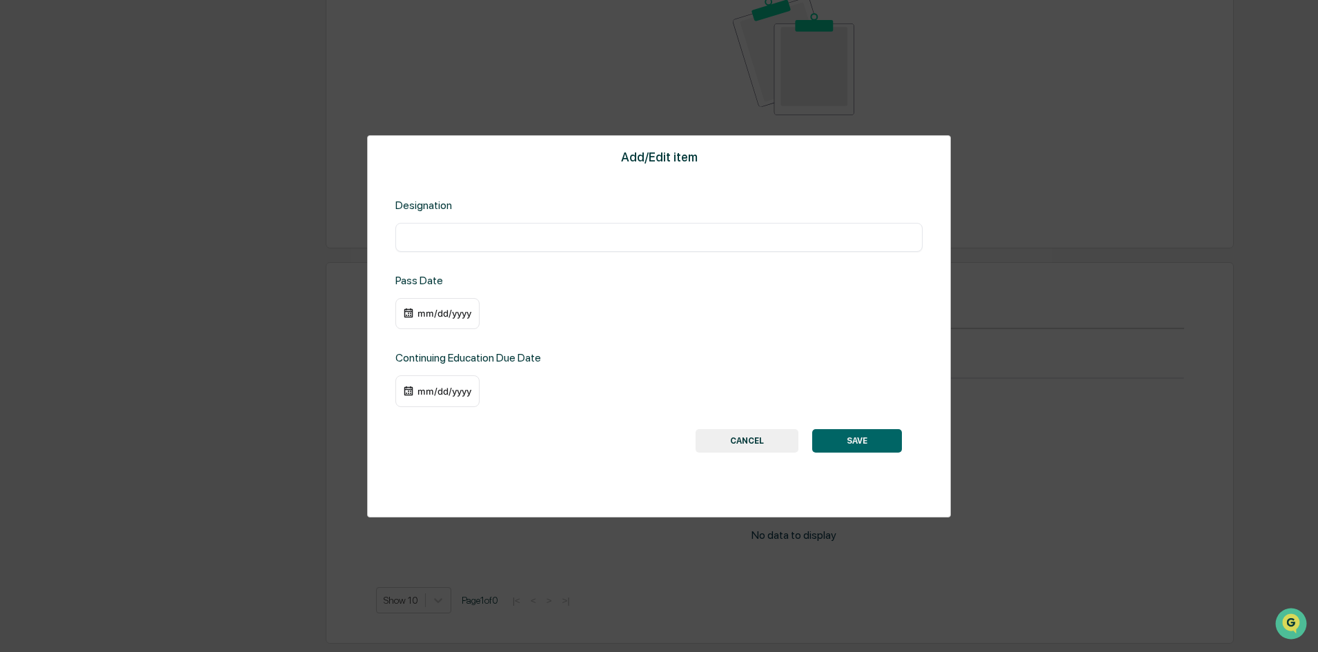
click at [513, 240] on input "text" at bounding box center [659, 237] width 507 height 14
type input "***"
click at [435, 311] on div "mm/dd/yyyy" at bounding box center [444, 313] width 55 height 11
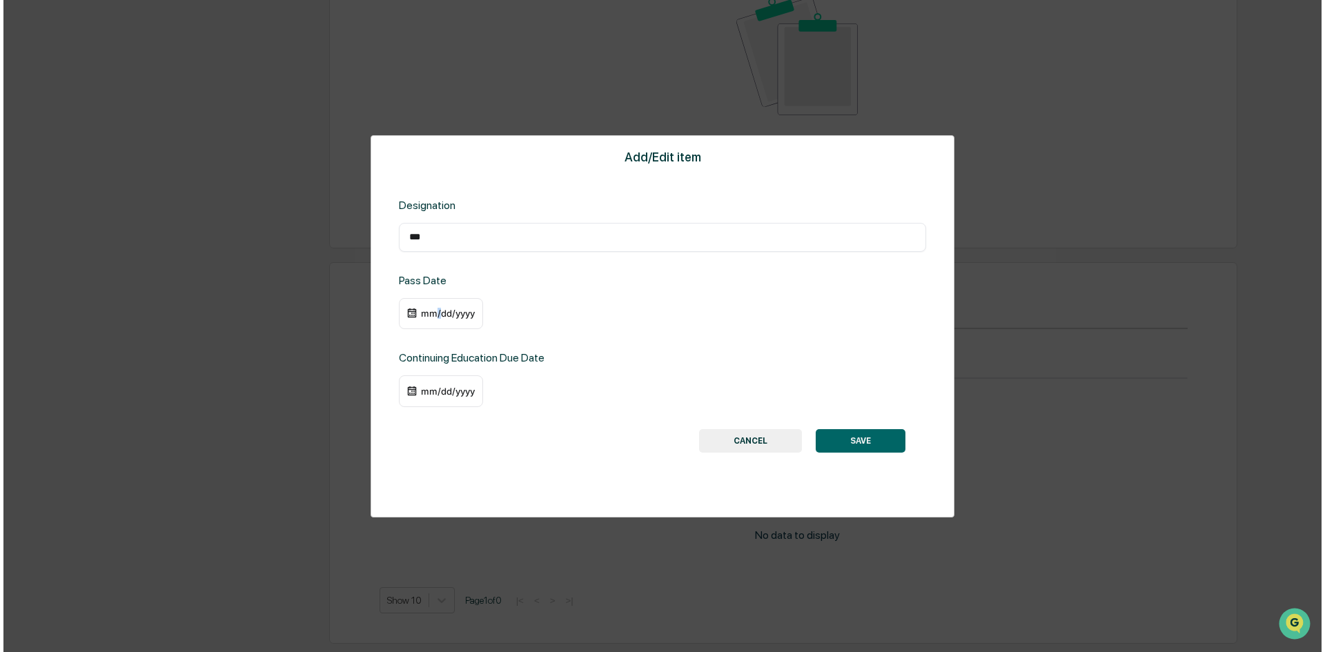
scroll to position [829, 0]
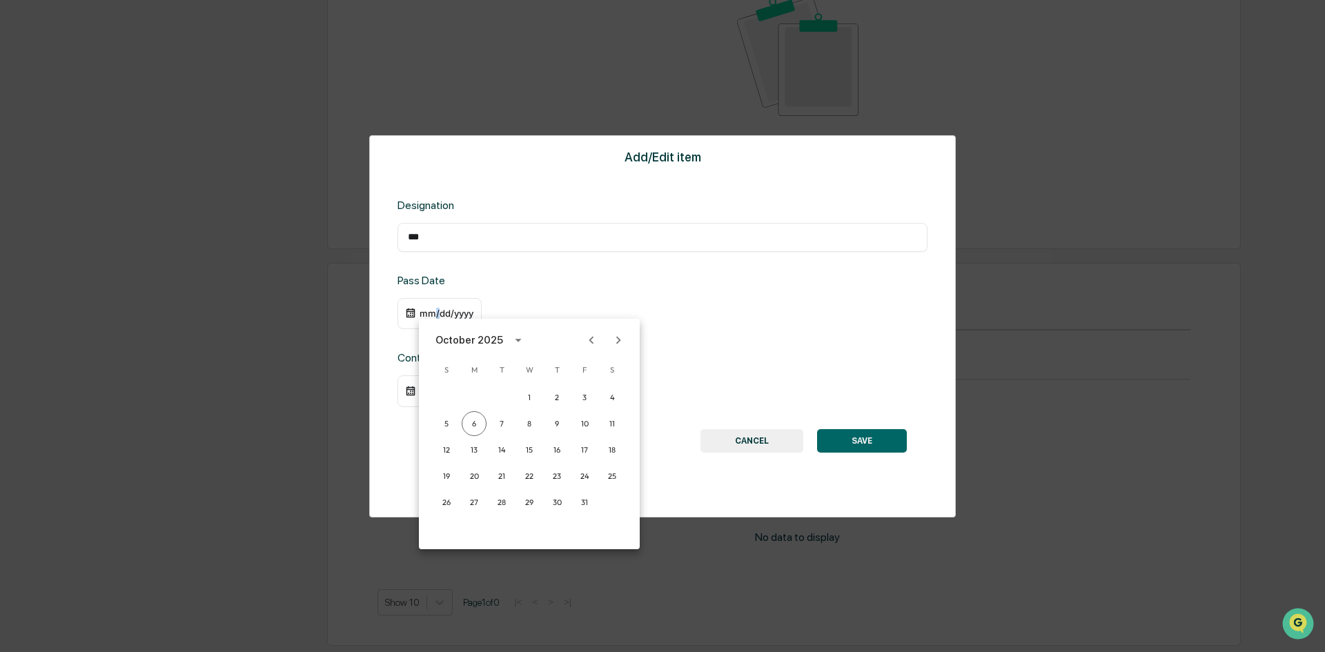
click at [512, 340] on icon "calendar view is open, switch to year view" at bounding box center [518, 340] width 15 height 15
click at [593, 424] on button "2022" at bounding box center [601, 419] width 50 height 25
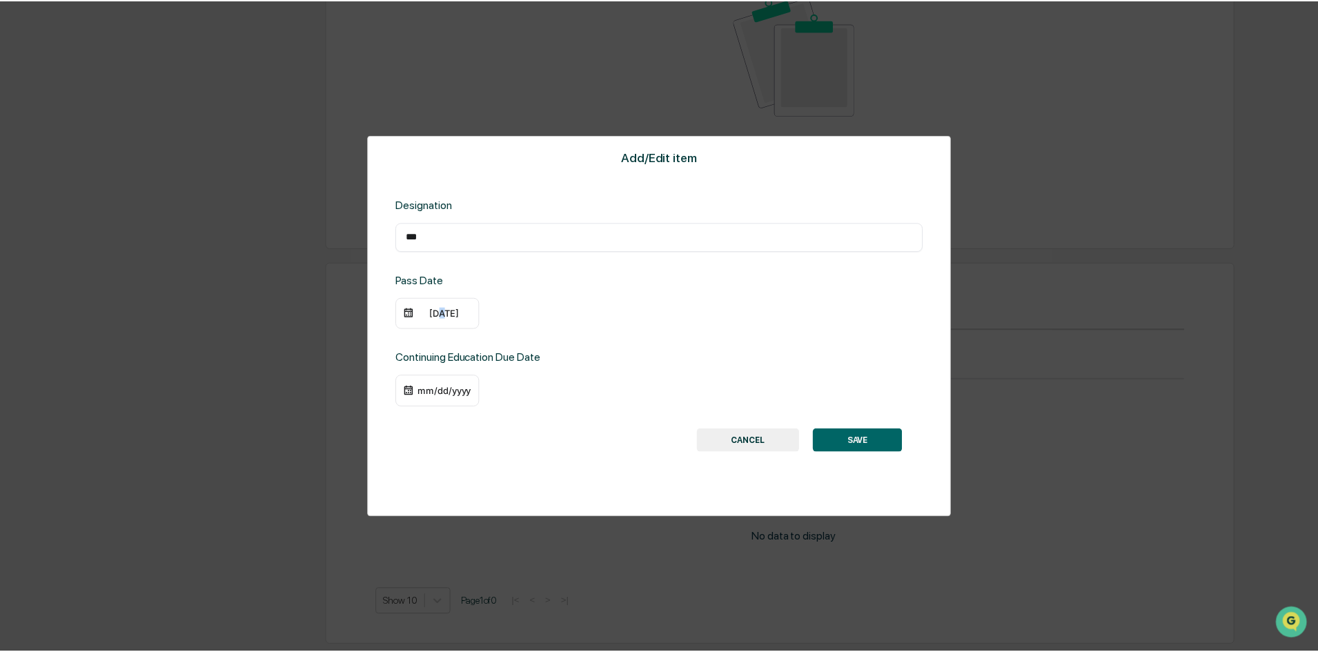
scroll to position [828, 0]
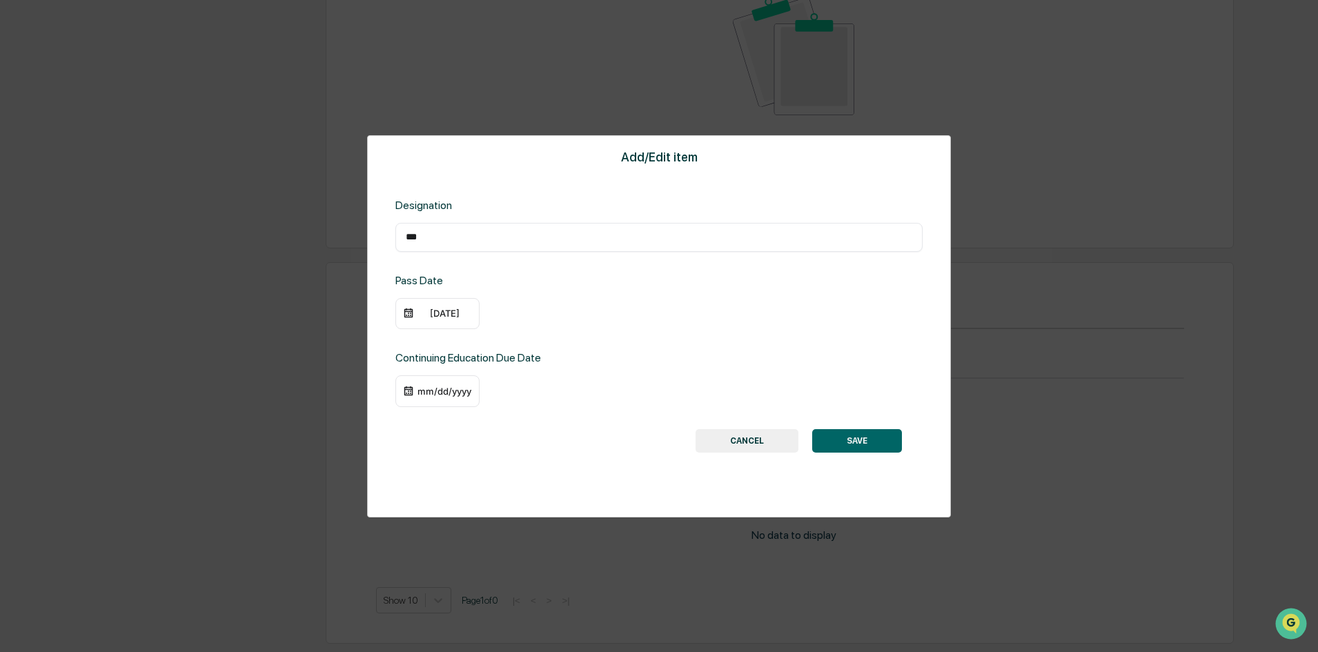
click at [447, 318] on div "[DATE]" at bounding box center [444, 313] width 55 height 11
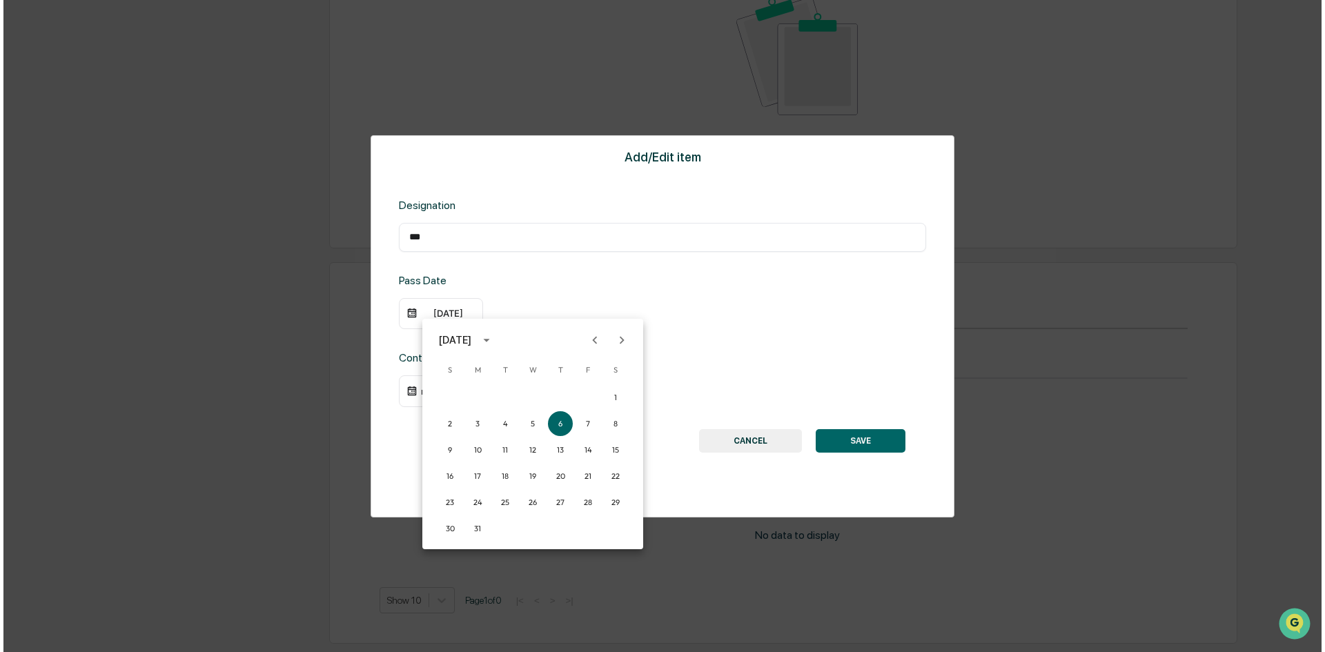
scroll to position [829, 0]
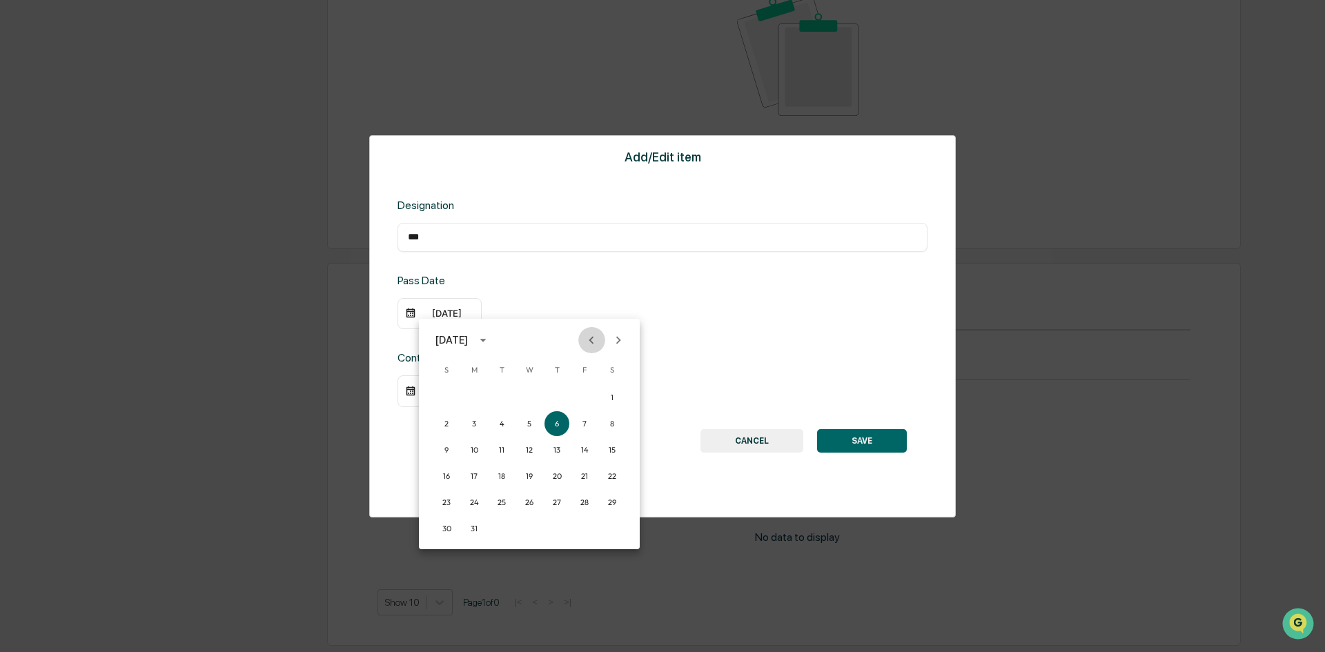
click at [588, 349] on button "Previous month" at bounding box center [591, 340] width 26 height 26
click at [589, 349] on button "Previous month" at bounding box center [591, 340] width 26 height 26
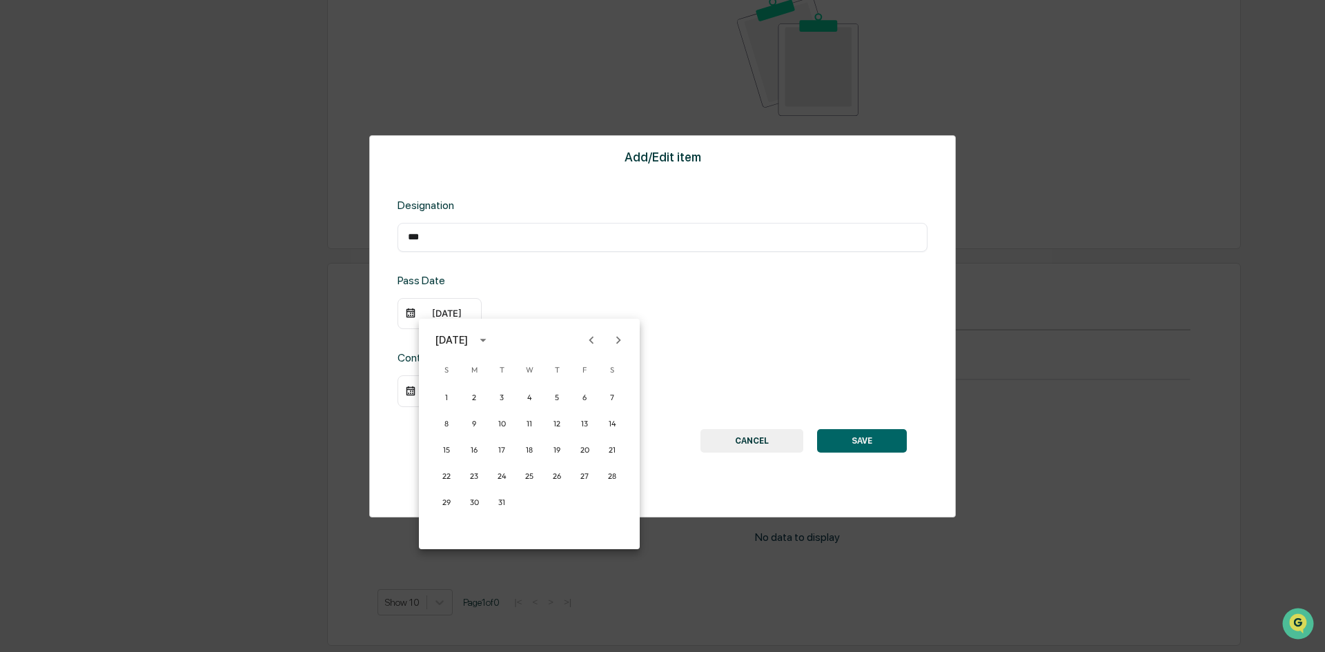
click at [589, 349] on button "Previous month" at bounding box center [591, 340] width 26 height 26
click at [533, 501] on button "27" at bounding box center [529, 502] width 25 height 25
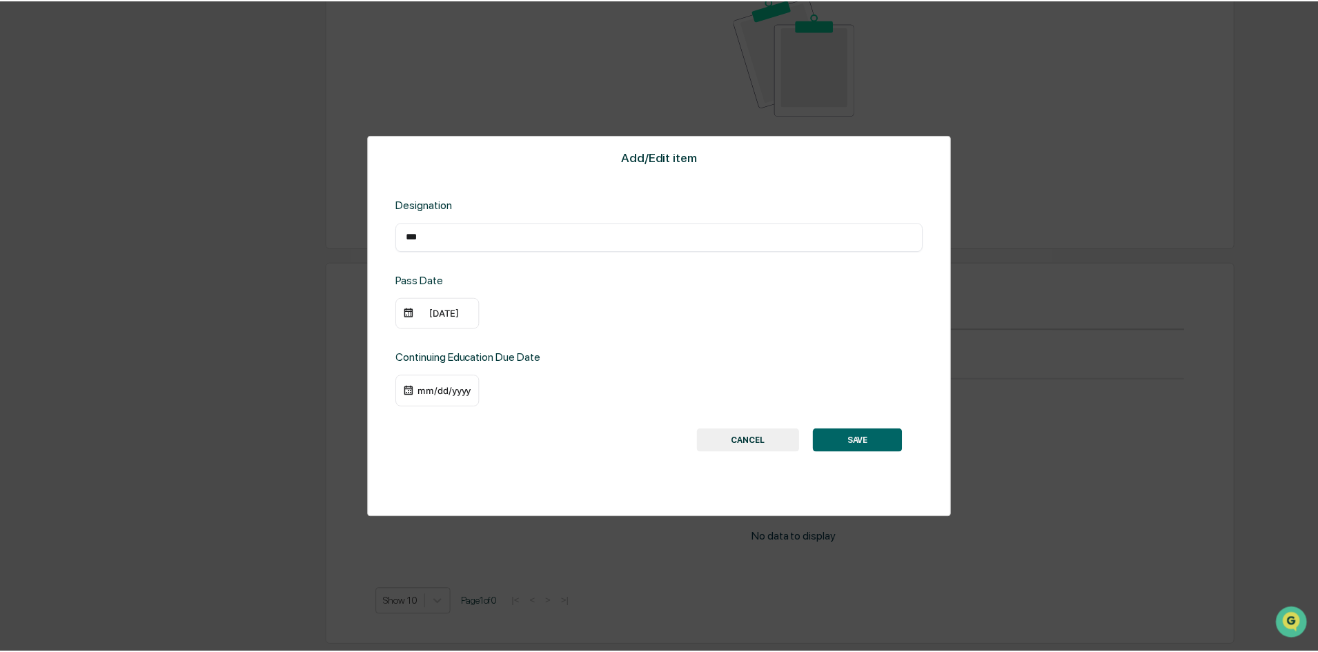
scroll to position [828, 0]
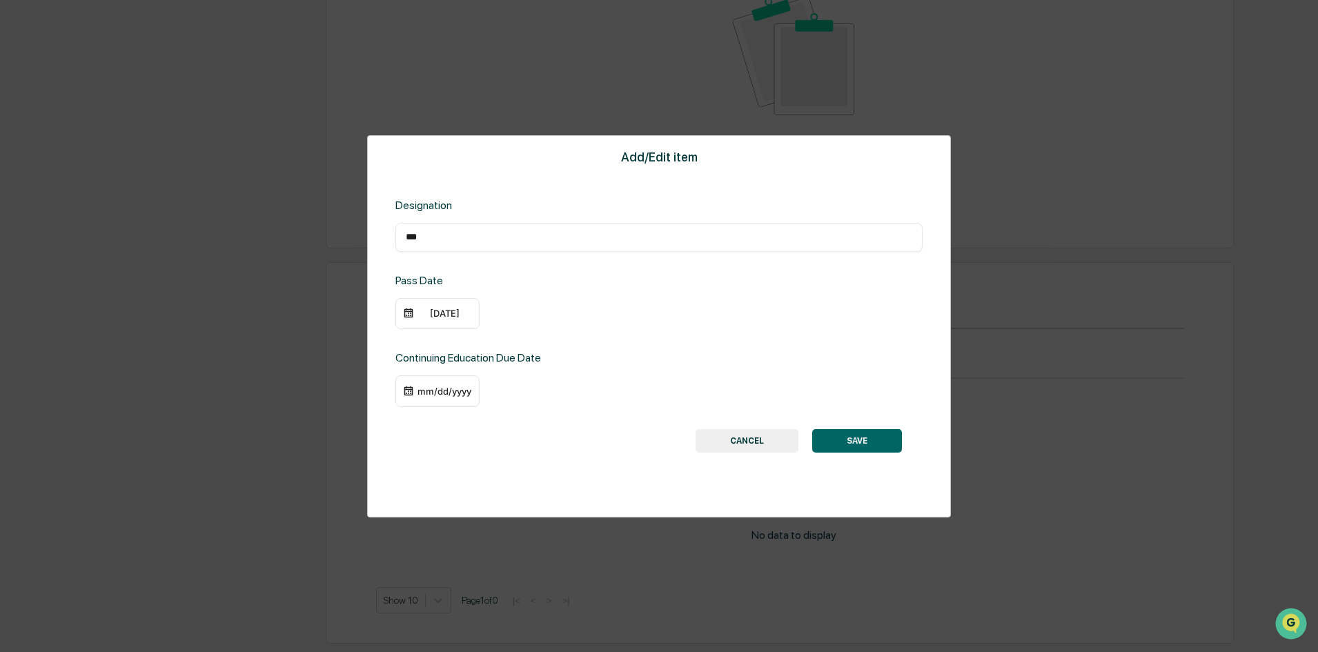
click at [453, 393] on div "mm/dd/yyyy" at bounding box center [444, 391] width 55 height 11
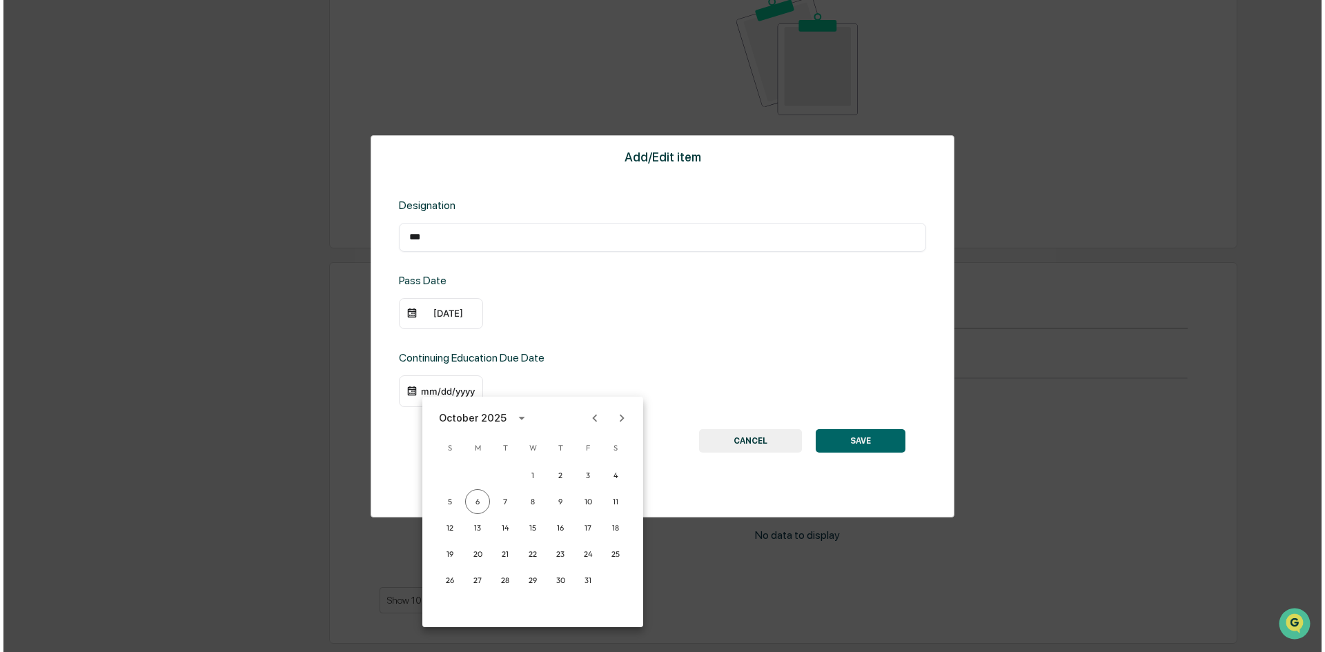
scroll to position [829, 0]
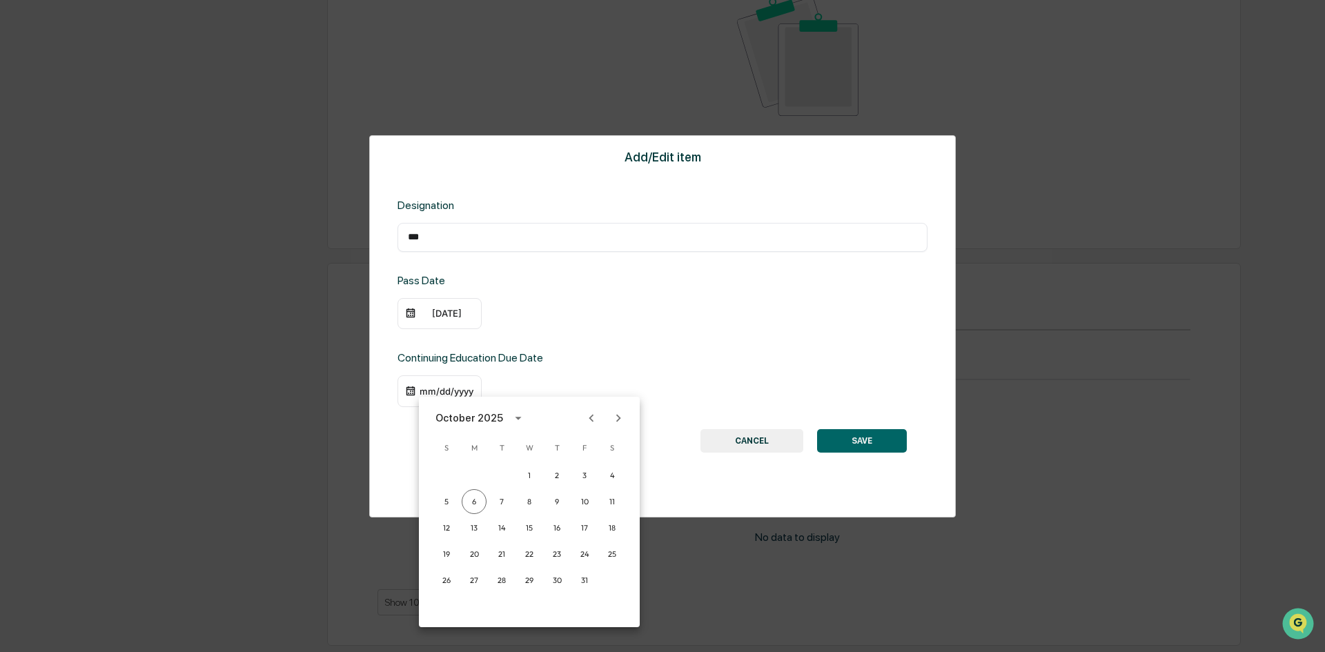
click at [513, 415] on icon "calendar view is open, switch to year view" at bounding box center [518, 418] width 15 height 15
click at [462, 563] on button "2026" at bounding box center [458, 563] width 50 height 25
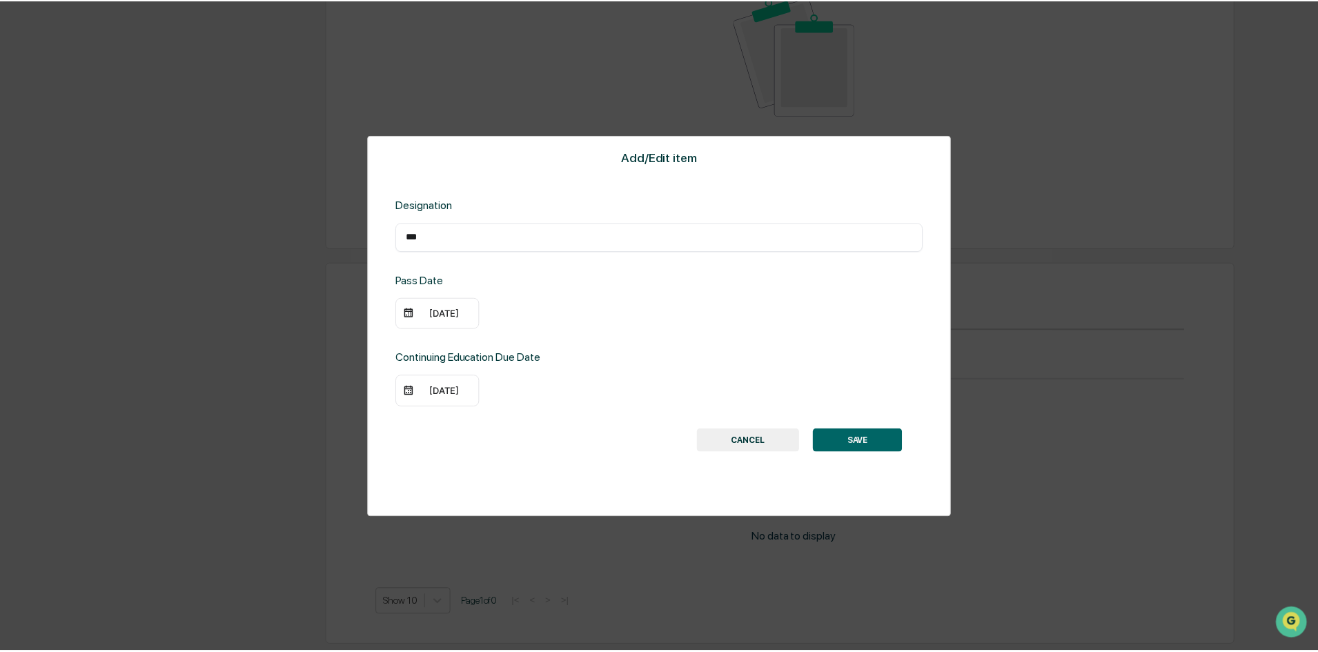
scroll to position [828, 0]
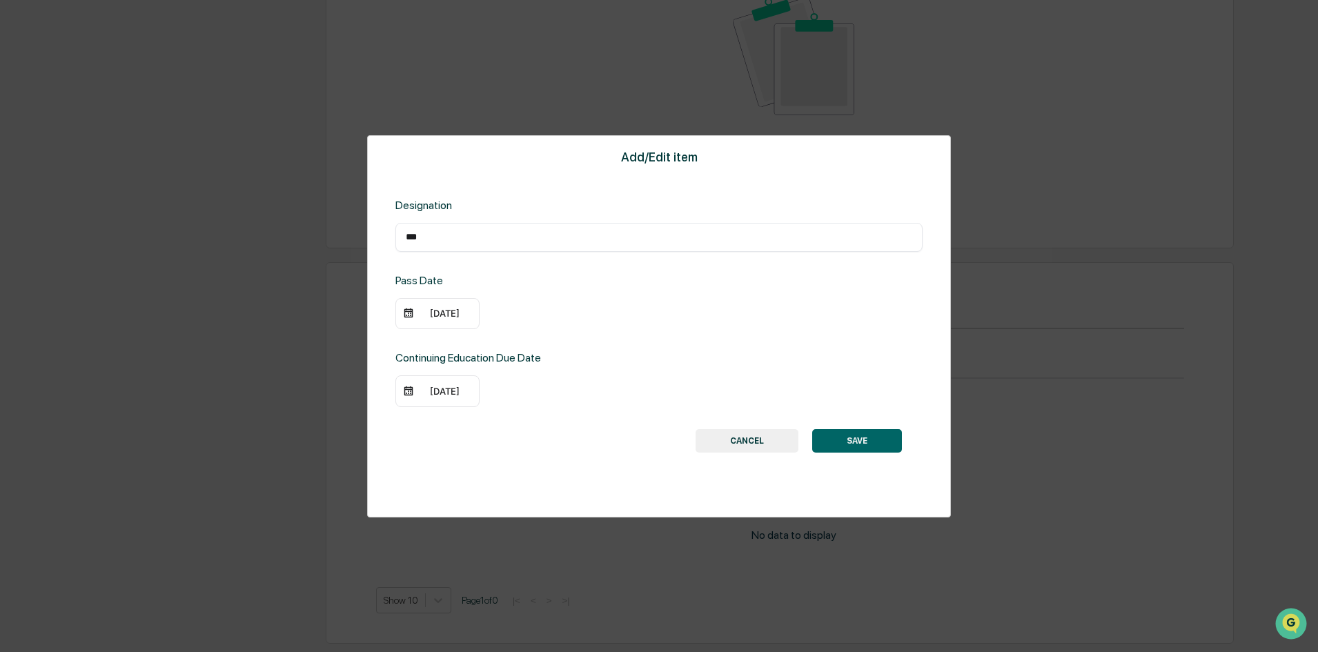
click at [458, 395] on div "[DATE]" at bounding box center [444, 391] width 55 height 11
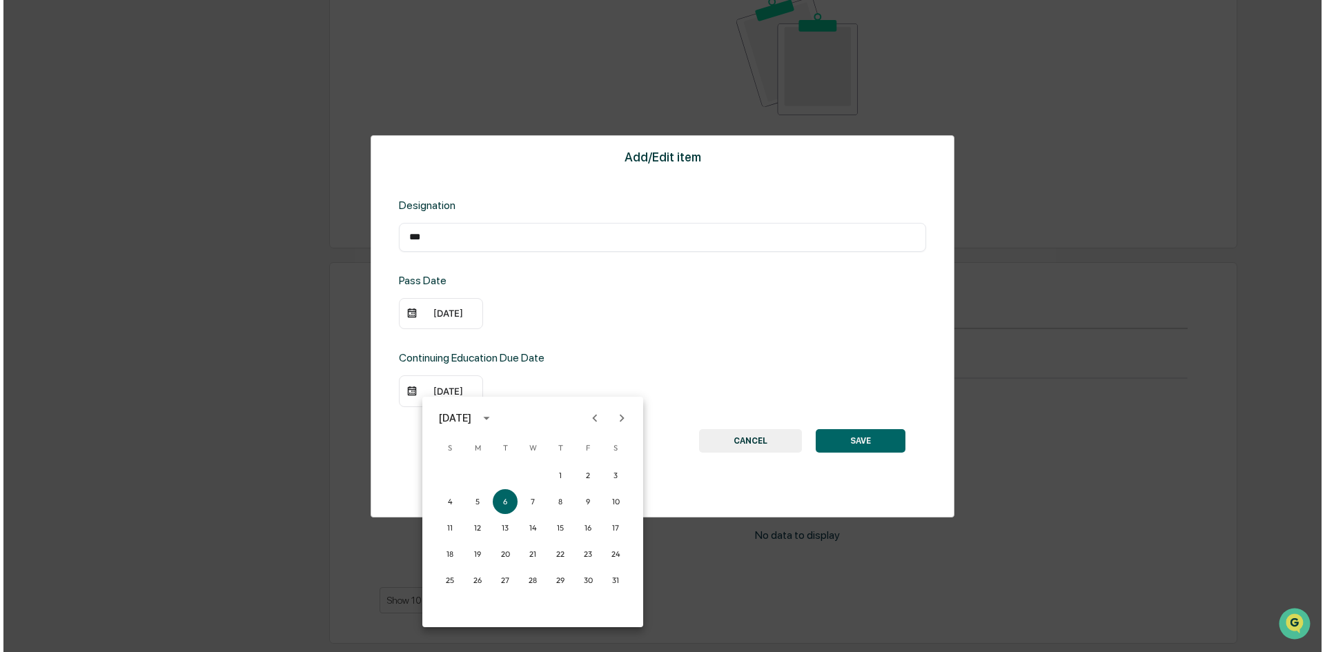
scroll to position [829, 0]
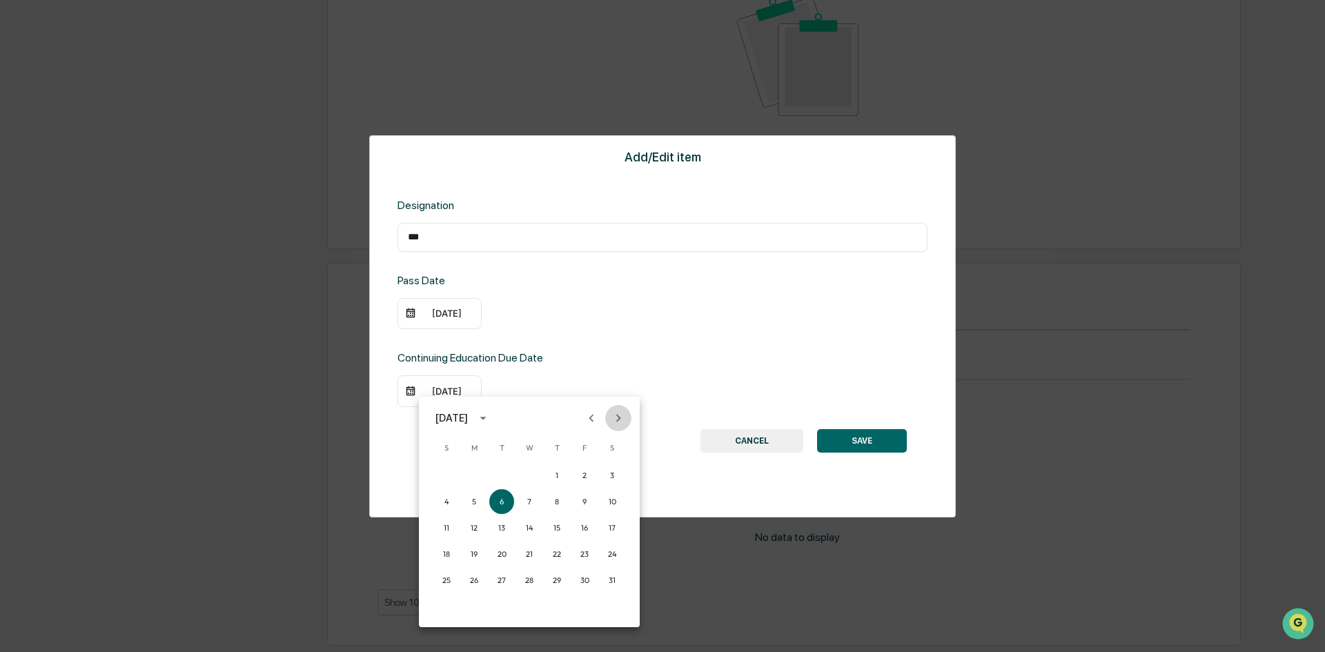
click at [619, 419] on icon "Next month" at bounding box center [618, 418] width 5 height 8
click at [596, 420] on icon "Previous month" at bounding box center [591, 418] width 15 height 15
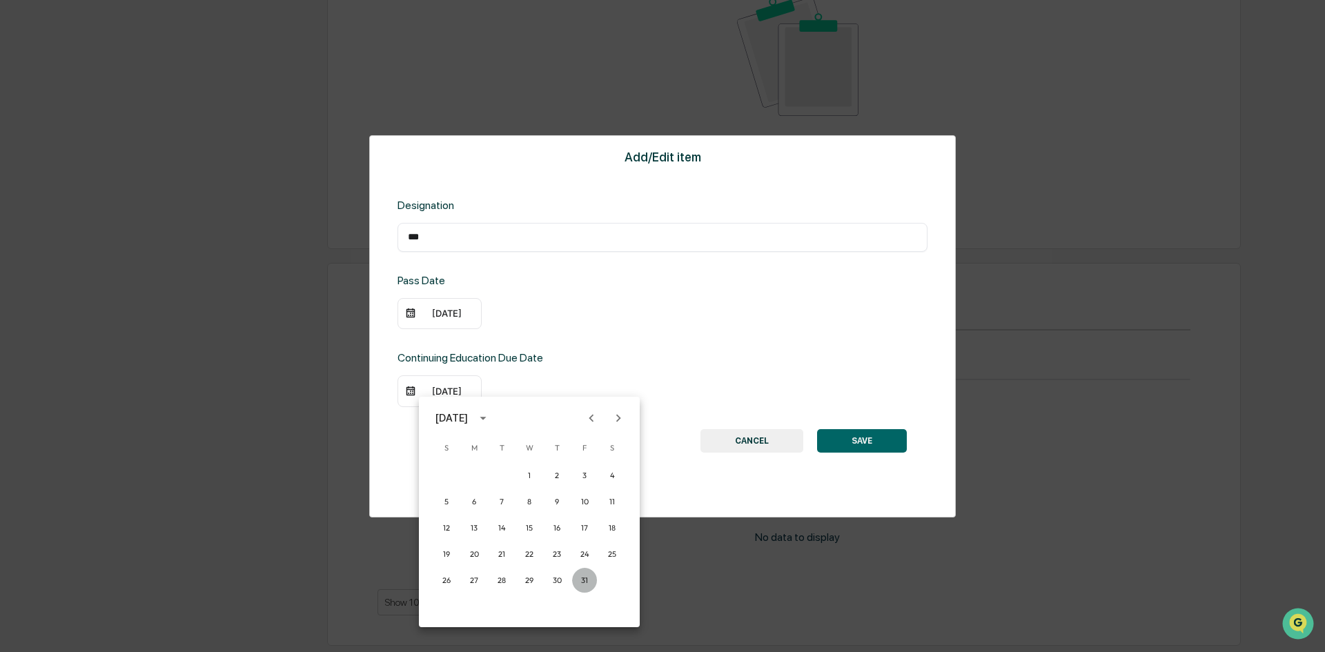
click at [588, 577] on button "31" at bounding box center [584, 580] width 25 height 25
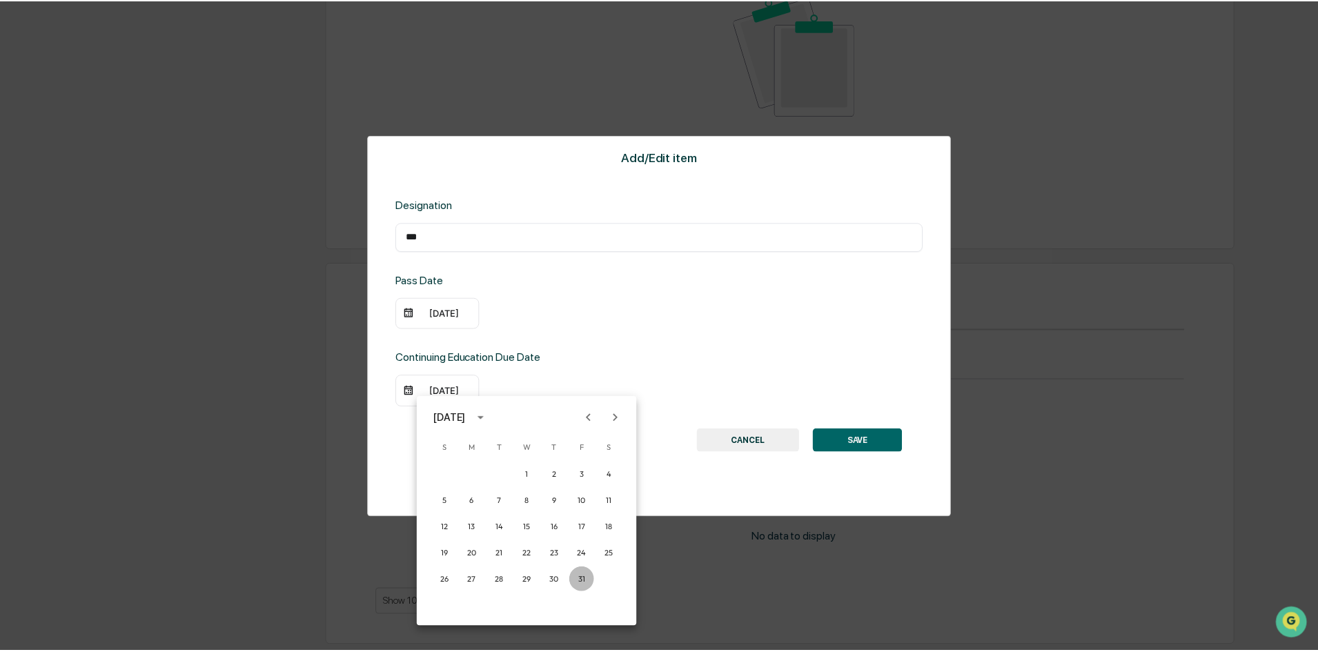
scroll to position [828, 0]
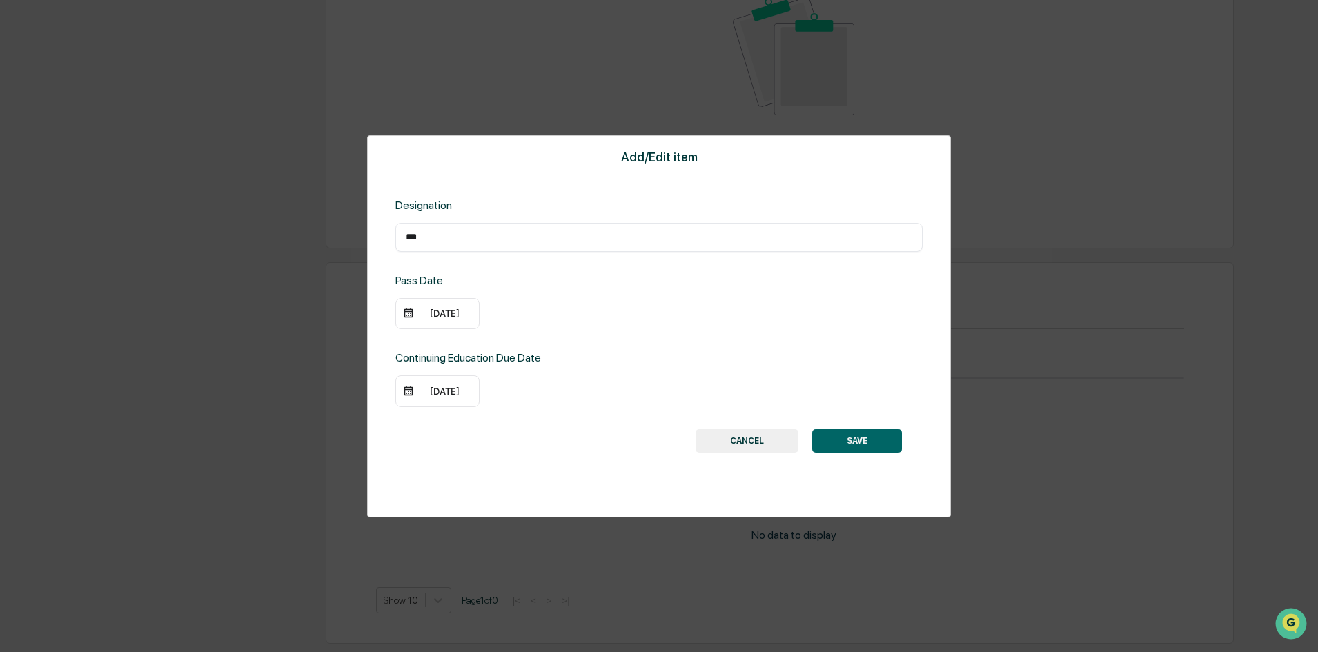
click at [850, 433] on button "SAVE" at bounding box center [857, 440] width 90 height 23
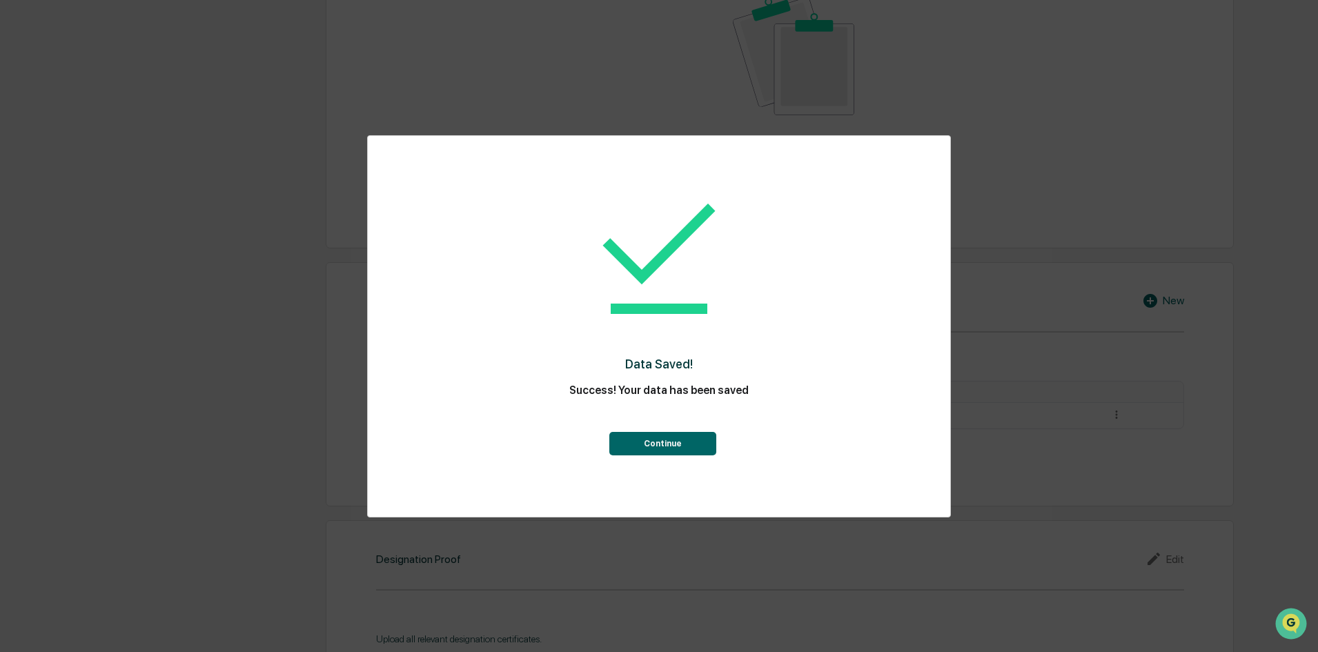
click at [671, 436] on button "Continue" at bounding box center [662, 443] width 107 height 23
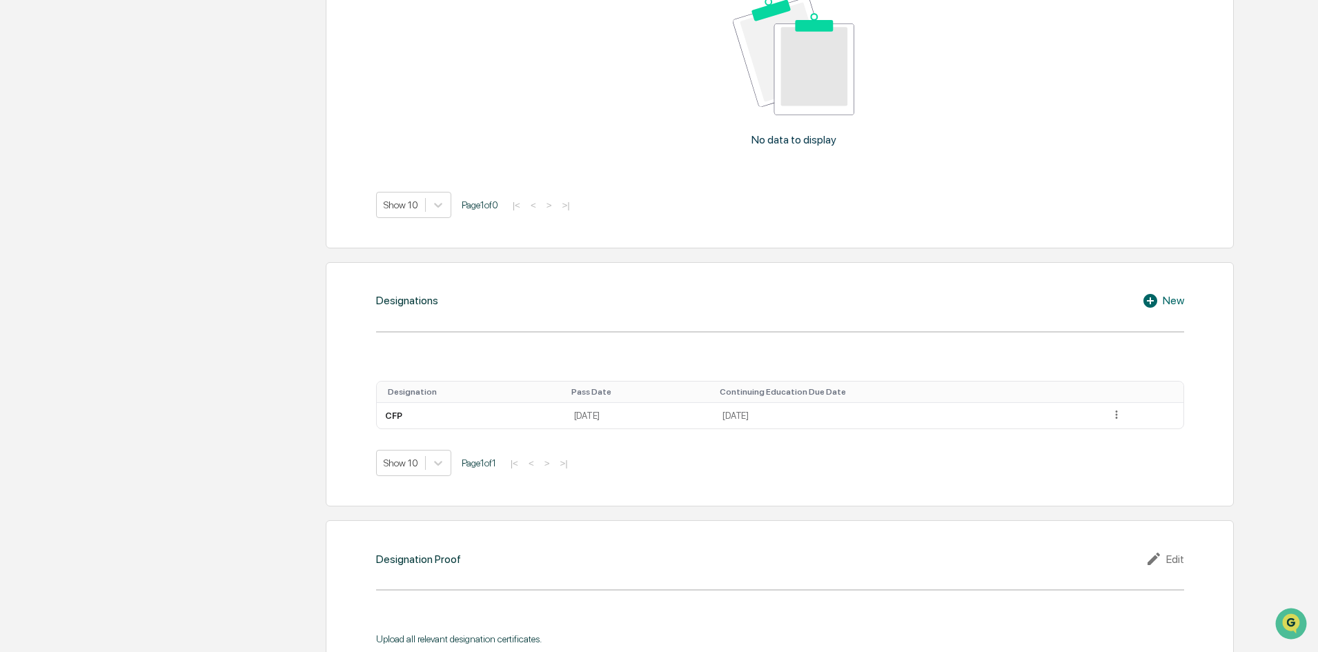
click at [1163, 297] on div "New" at bounding box center [1163, 301] width 42 height 17
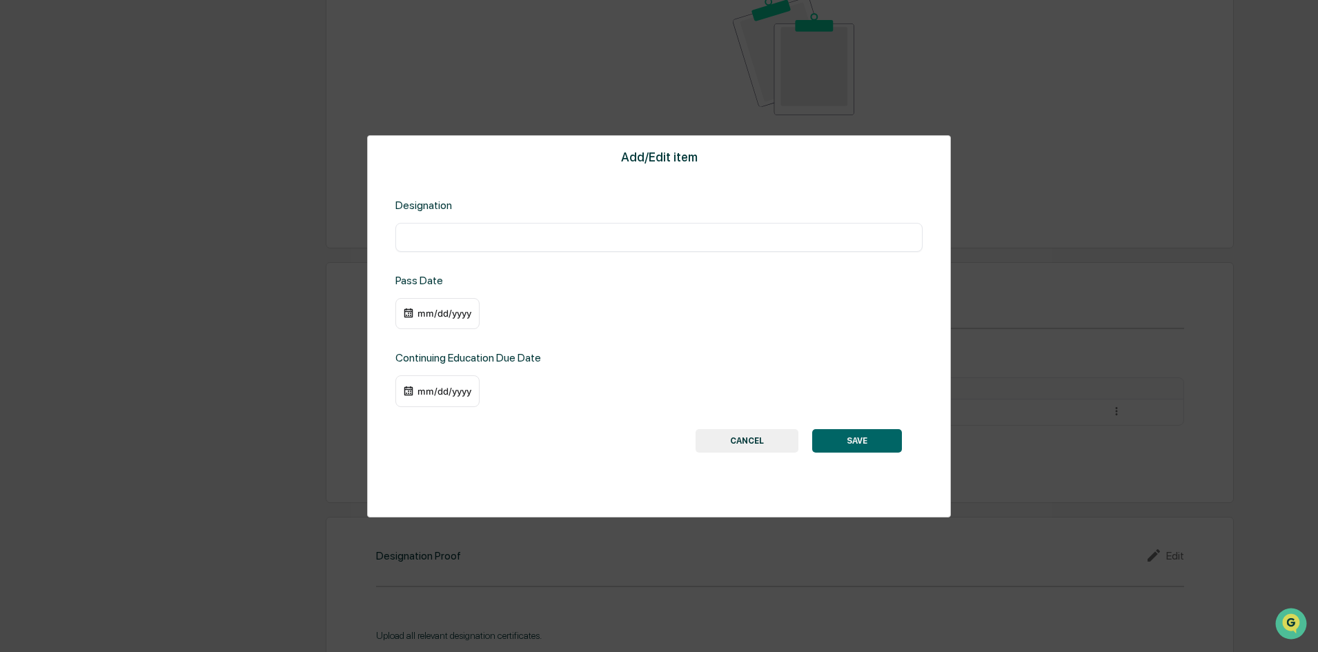
click at [590, 233] on input "text" at bounding box center [659, 237] width 507 height 14
type input "****"
click at [427, 326] on div "mm/dd/yyyy" at bounding box center [437, 314] width 84 height 32
click at [451, 386] on div "mm/dd/yyyy" at bounding box center [444, 391] width 55 height 11
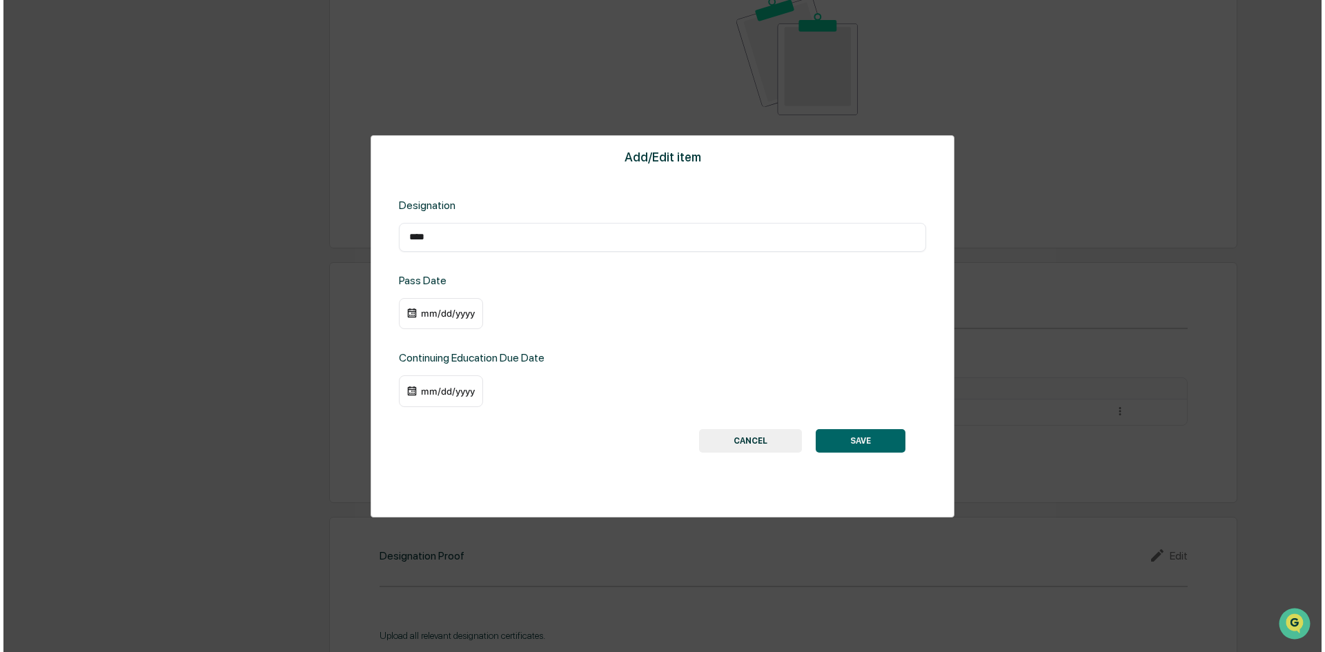
scroll to position [829, 0]
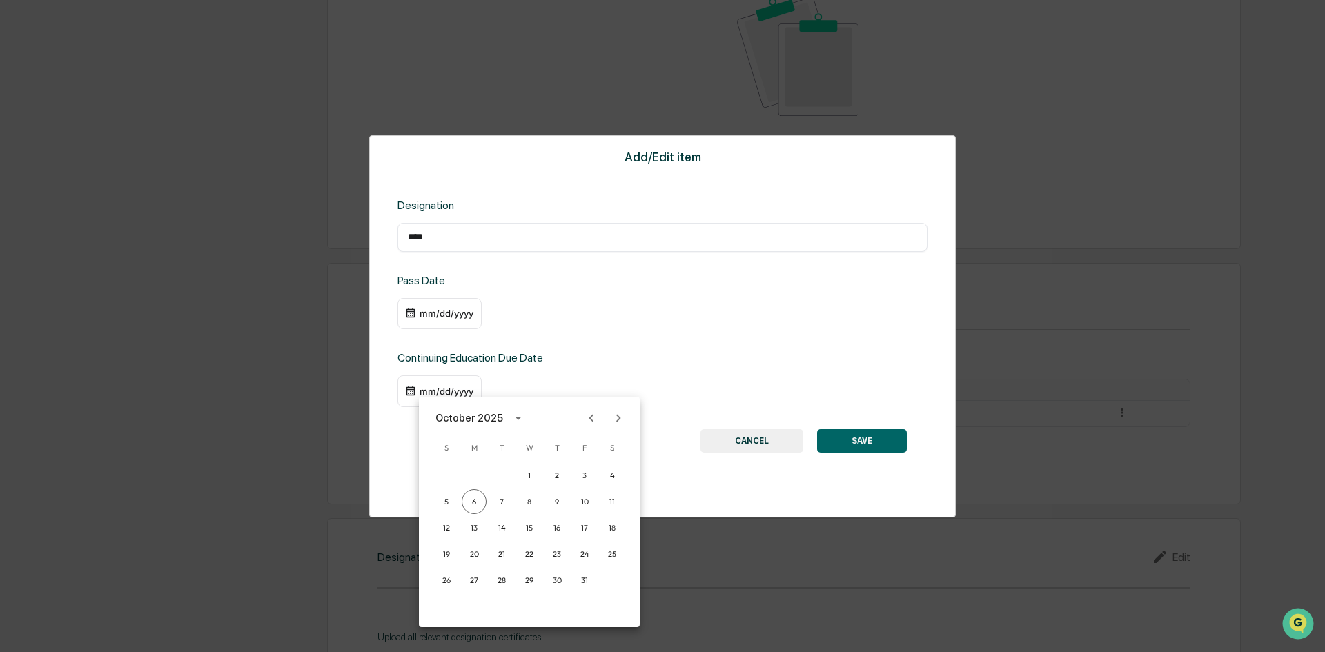
click at [616, 416] on icon "Next month" at bounding box center [618, 418] width 15 height 15
click at [528, 579] on button "31" at bounding box center [529, 580] width 25 height 25
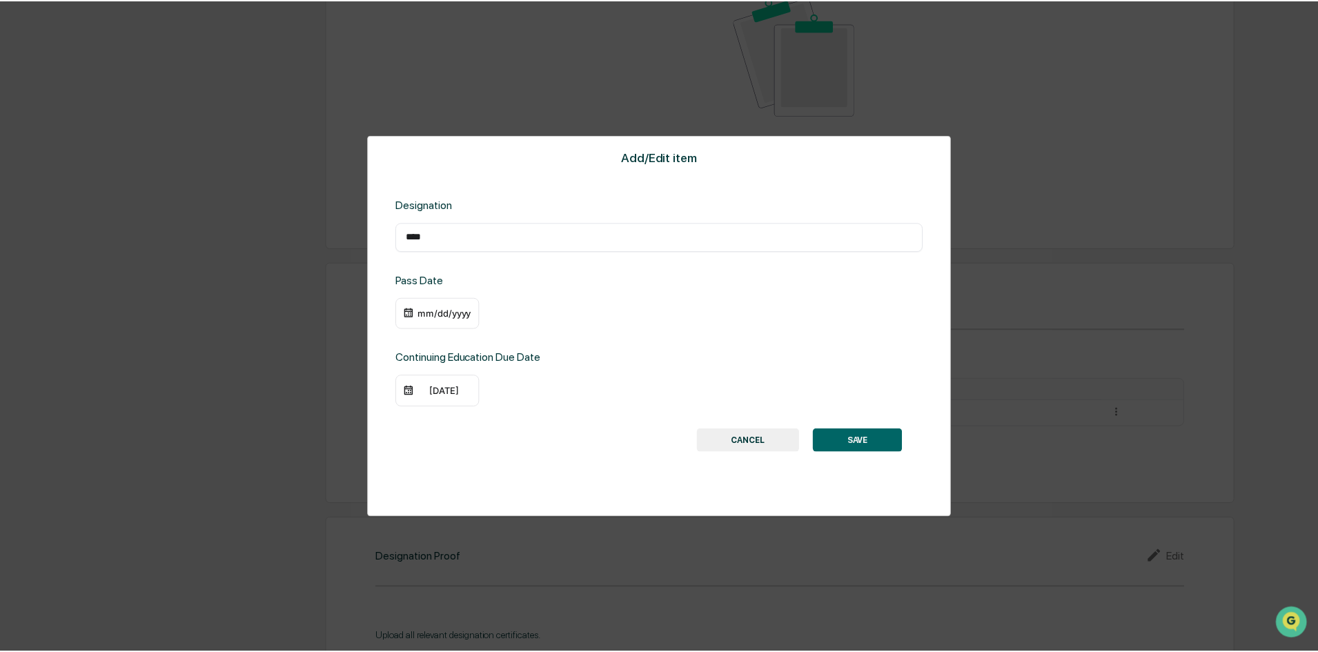
scroll to position [828, 0]
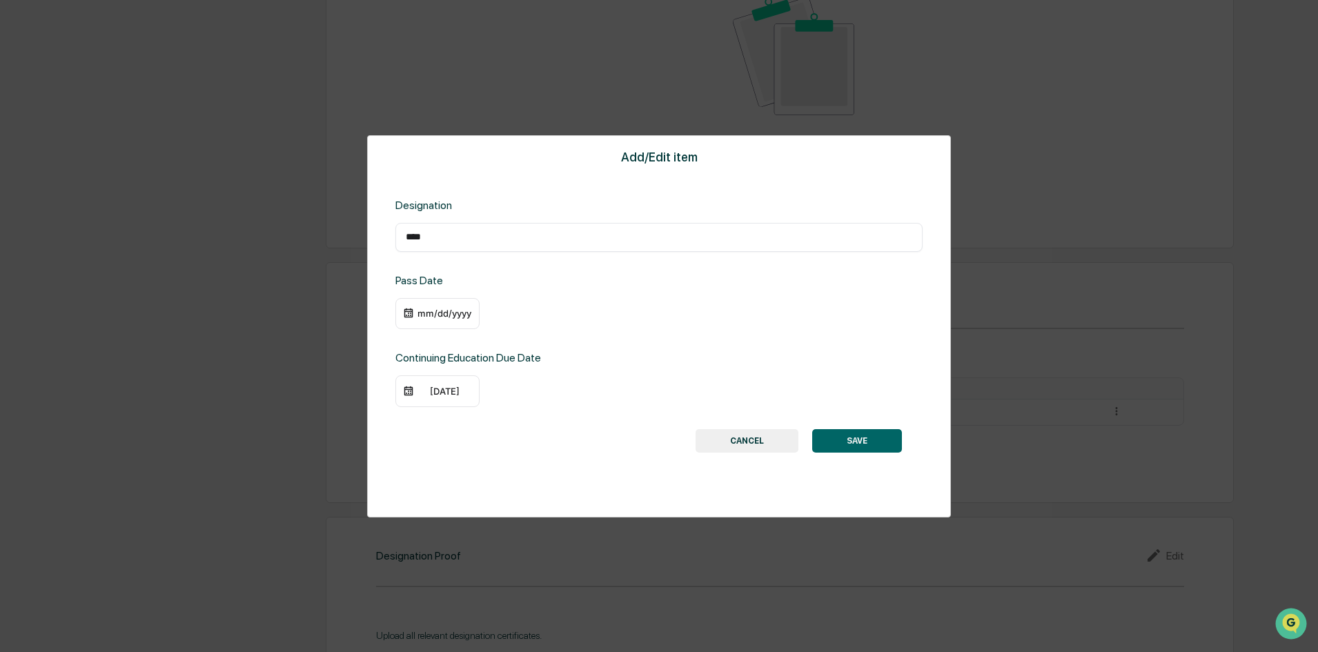
click at [440, 314] on div "mm/dd/yyyy" at bounding box center [444, 313] width 55 height 11
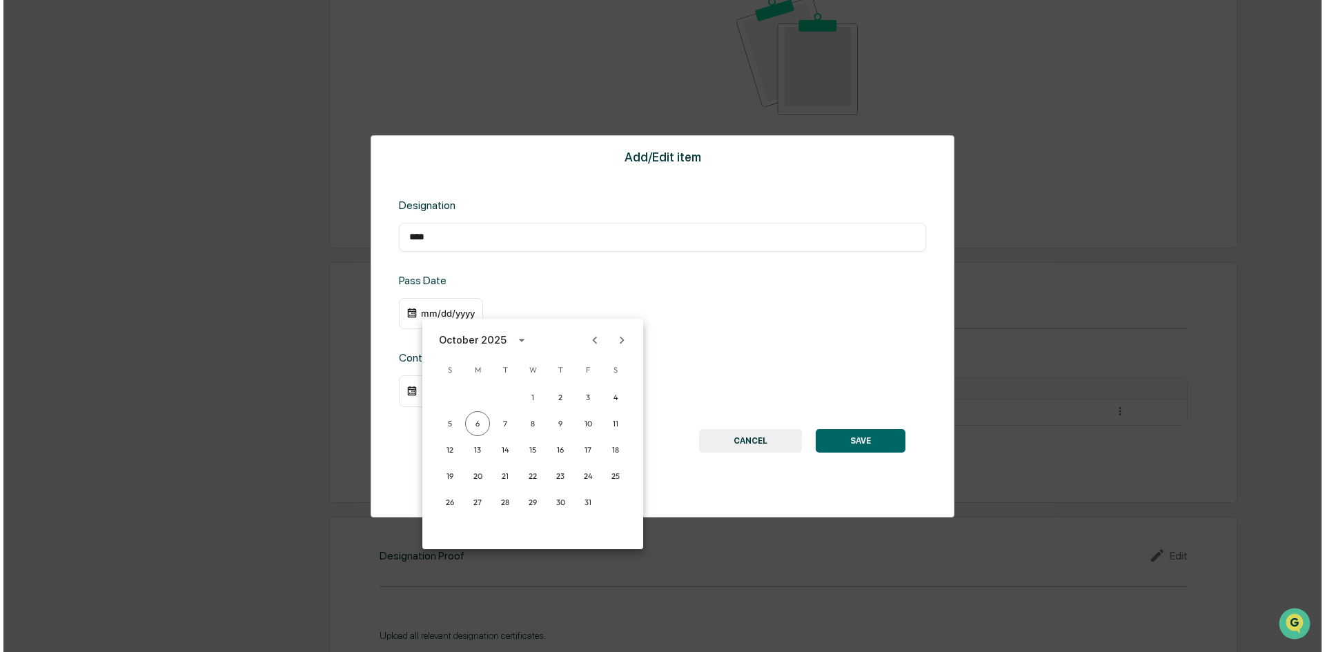
scroll to position [829, 0]
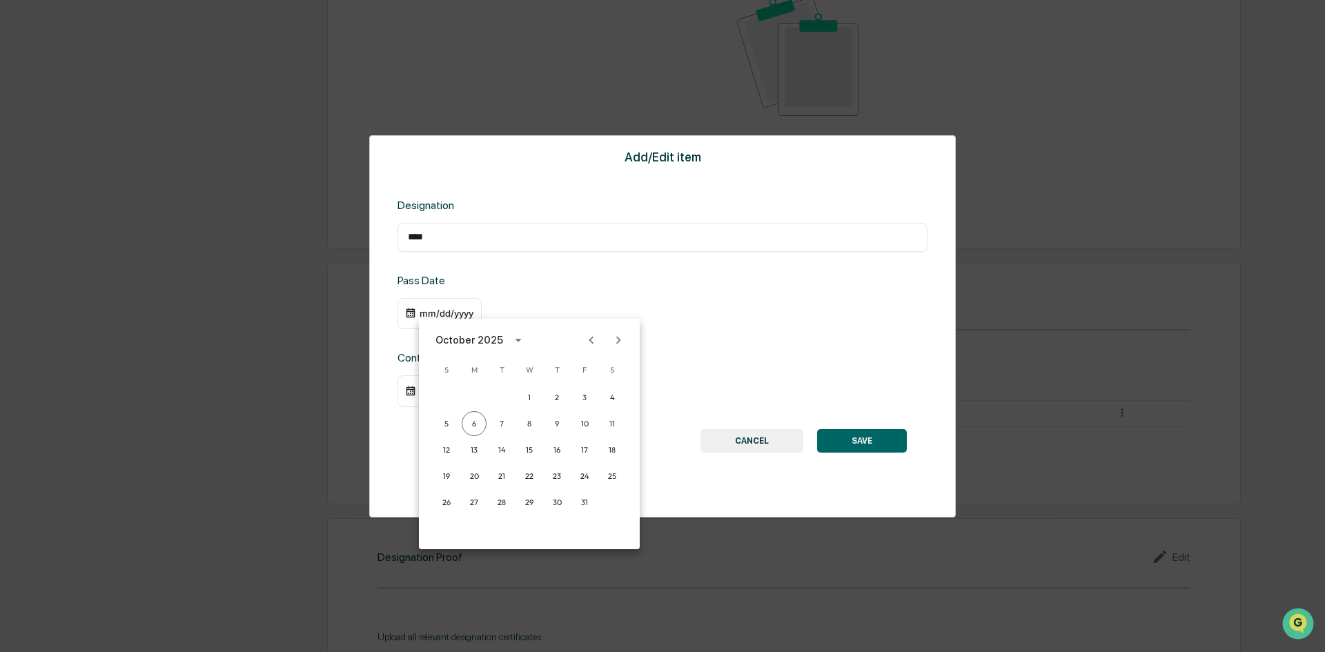
click at [501, 342] on div "October 2025" at bounding box center [471, 340] width 72 height 15
click at [458, 457] on button "2023" at bounding box center [458, 452] width 50 height 25
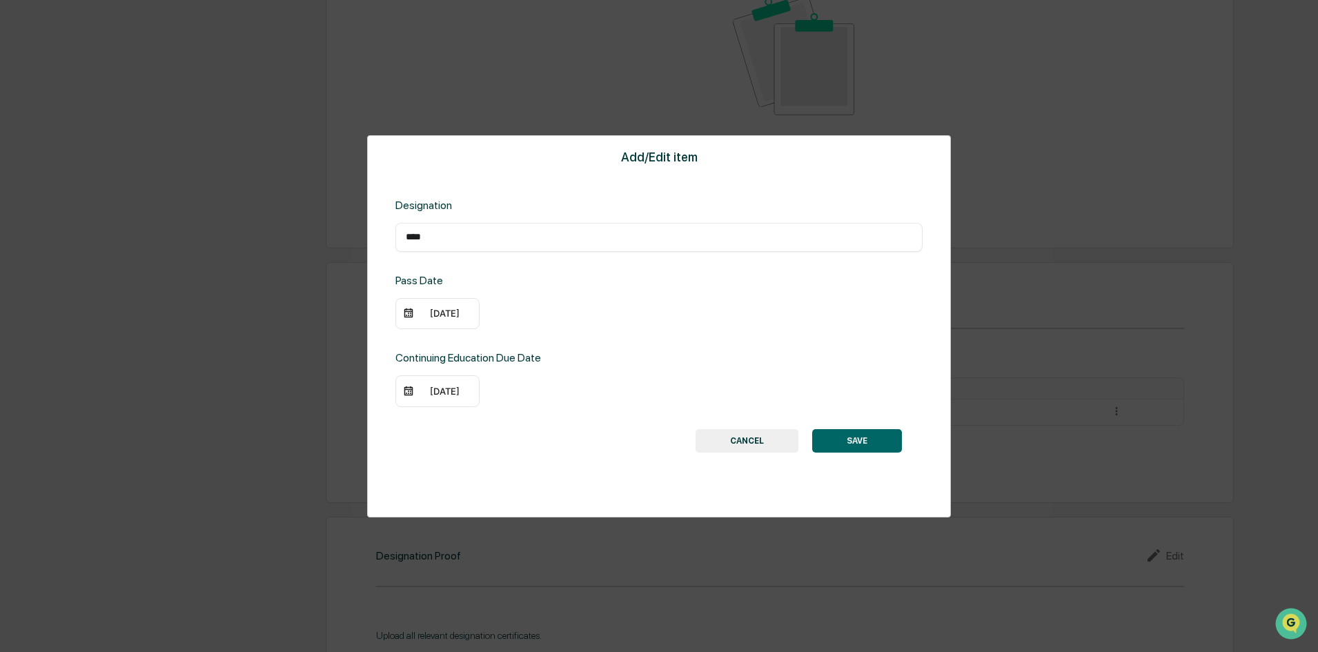
click at [455, 314] on div "[DATE]" at bounding box center [444, 313] width 55 height 11
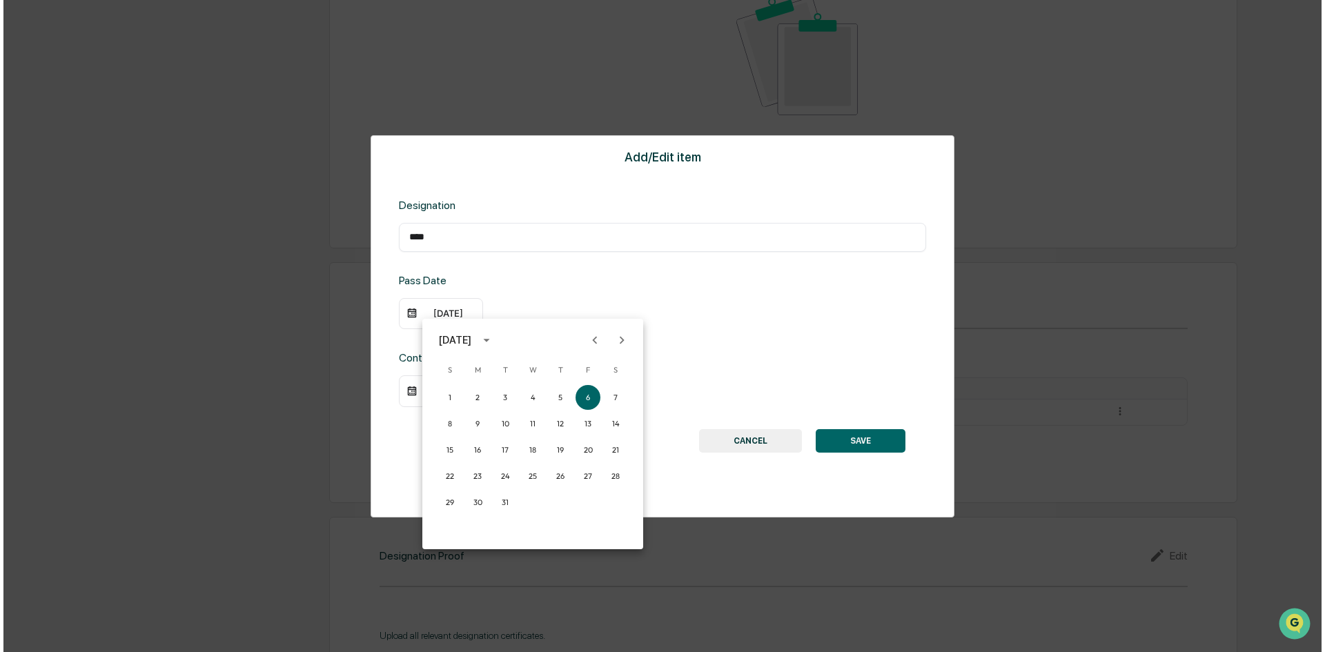
scroll to position [829, 0]
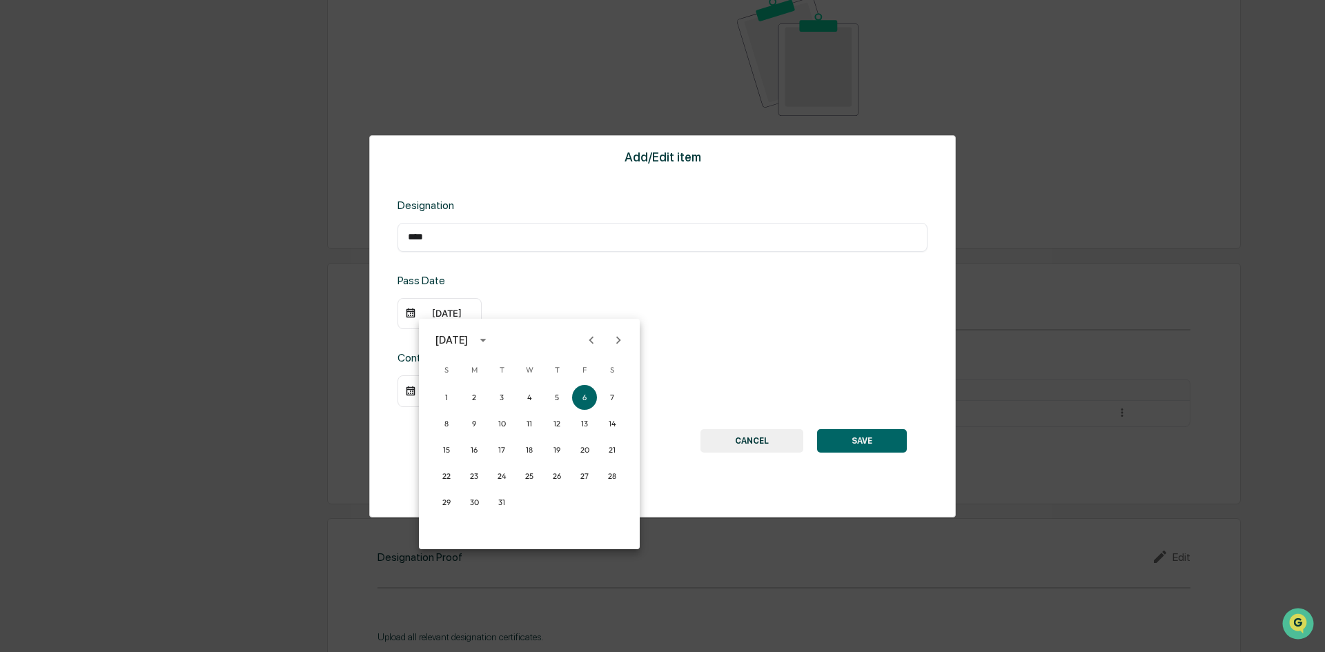
click at [593, 335] on icon "Previous month" at bounding box center [591, 340] width 15 height 15
click at [593, 336] on icon "Previous month" at bounding box center [591, 340] width 15 height 15
click at [593, 337] on icon "Previous month" at bounding box center [591, 340] width 5 height 8
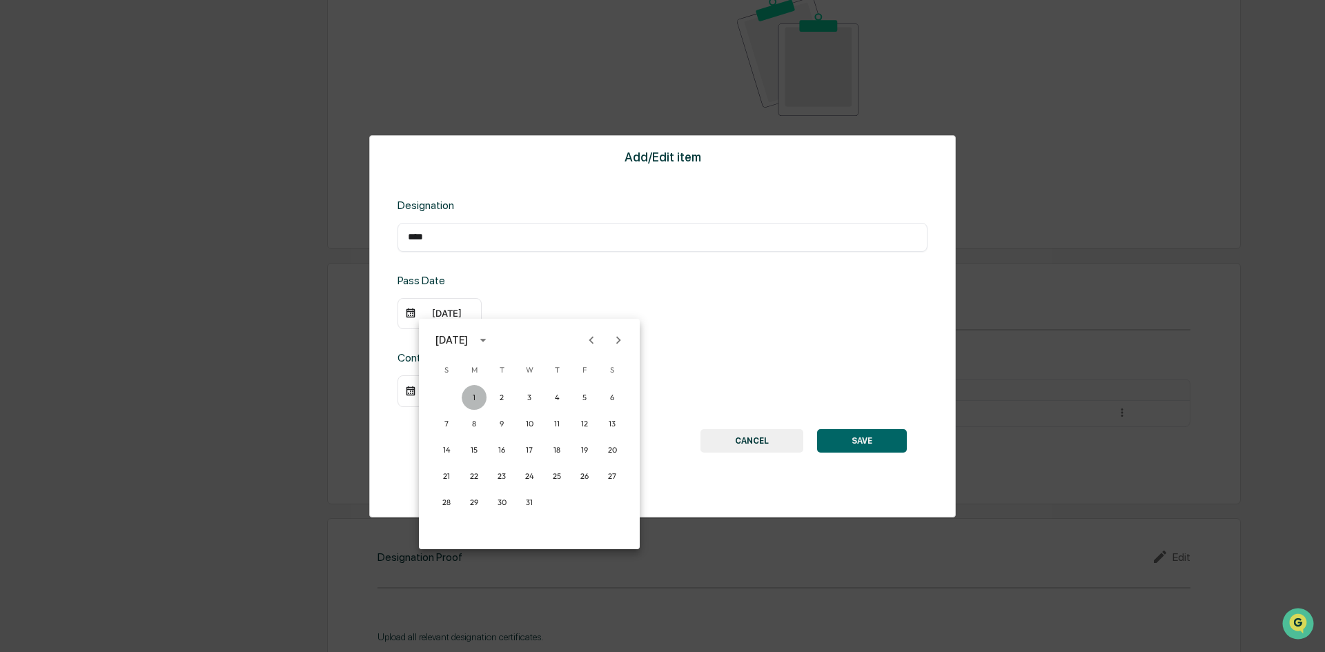
click at [469, 402] on button "1" at bounding box center [474, 397] width 25 height 25
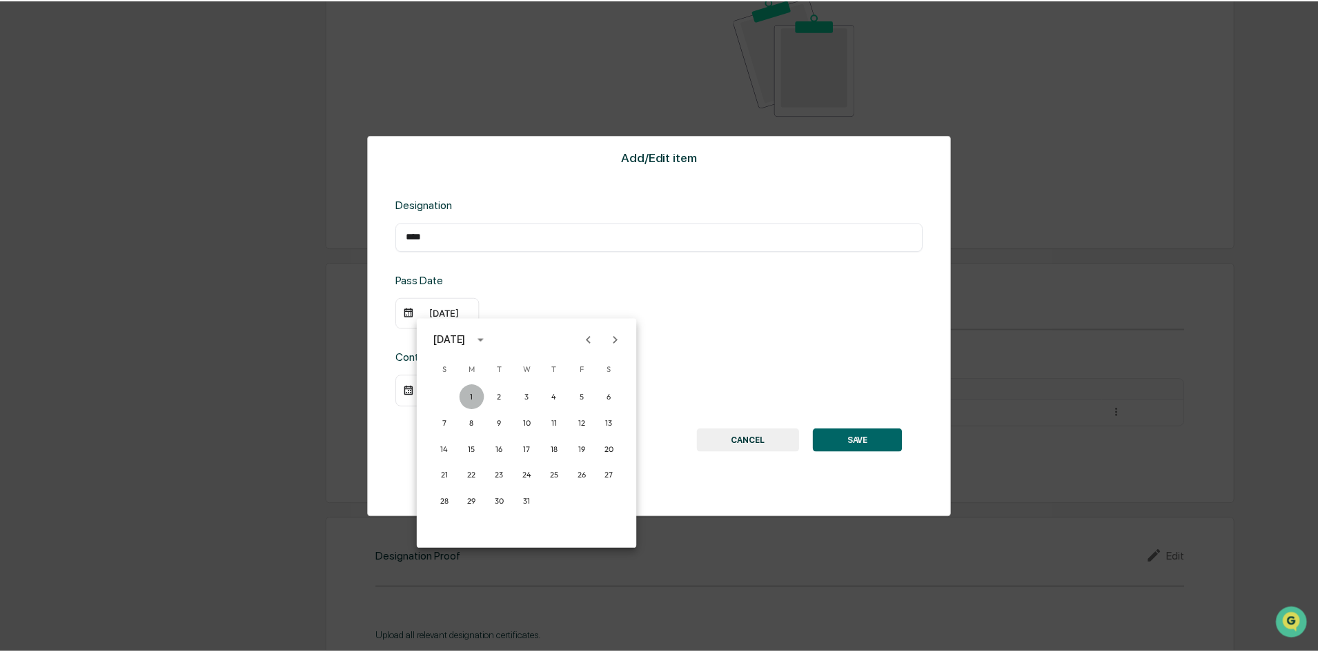
scroll to position [828, 0]
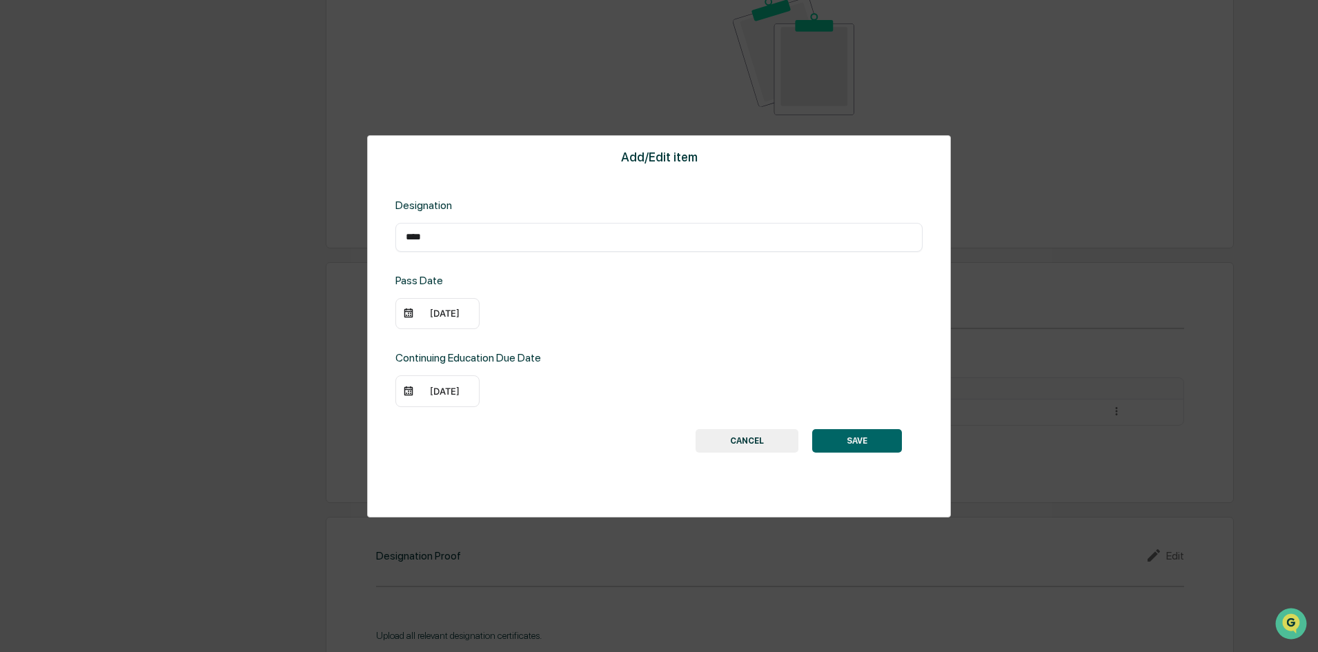
click at [871, 442] on button "SAVE" at bounding box center [857, 440] width 90 height 23
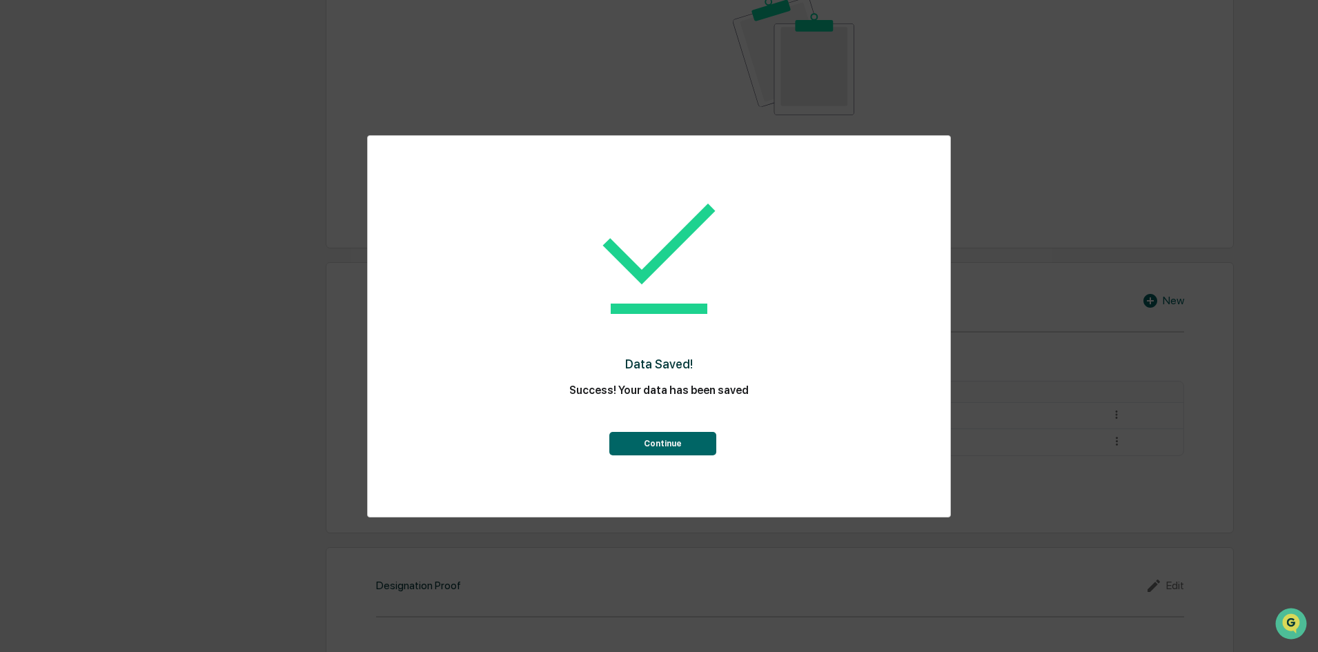
click at [683, 446] on button "Continue" at bounding box center [662, 443] width 107 height 23
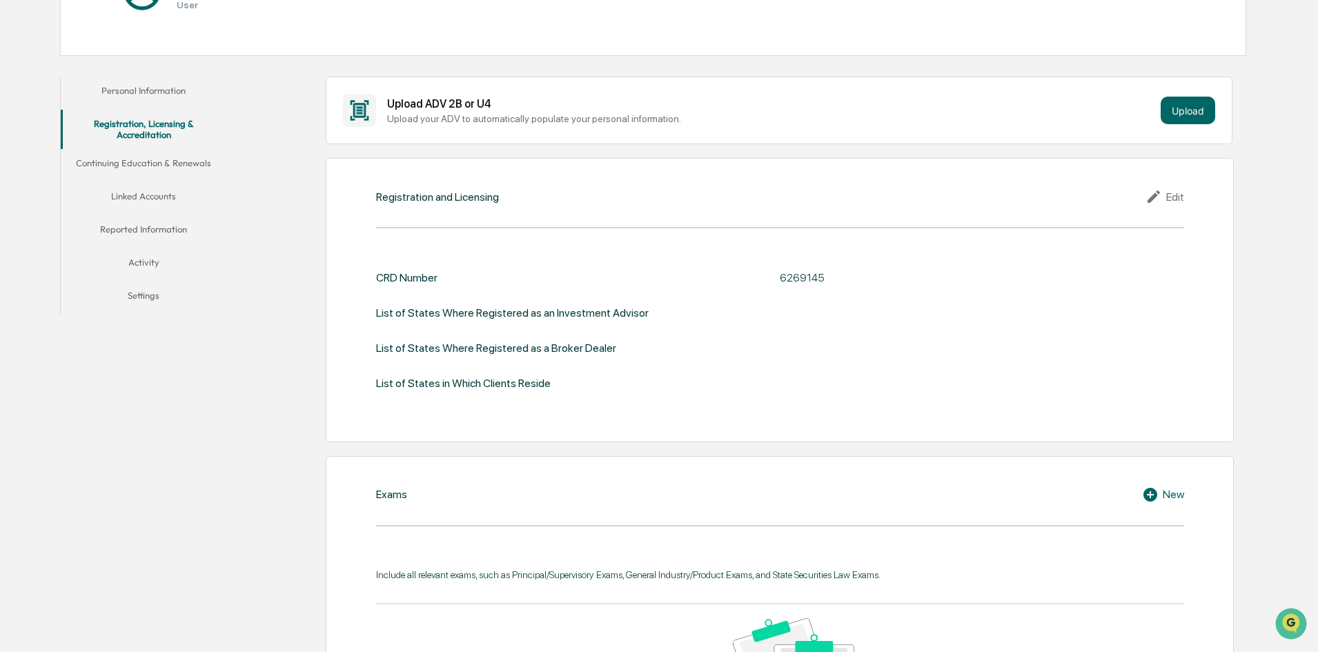
scroll to position [183, 0]
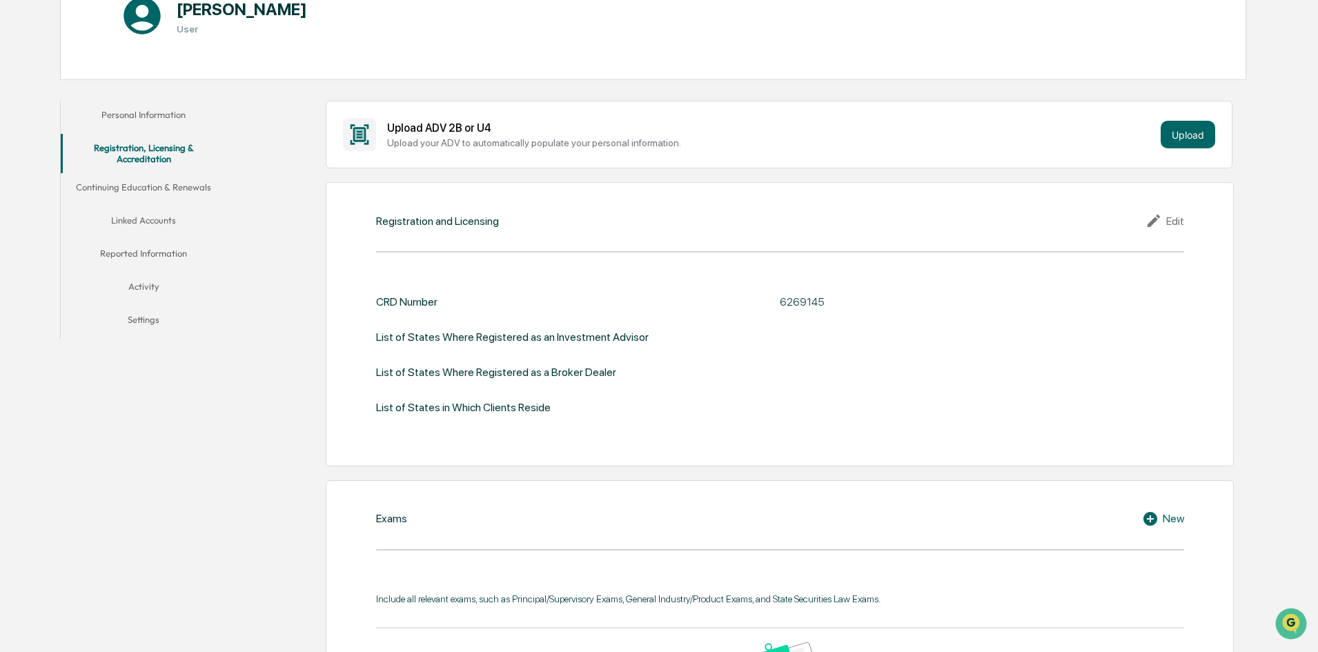
click at [135, 188] on button "Continuing Education & Renewals" at bounding box center [144, 189] width 166 height 33
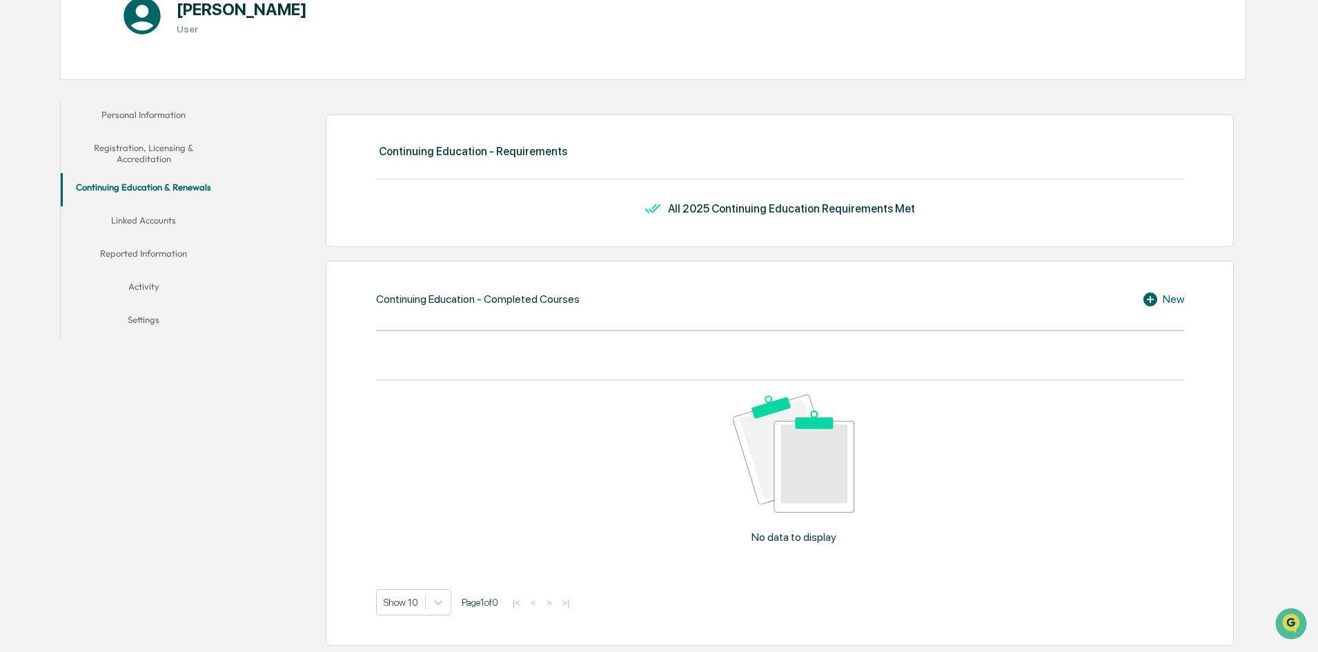
click at [135, 206] on button "Linked Accounts" at bounding box center [144, 222] width 166 height 33
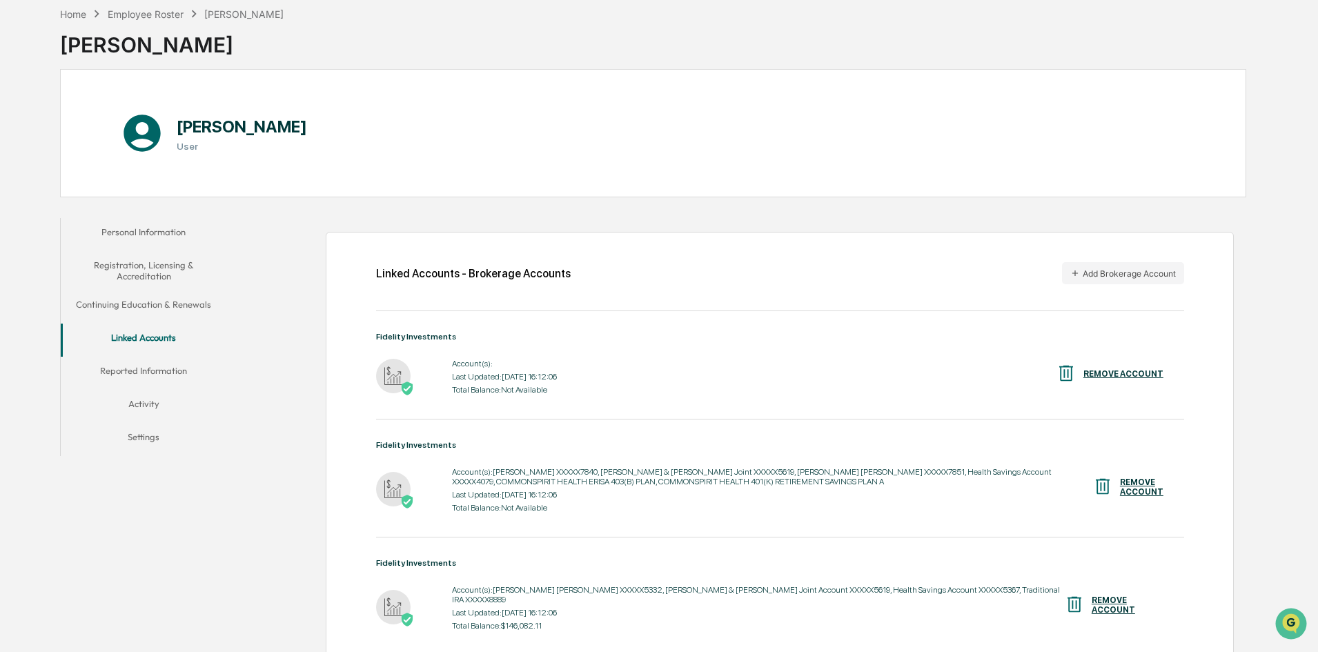
scroll to position [183, 0]
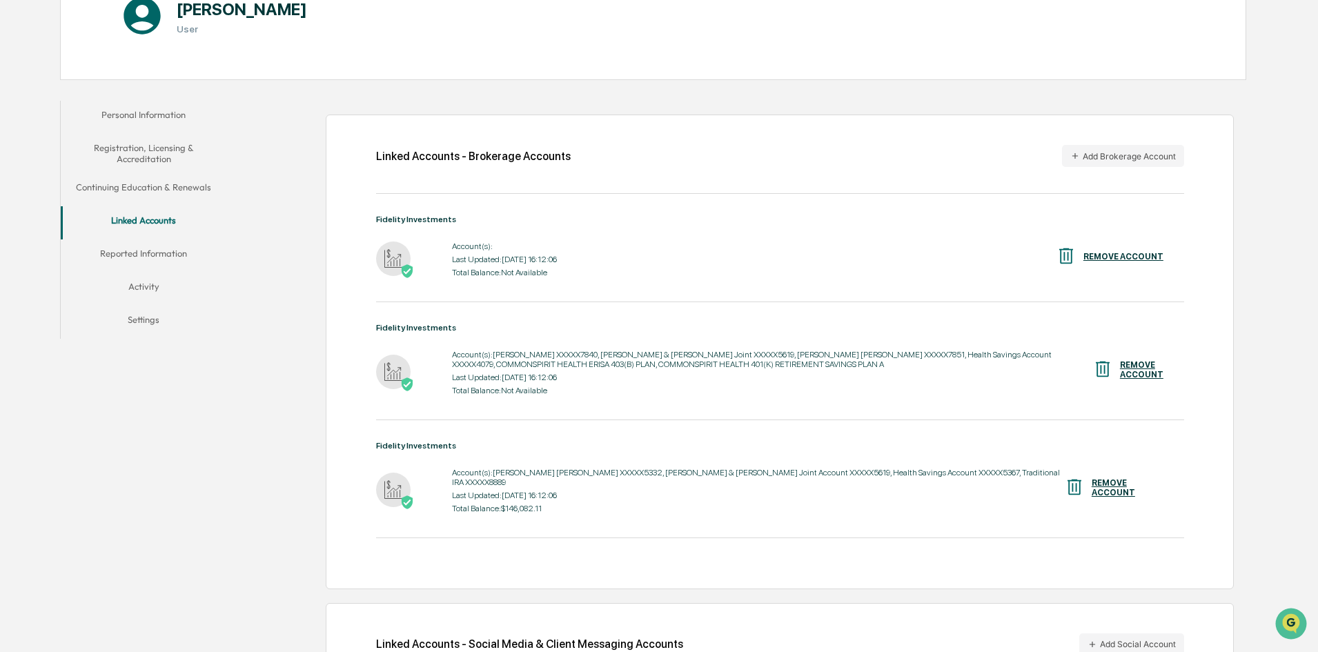
click at [140, 250] on button "Reported Information" at bounding box center [144, 255] width 166 height 33
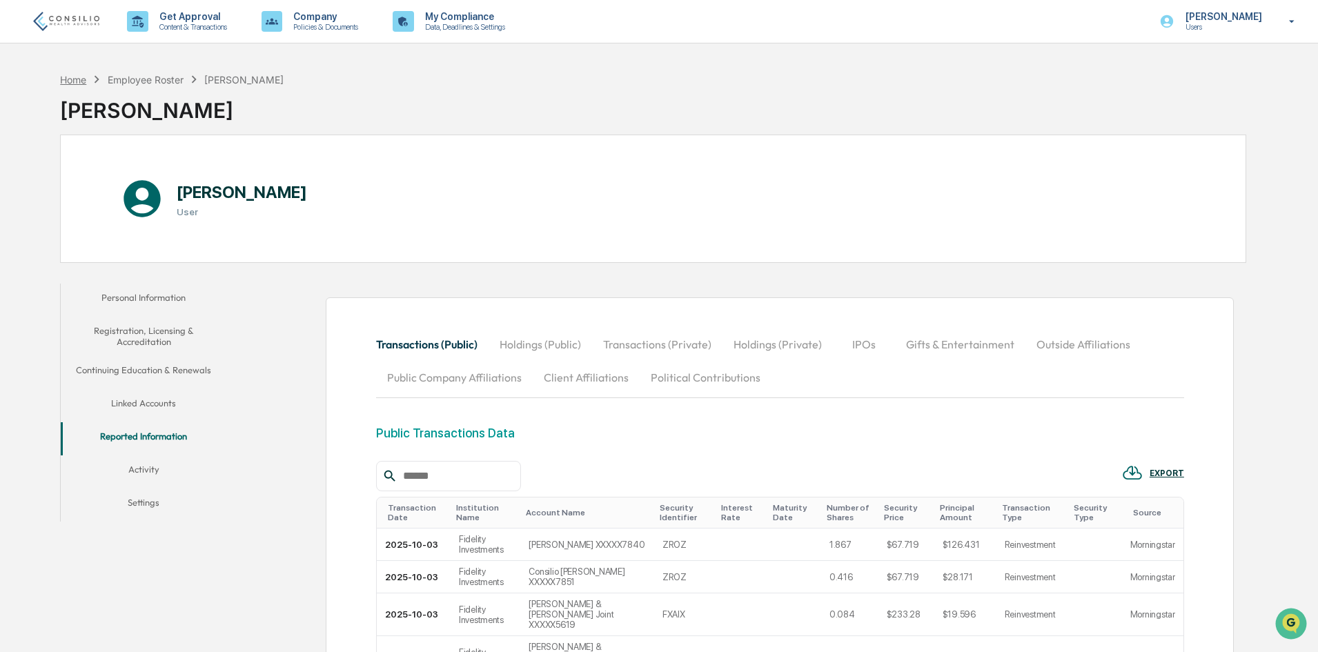
click at [75, 78] on div "Home" at bounding box center [73, 80] width 26 height 12
